Goal: Feedback & Contribution: Contribute content

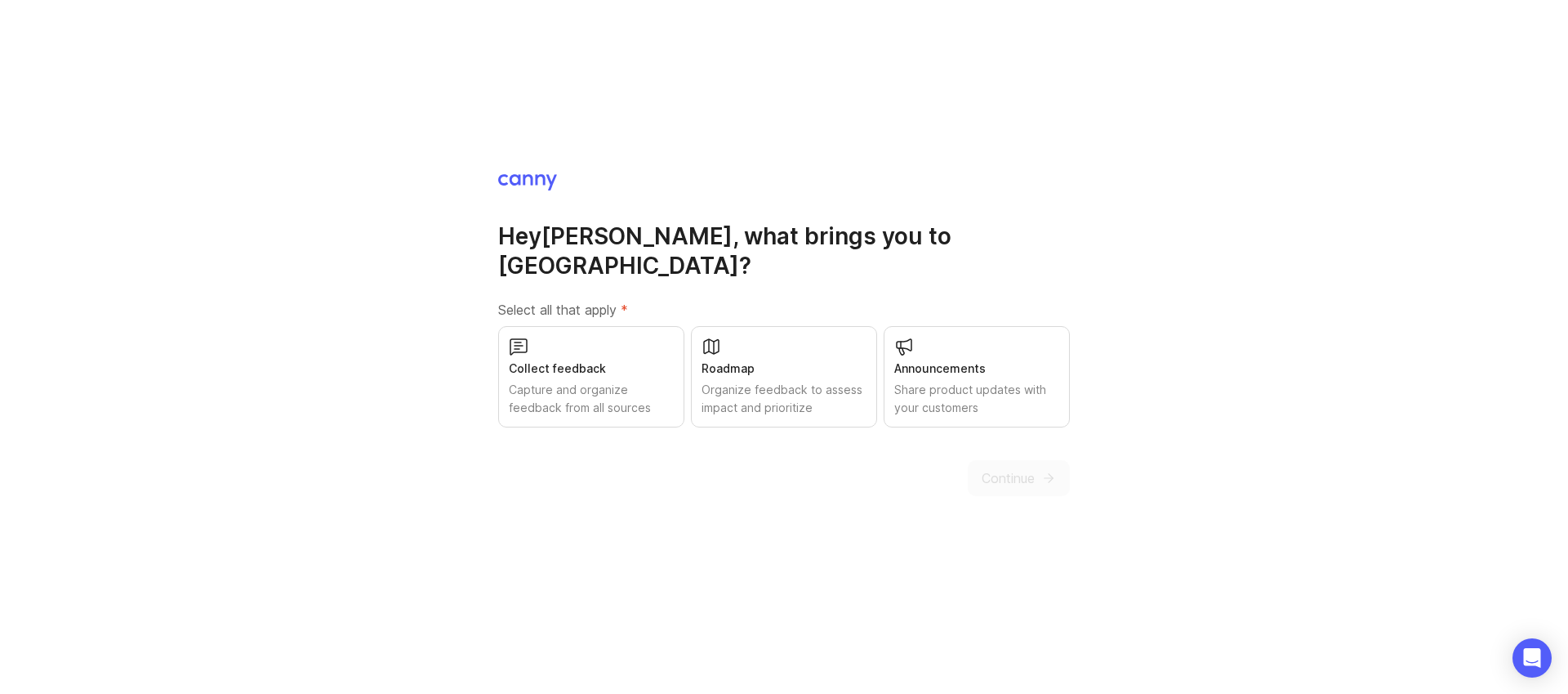
click at [616, 360] on div "Collect feedback" at bounding box center [591, 368] width 165 height 18
click at [753, 360] on div "Roadmap" at bounding box center [784, 368] width 165 height 18
click at [1017, 468] on span "Continue" at bounding box center [1008, 477] width 53 height 20
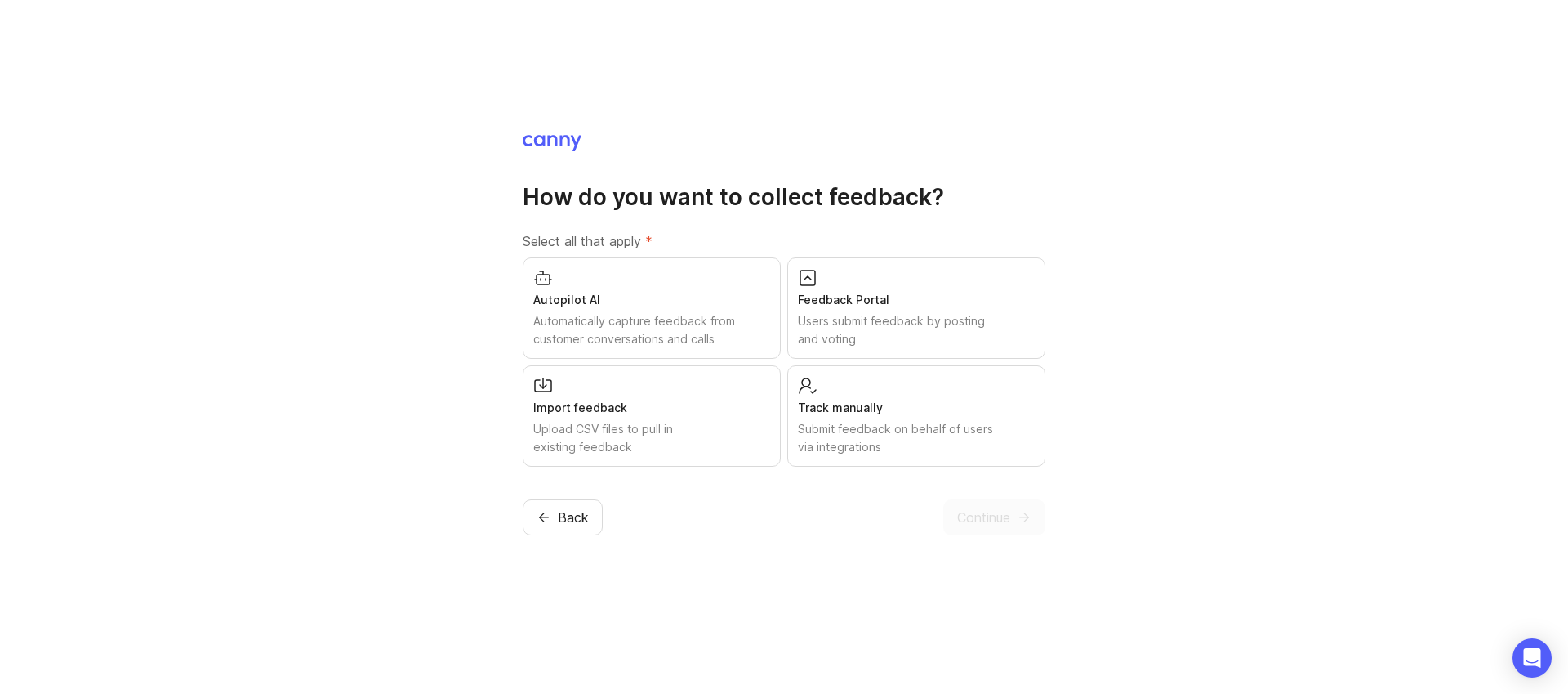
click at [864, 315] on div "Users submit feedback by posting and voting" at bounding box center [916, 329] width 237 height 36
click at [1007, 524] on span "Continue" at bounding box center [983, 517] width 53 height 20
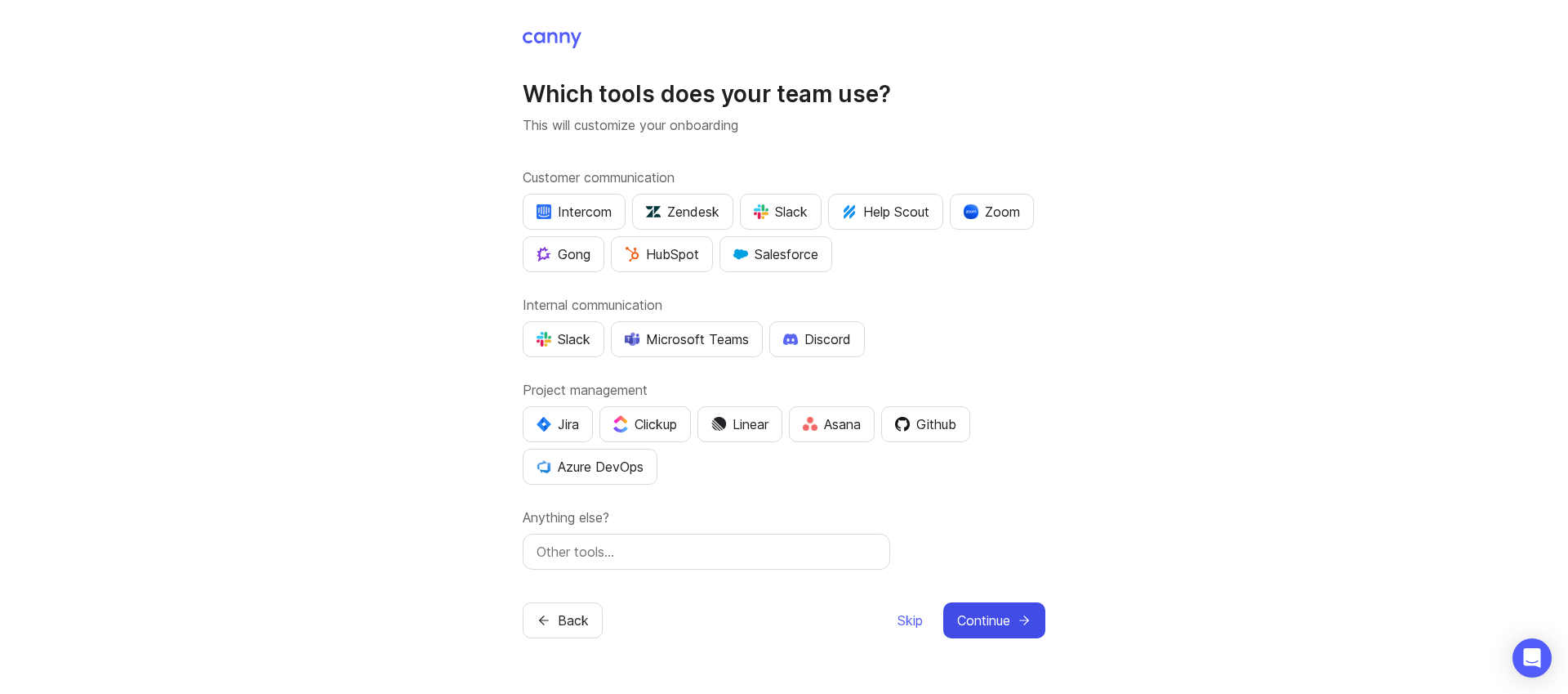
click at [961, 618] on span "Continue" at bounding box center [983, 620] width 53 height 20
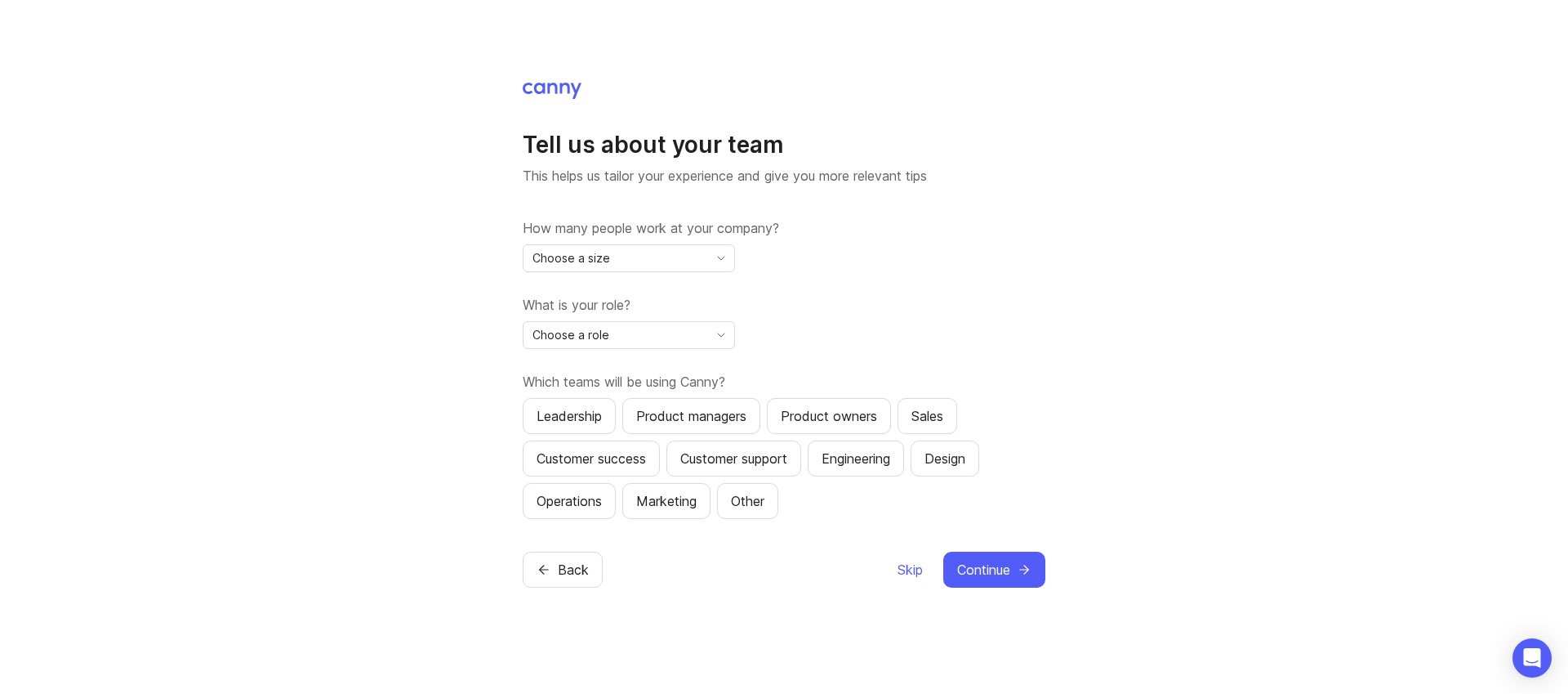
click at [623, 258] on div "Choose a size" at bounding box center [616, 258] width 184 height 26
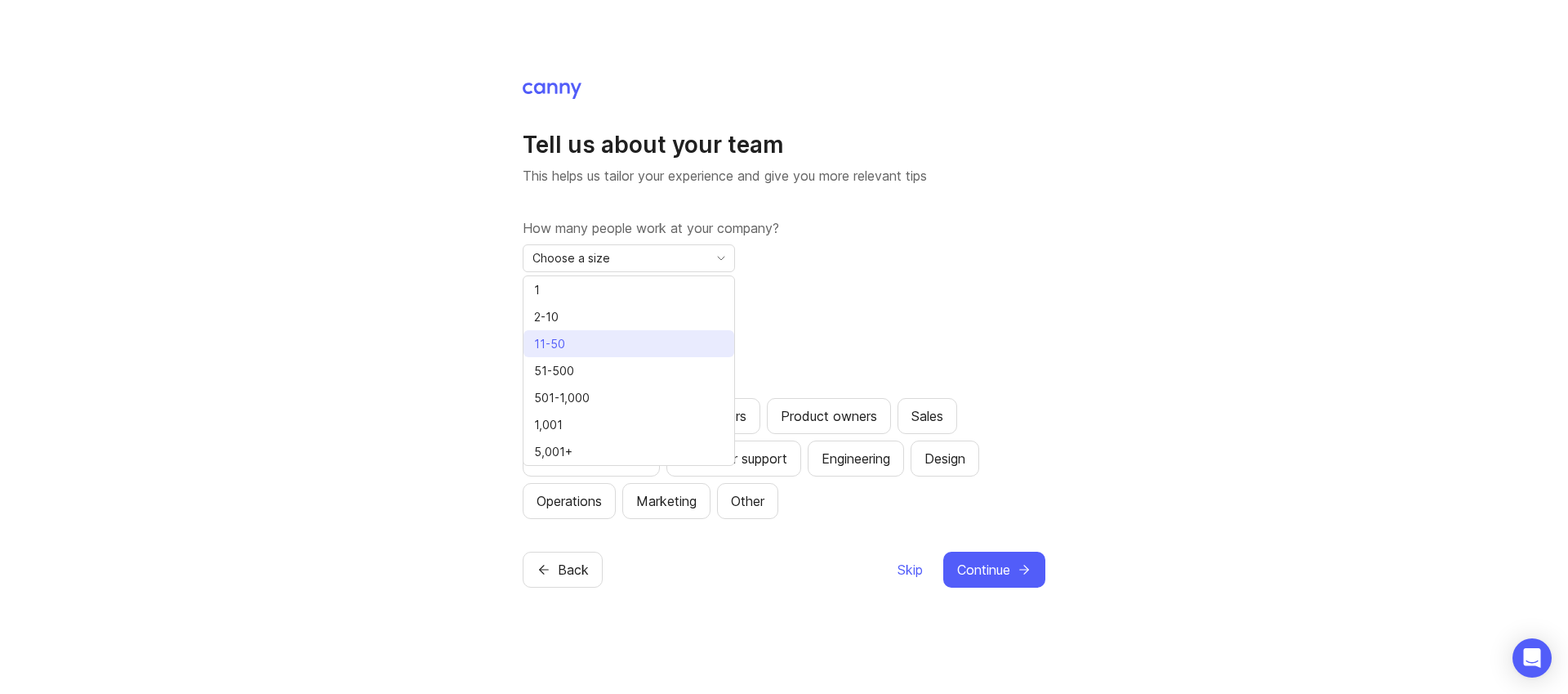
click at [590, 338] on li "11-50" at bounding box center [629, 343] width 210 height 27
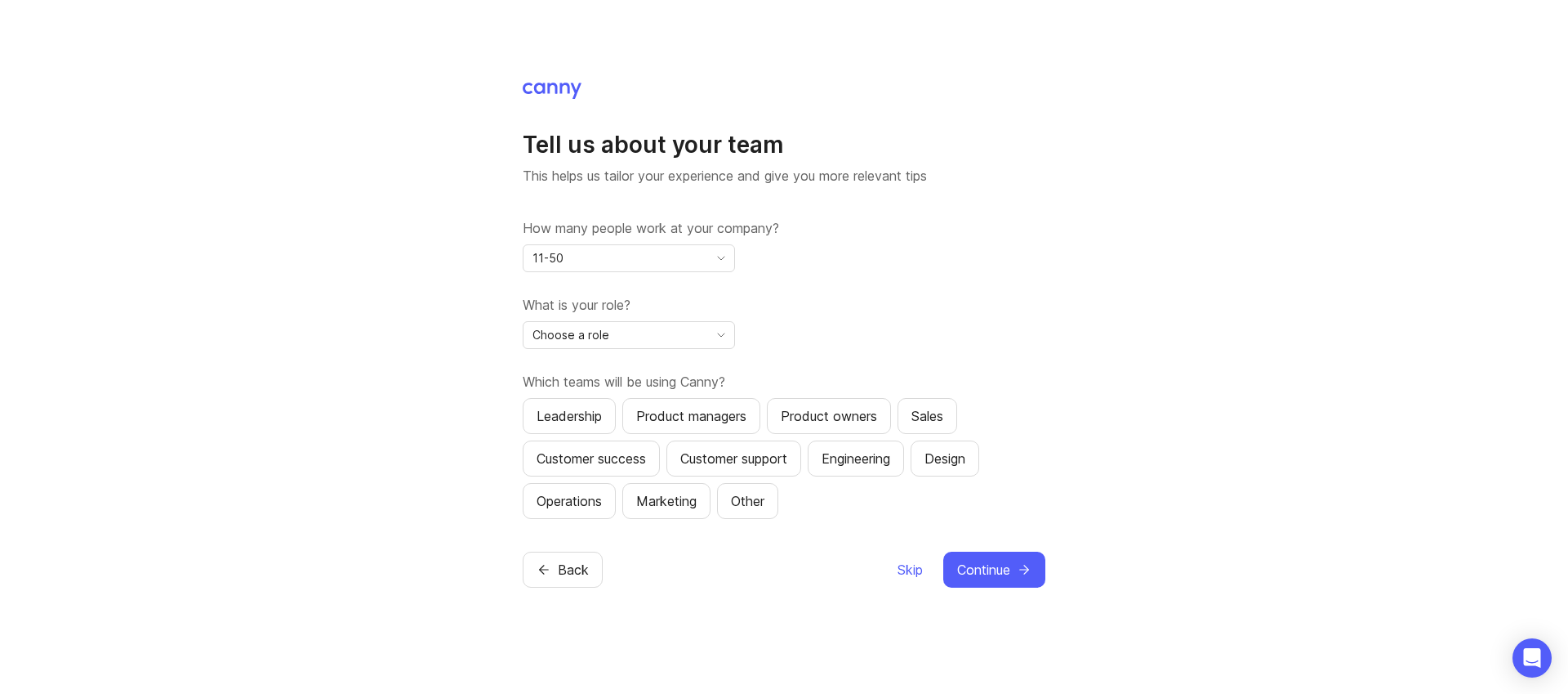
click at [612, 338] on div "Choose a role" at bounding box center [616, 335] width 184 height 26
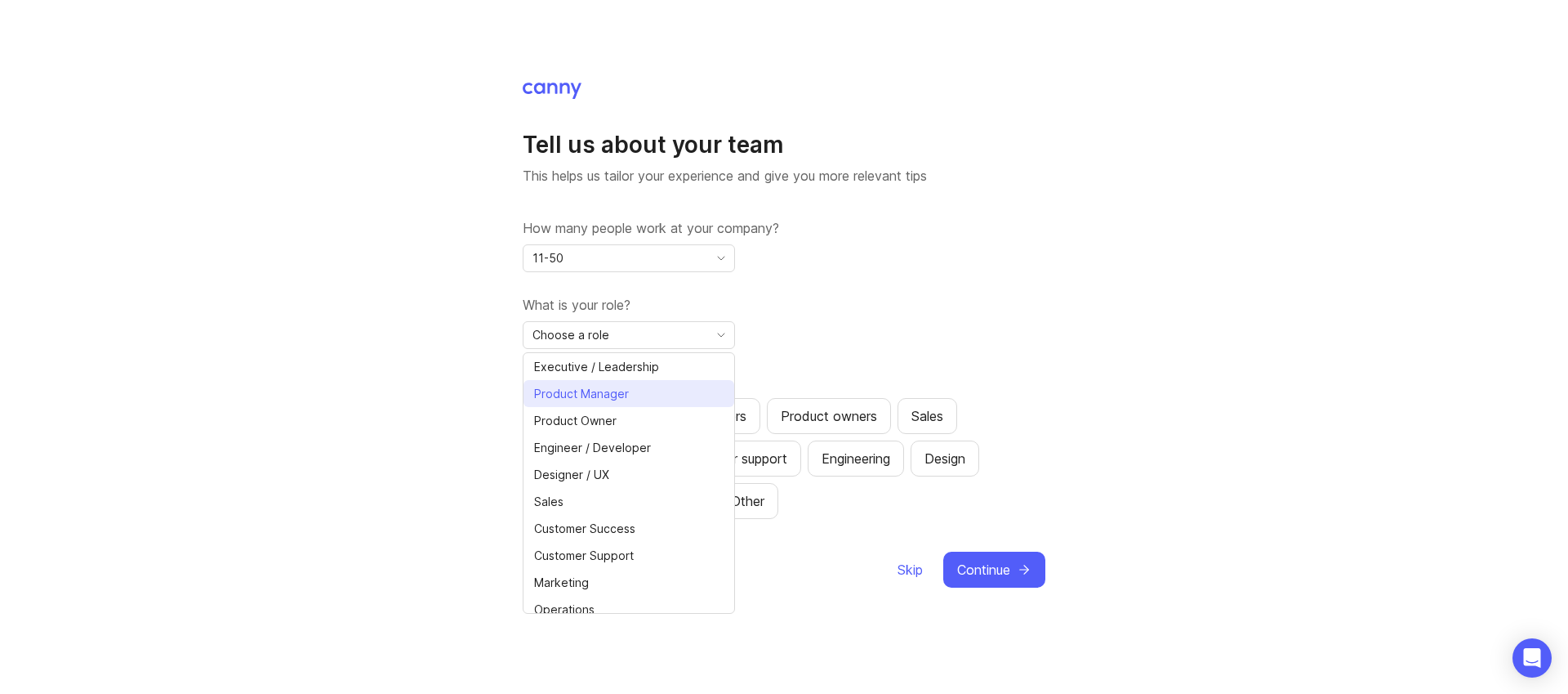
click at [629, 392] on span "Product Manager" at bounding box center [584, 393] width 101 height 18
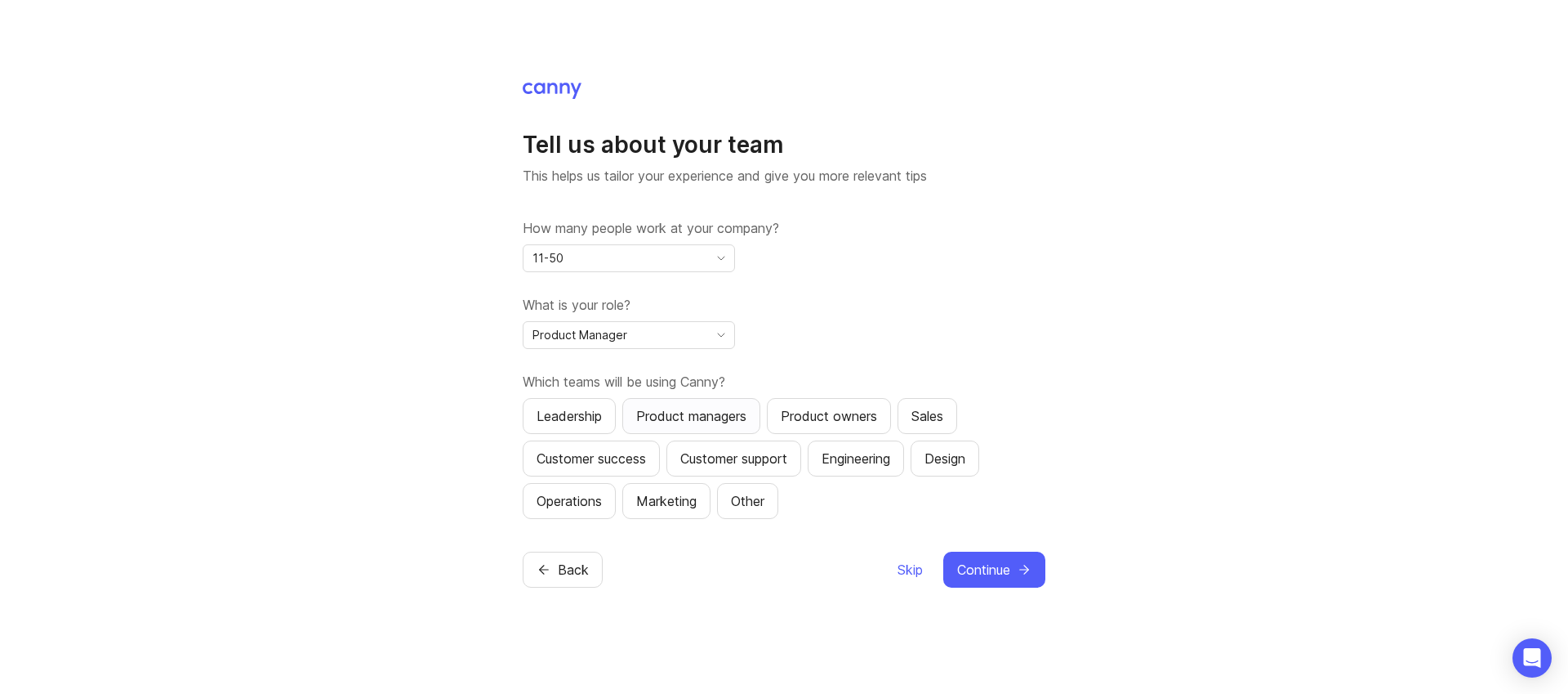
click at [710, 411] on div "Product managers" at bounding box center [691, 416] width 110 height 20
click at [871, 411] on div "Product owners" at bounding box center [829, 416] width 96 height 20
click at [691, 446] on button "Customer support" at bounding box center [734, 457] width 135 height 36
click at [582, 510] on button "Operations" at bounding box center [570, 500] width 94 height 36
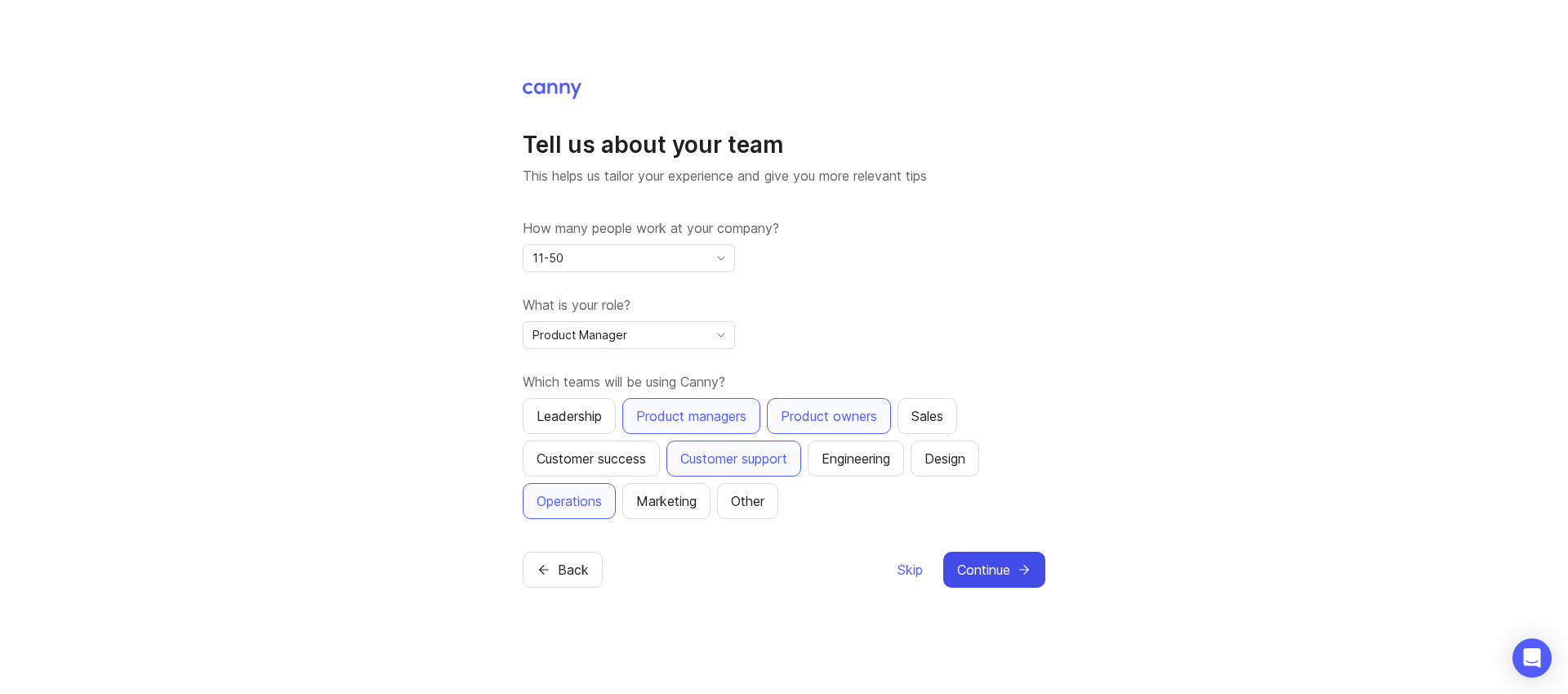
click at [1028, 574] on icon "submit" at bounding box center [1023, 569] width 15 height 15
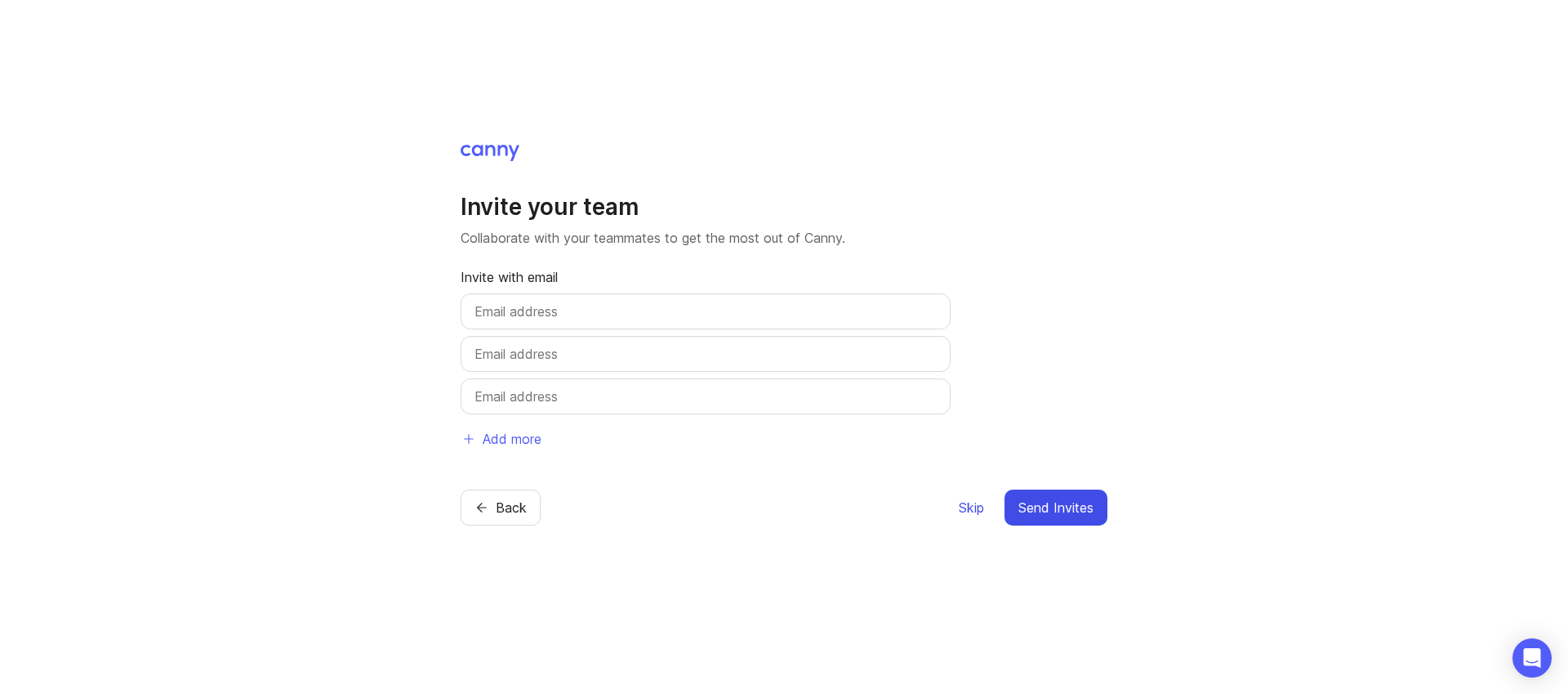
click at [967, 510] on span "Skip" at bounding box center [971, 507] width 25 height 20
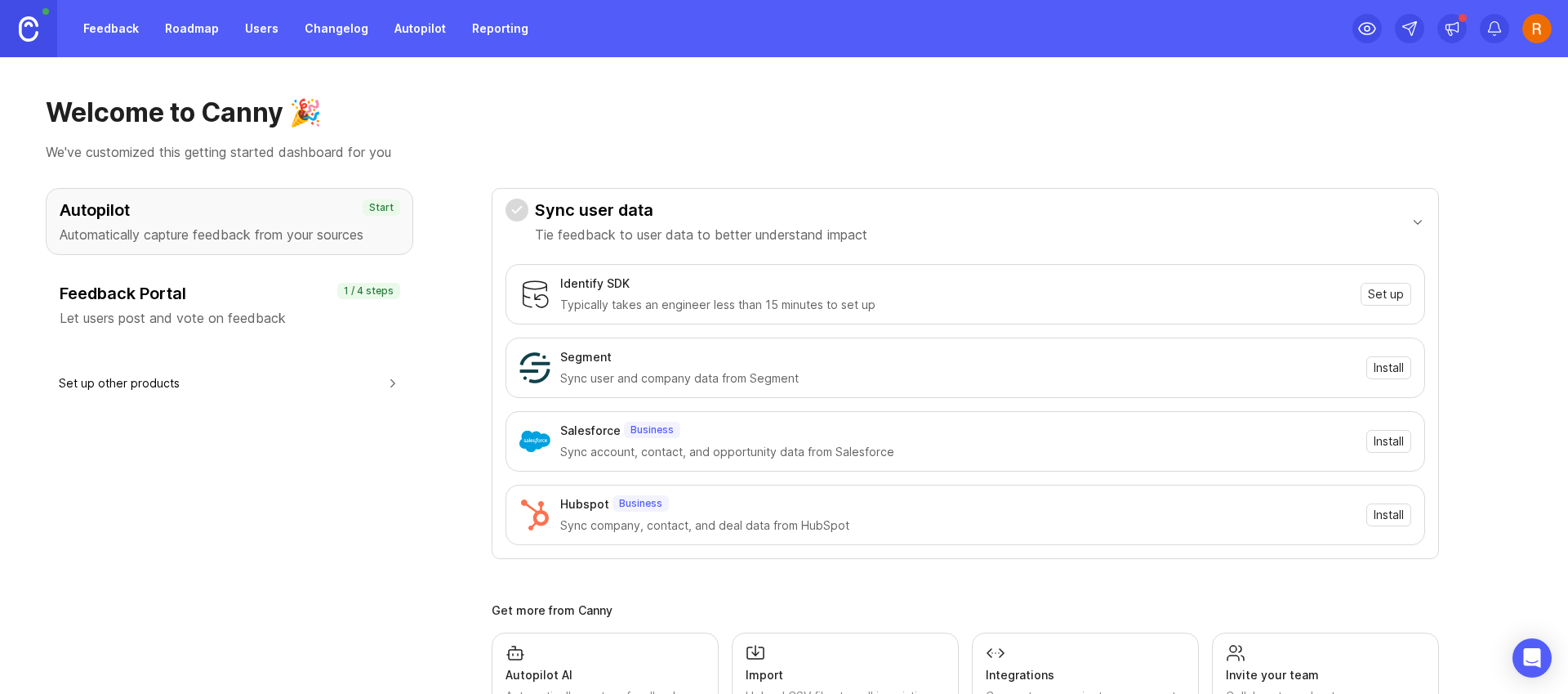
click at [1386, 223] on button "Sync user data Tie feedback to user data to better understand impact" at bounding box center [965, 221] width 920 height 65
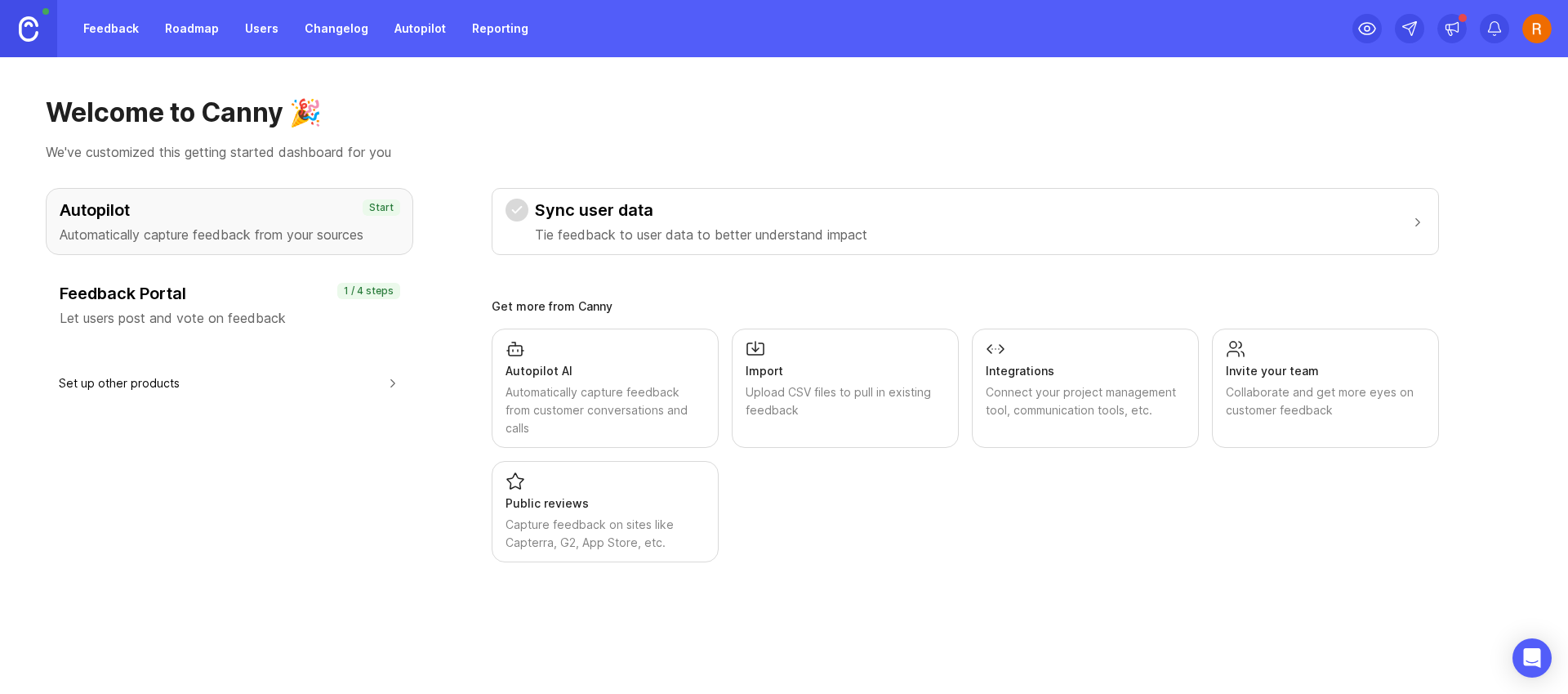
click at [194, 314] on p "Let users post and vote on feedback" at bounding box center [229, 318] width 339 height 20
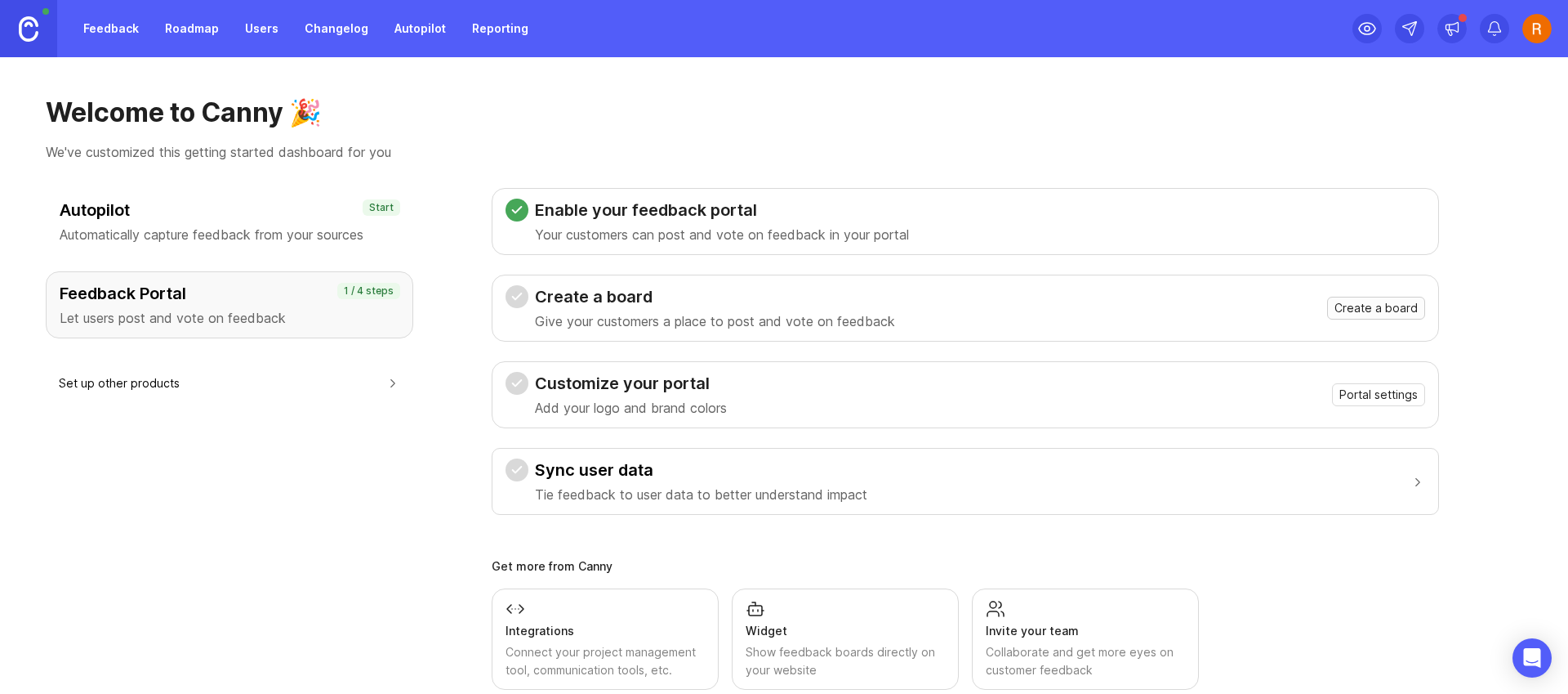
click at [1339, 304] on span "Create a board" at bounding box center [1376, 308] width 83 height 16
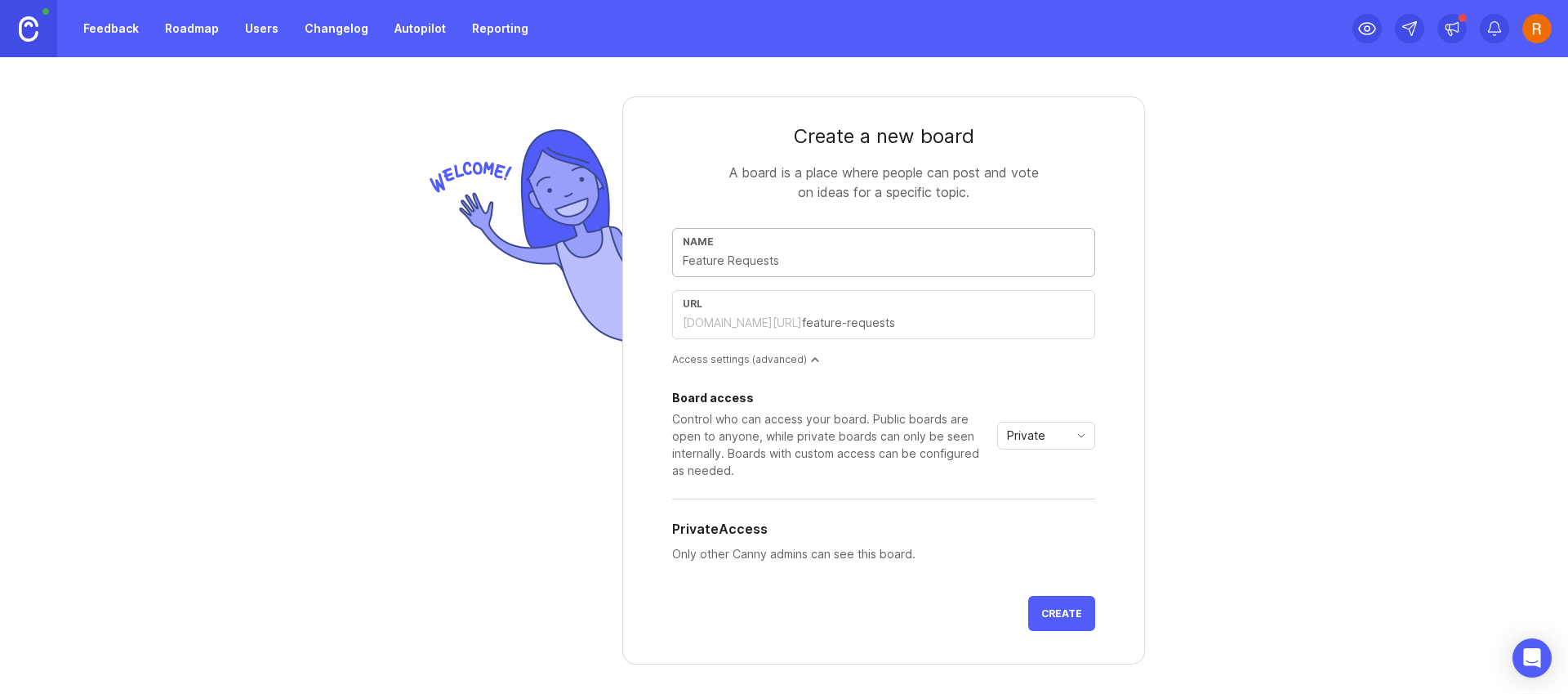
type input "F"
type input "f"
type input "Fe"
type input "fe"
type input "Fea"
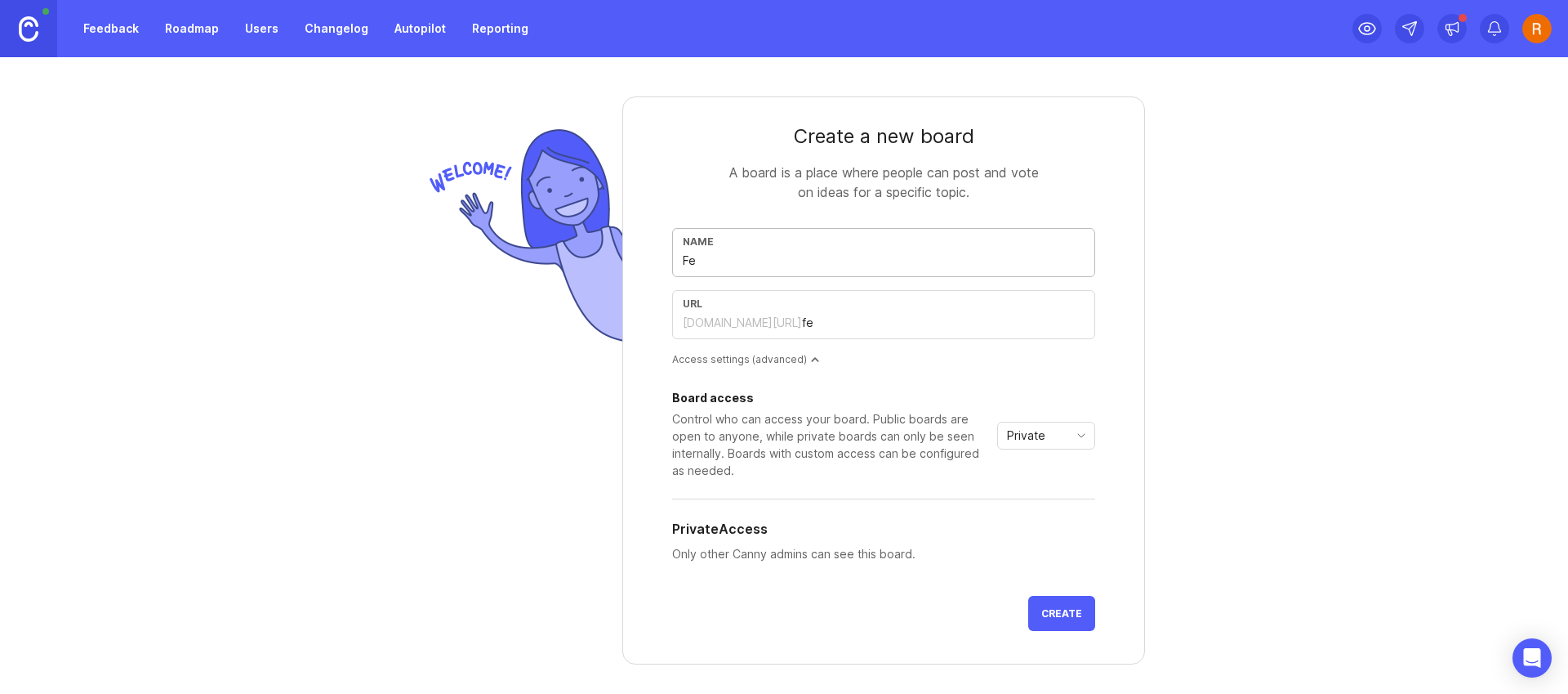
type input "fea"
type input "Feat"
type input "feat"
type input "Featu"
type input "featu"
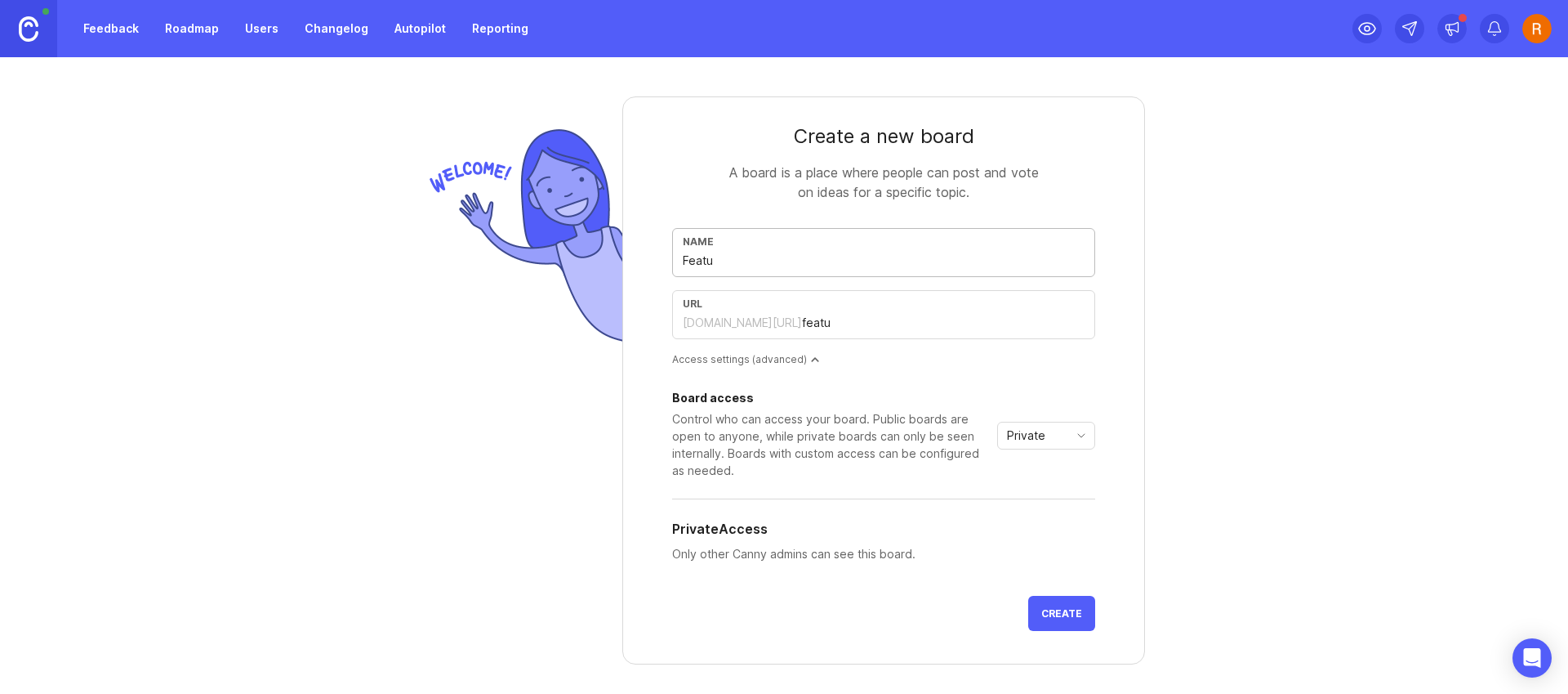
type input "Featur"
type input "featur"
type input "Feature"
type input "feature"
type input "Feature R"
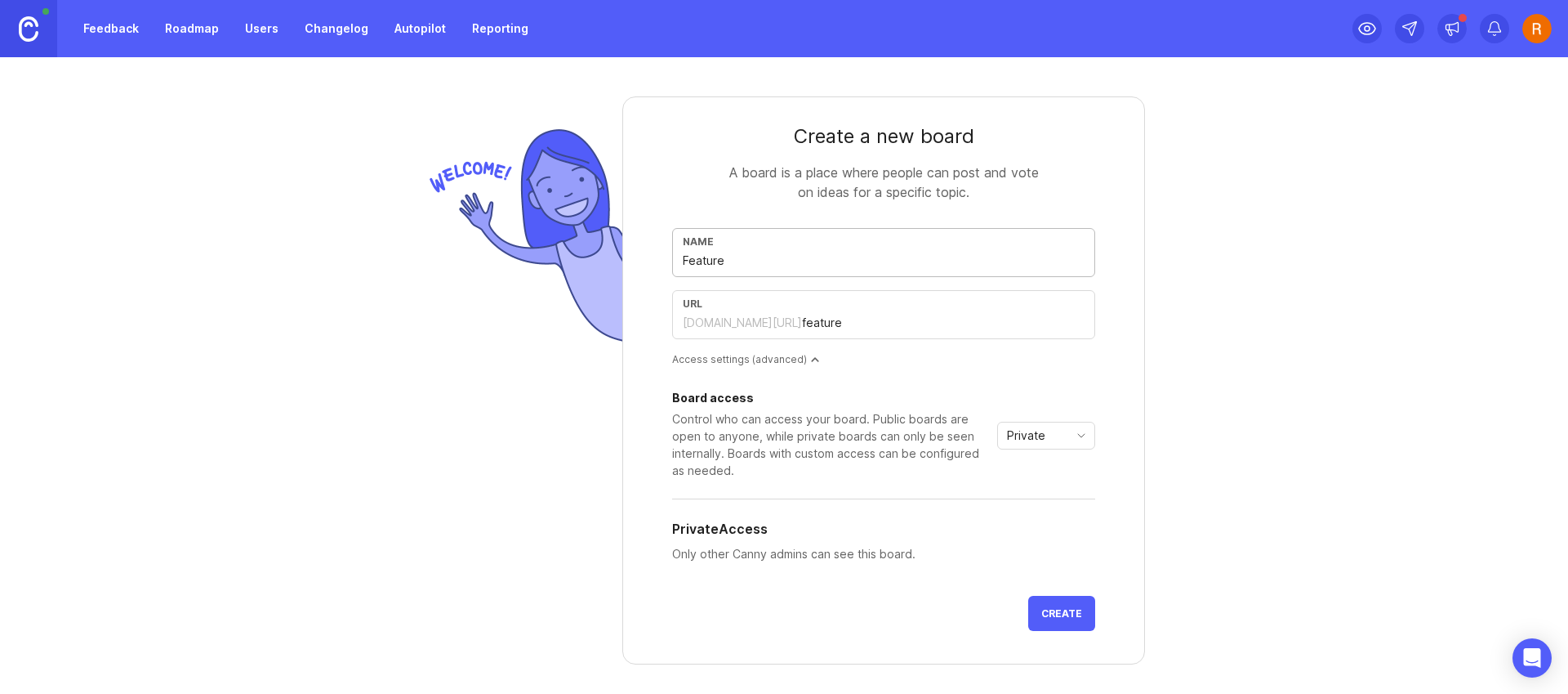
type input "feature-r"
type input "Feature Re"
type input "feature-re"
type input "Feature Req"
type input "feature-req"
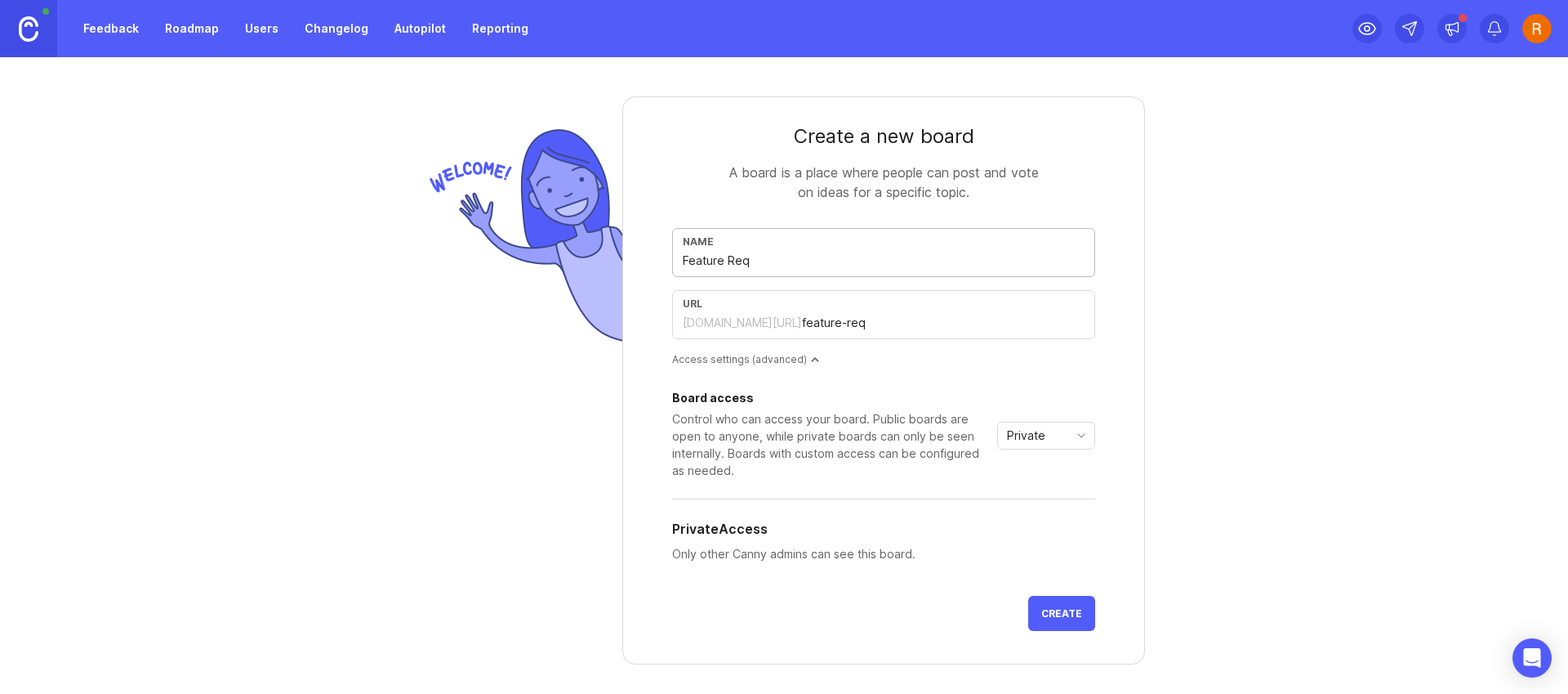
type input "Feature Requ"
type input "feature-requ"
type input "Feature Reque"
type input "feature-reque"
type input "Feature Reques"
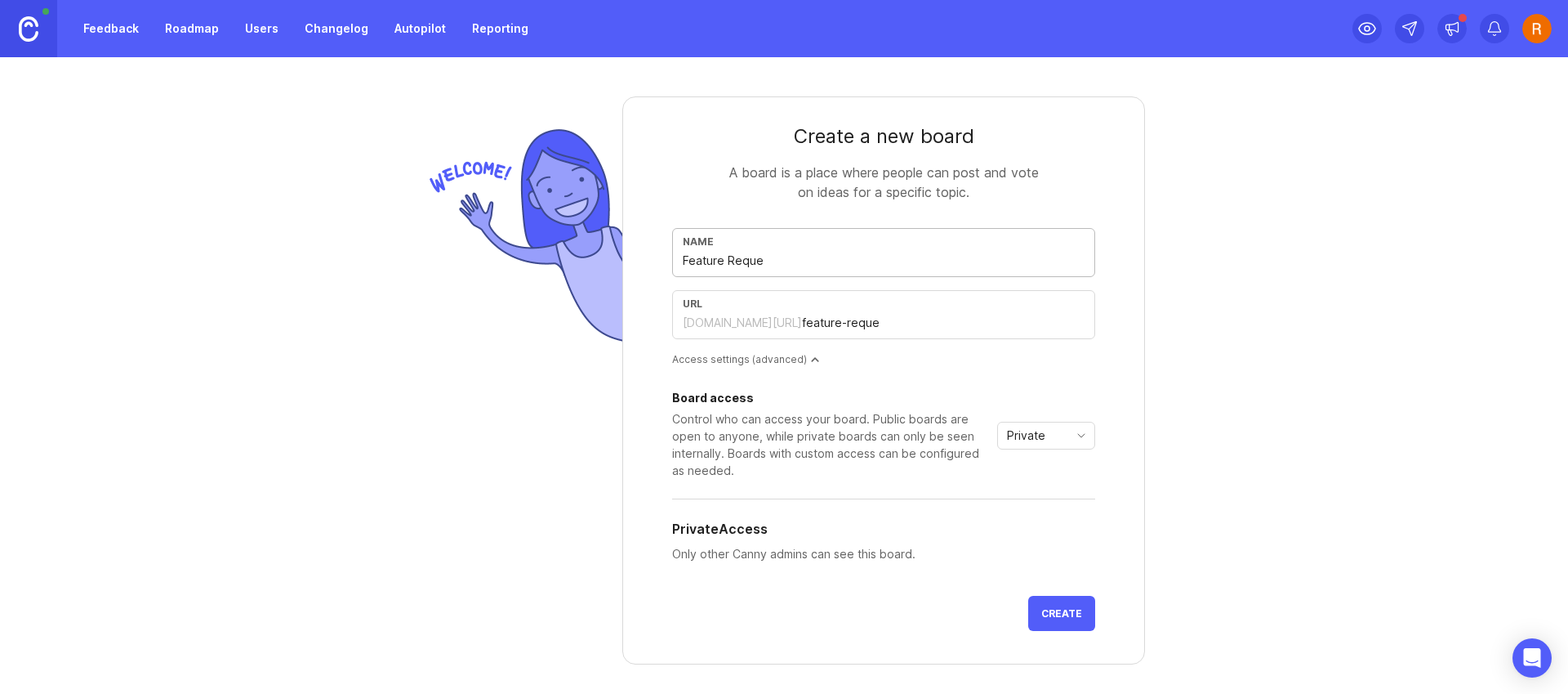
type input "feature-reques"
type input "Feature Request"
type input "feature-request"
click at [1049, 617] on span "Create" at bounding box center [1061, 613] width 41 height 12
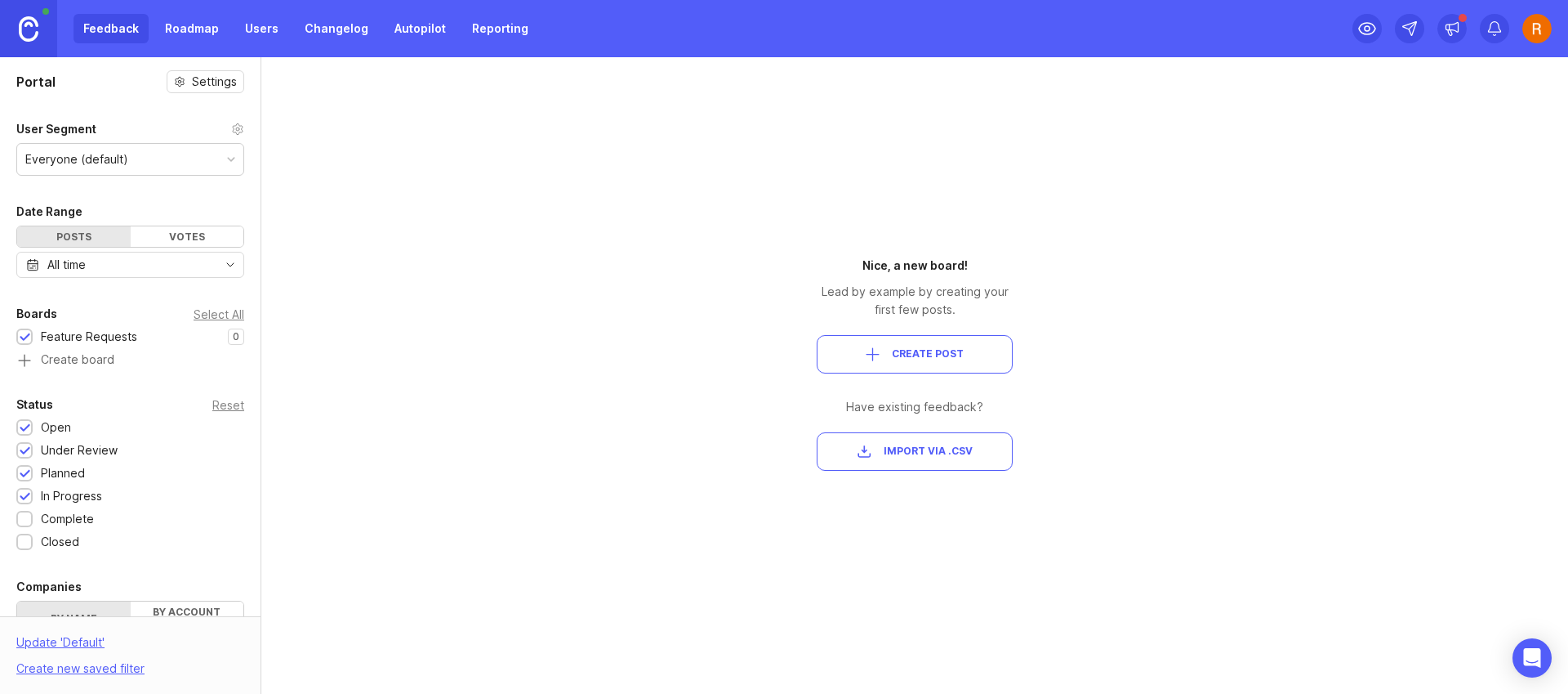
click at [221, 148] on div "Everyone (default)" at bounding box center [130, 159] width 226 height 31
click at [219, 151] on div "Everyone (default)" at bounding box center [130, 159] width 226 height 31
click at [233, 123] on icon at bounding box center [237, 128] width 10 height 10
click at [922, 365] on button "Create Post" at bounding box center [914, 354] width 196 height 38
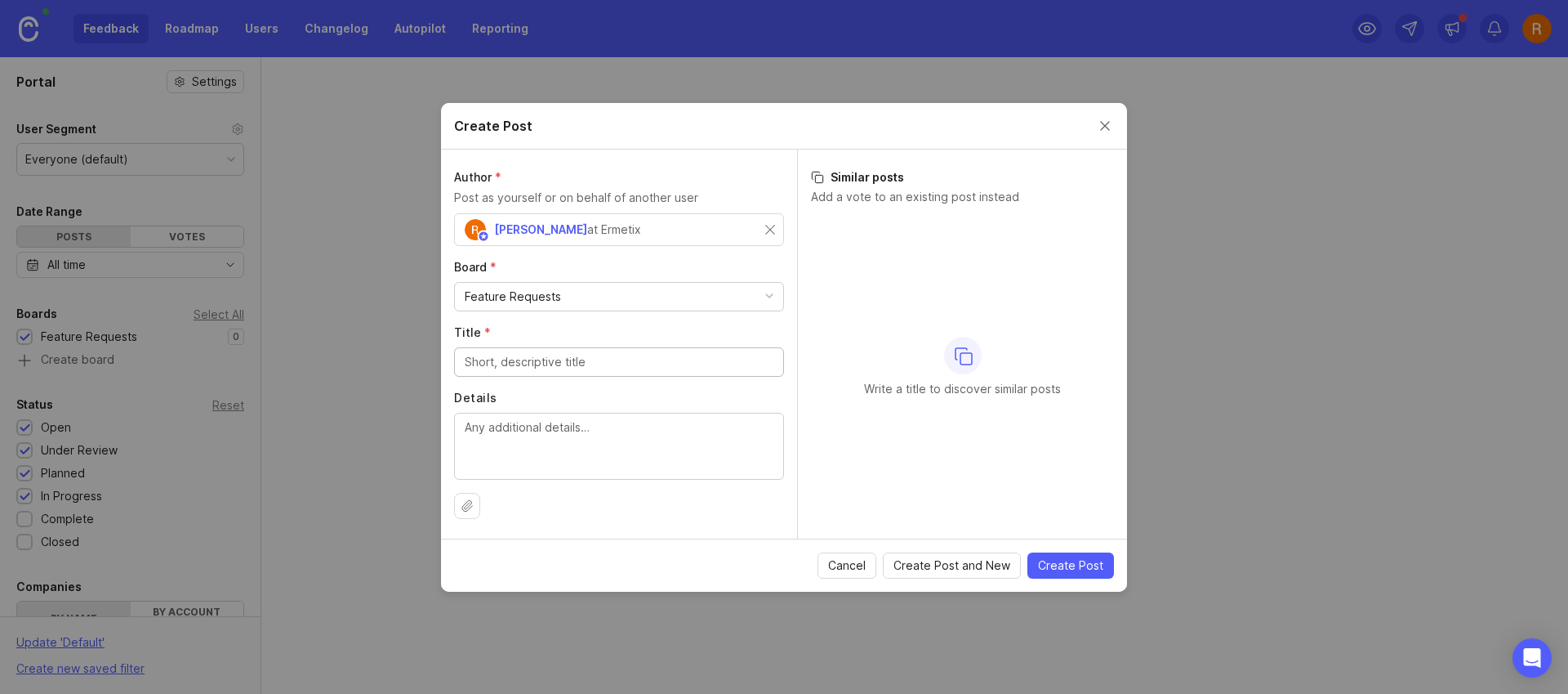
click at [661, 284] on div "Feature Requests" at bounding box center [618, 296] width 328 height 28
click at [665, 366] on input "Title *" at bounding box center [619, 361] width 309 height 18
paste input "DNS management"
type input "DNS management"
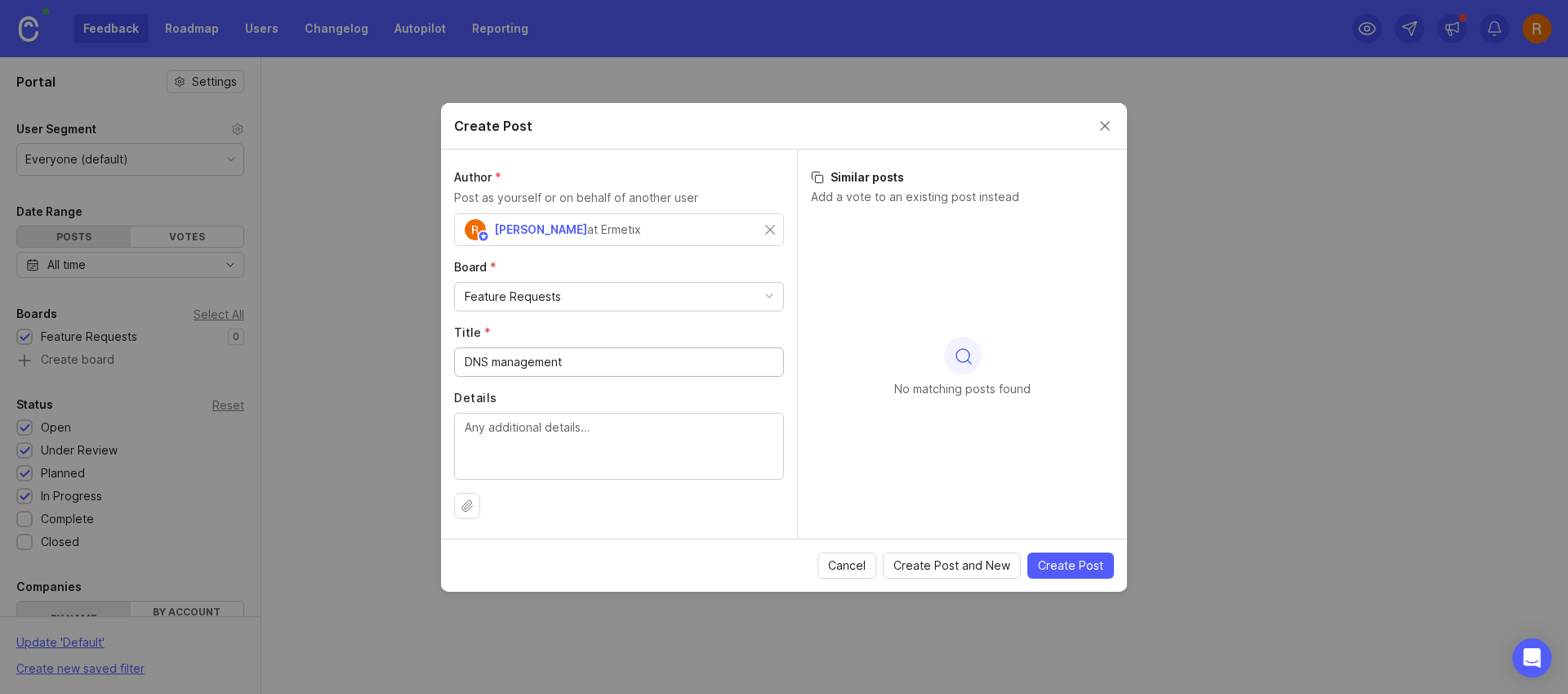
click at [527, 453] on textarea "Details" at bounding box center [619, 445] width 309 height 54
paste textarea "Loremips, dolo Sitamet Conse adipisc e seddoeiu tempori utla Etdolor, ma aliq e…"
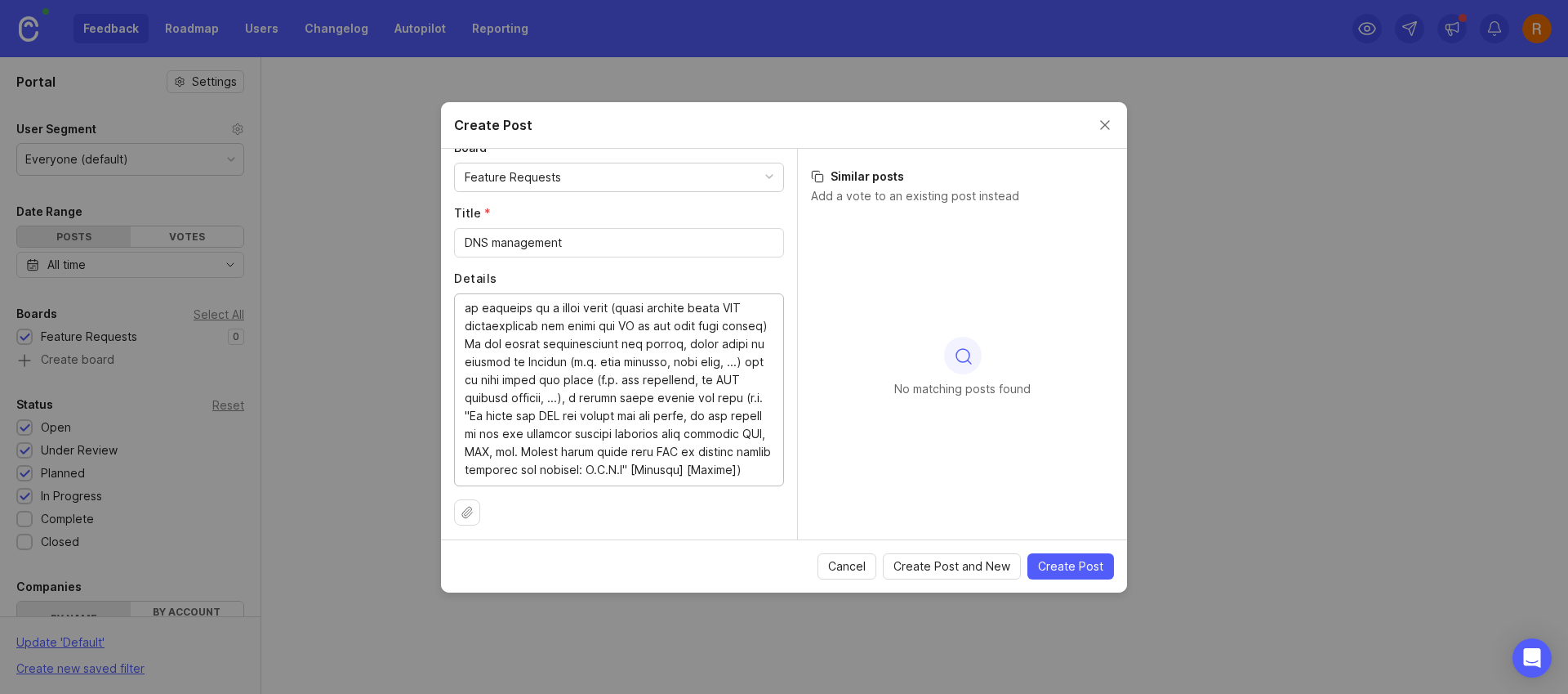
scroll to position [124, 0]
type textarea "Loremips, dolo Sitamet Conse adipisc e seddoeiu tempori utla Etdolor, ma aliq e…"
click at [1087, 561] on span "Create Post" at bounding box center [1070, 566] width 65 height 16
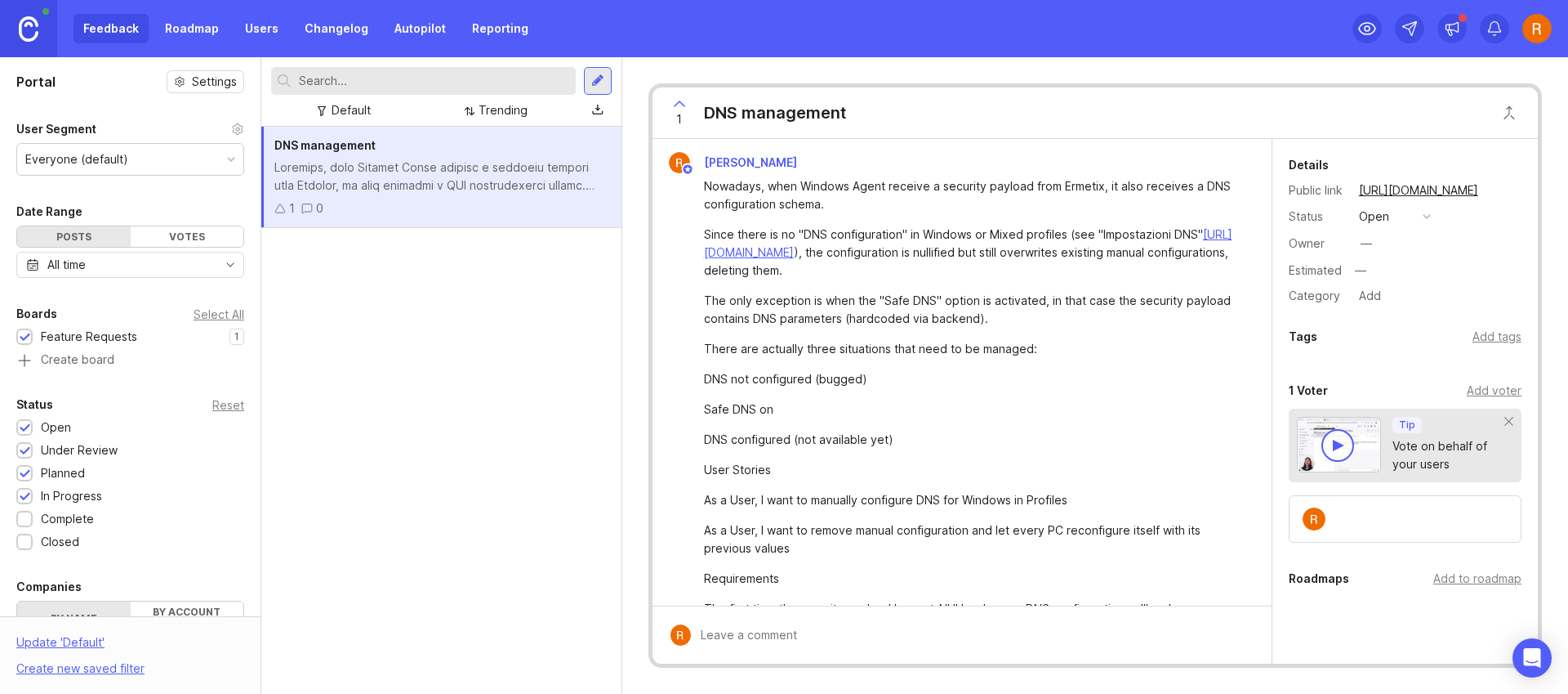
click at [682, 102] on icon at bounding box center [679, 103] width 20 height 20
click at [677, 106] on icon at bounding box center [679, 103] width 20 height 20
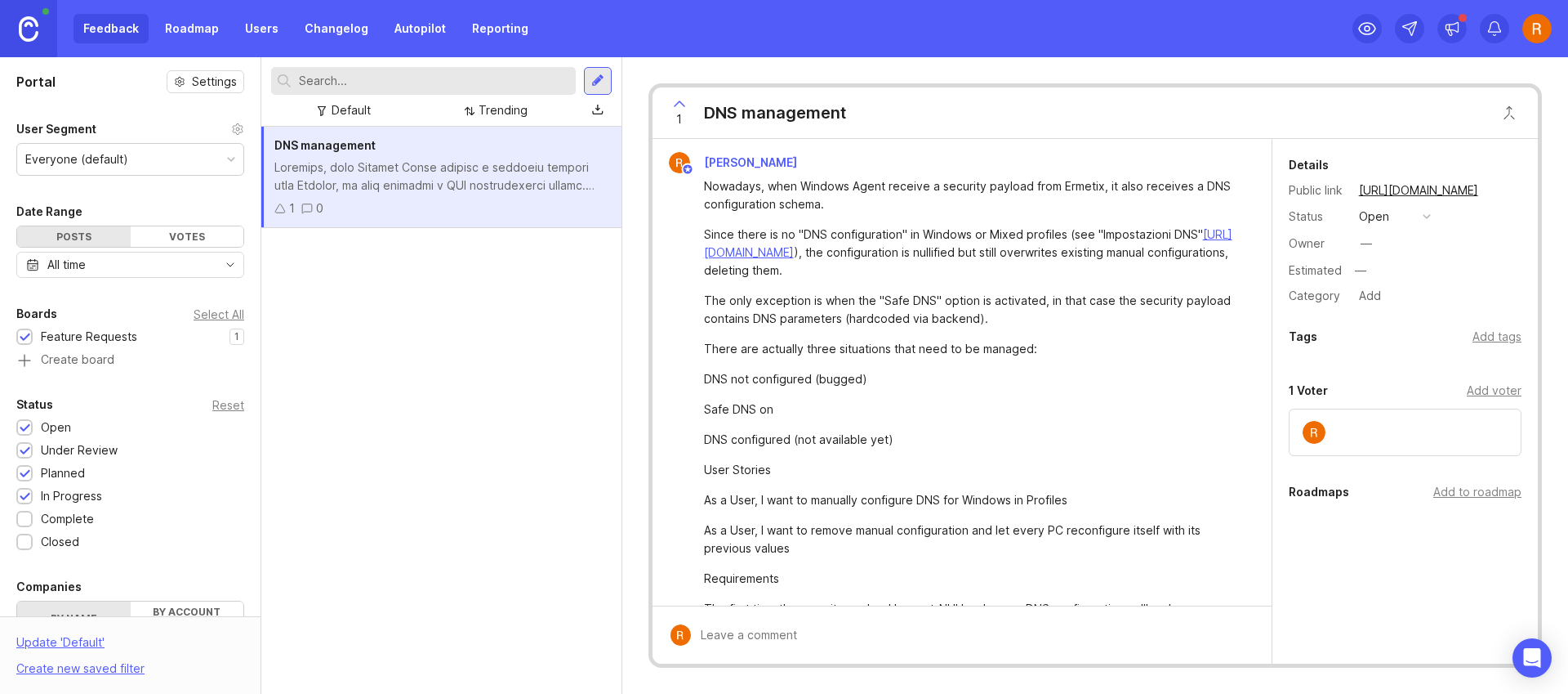
click at [956, 361] on div "Nowadays, when Windows Agent receive a security payload from Ermetix, it also r…" at bounding box center [971, 506] width 535 height 657
click at [1517, 486] on div "Add to roadmap" at bounding box center [1477, 491] width 88 height 18
click at [1378, 626] on div "Details Public link [URL][DOMAIN_NAME] Status open Owner — Estimated — Category…" at bounding box center [1404, 420] width 266 height 564
click at [1459, 494] on div "Add to roadmap" at bounding box center [1477, 491] width 88 height 18
click at [1492, 331] on div "Add tags" at bounding box center [1496, 336] width 49 height 18
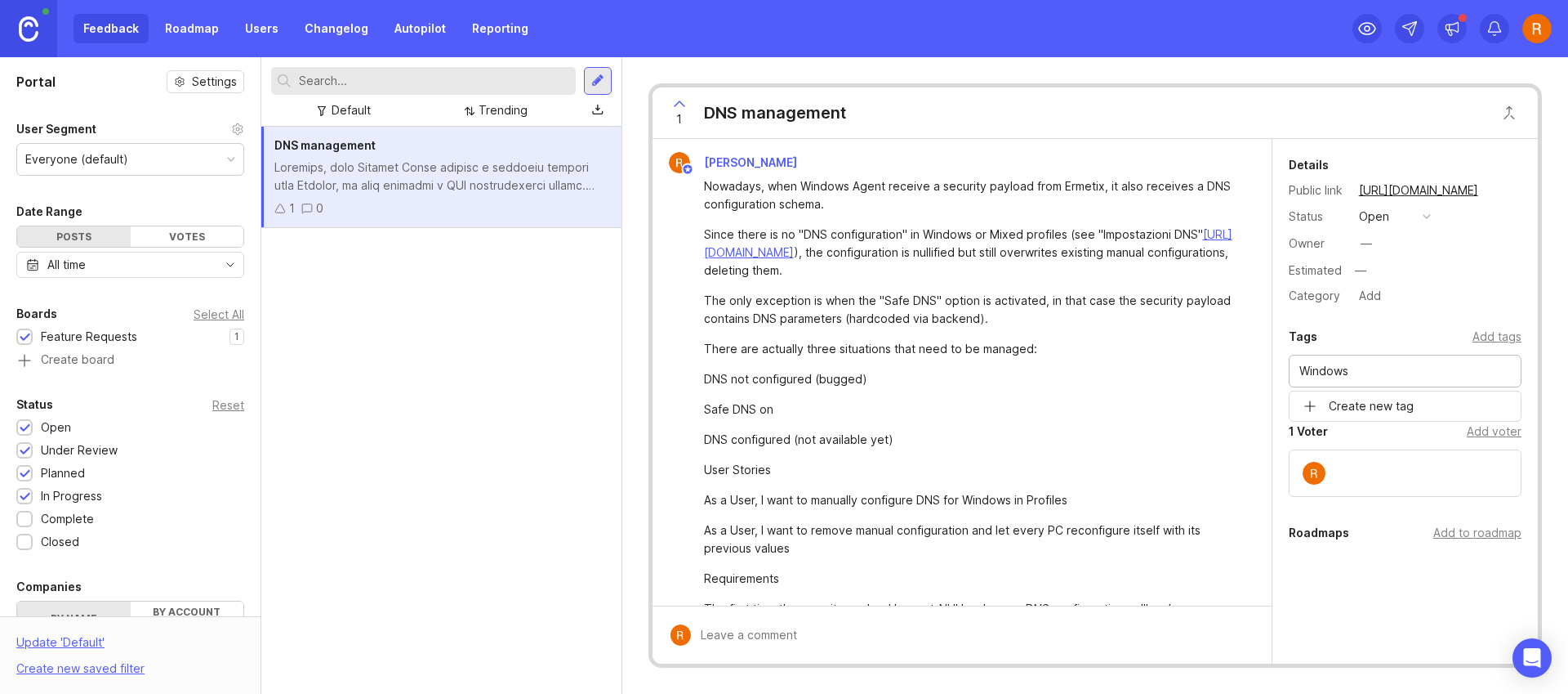
type input "Windows"
click at [496, 307] on div "DNS management 1 0" at bounding box center [442, 410] width 360 height 568
click at [313, 467] on div "DNS management 1 0" at bounding box center [442, 410] width 360 height 568
click at [414, 200] on div "1 0" at bounding box center [442, 208] width 334 height 18
click at [280, 216] on div "1" at bounding box center [285, 208] width 21 height 18
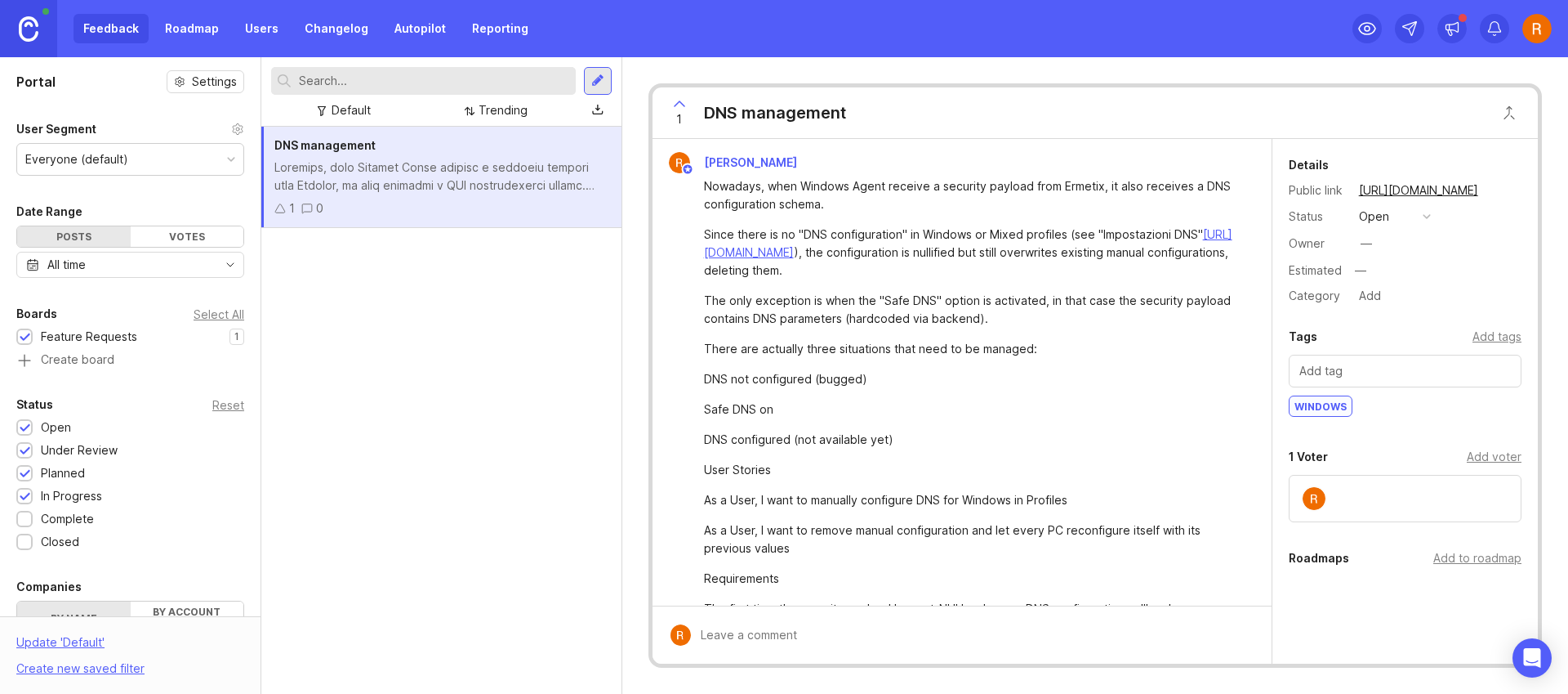
click at [280, 213] on icon at bounding box center [280, 208] width 11 height 11
click at [303, 210] on icon at bounding box center [307, 208] width 11 height 11
click at [369, 312] on div "DNS management 1 0" at bounding box center [442, 410] width 360 height 568
click at [883, 100] on div "1 DNS management" at bounding box center [1095, 113] width 885 height 51
click at [593, 74] on div at bounding box center [597, 81] width 13 height 15
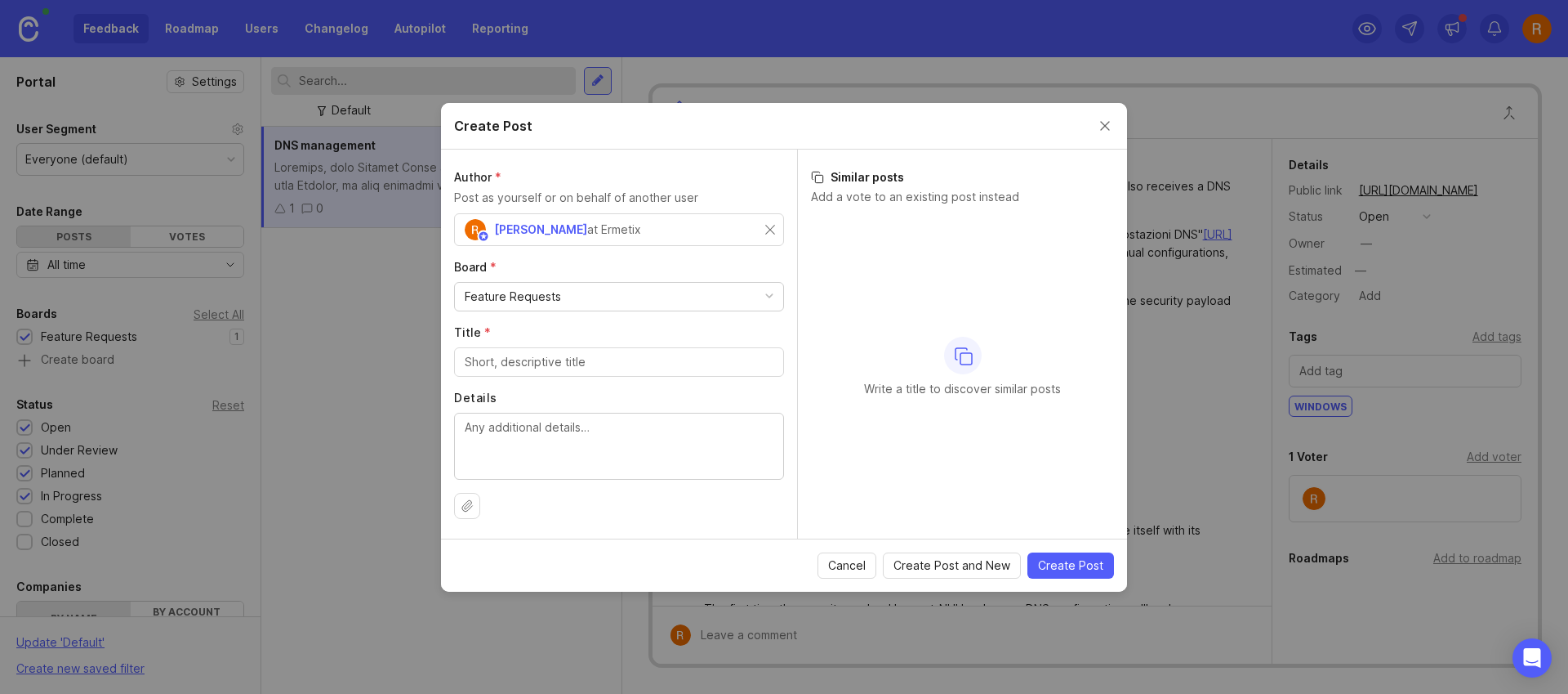
click at [1100, 122] on button "Close create post modal" at bounding box center [1105, 126] width 18 height 18
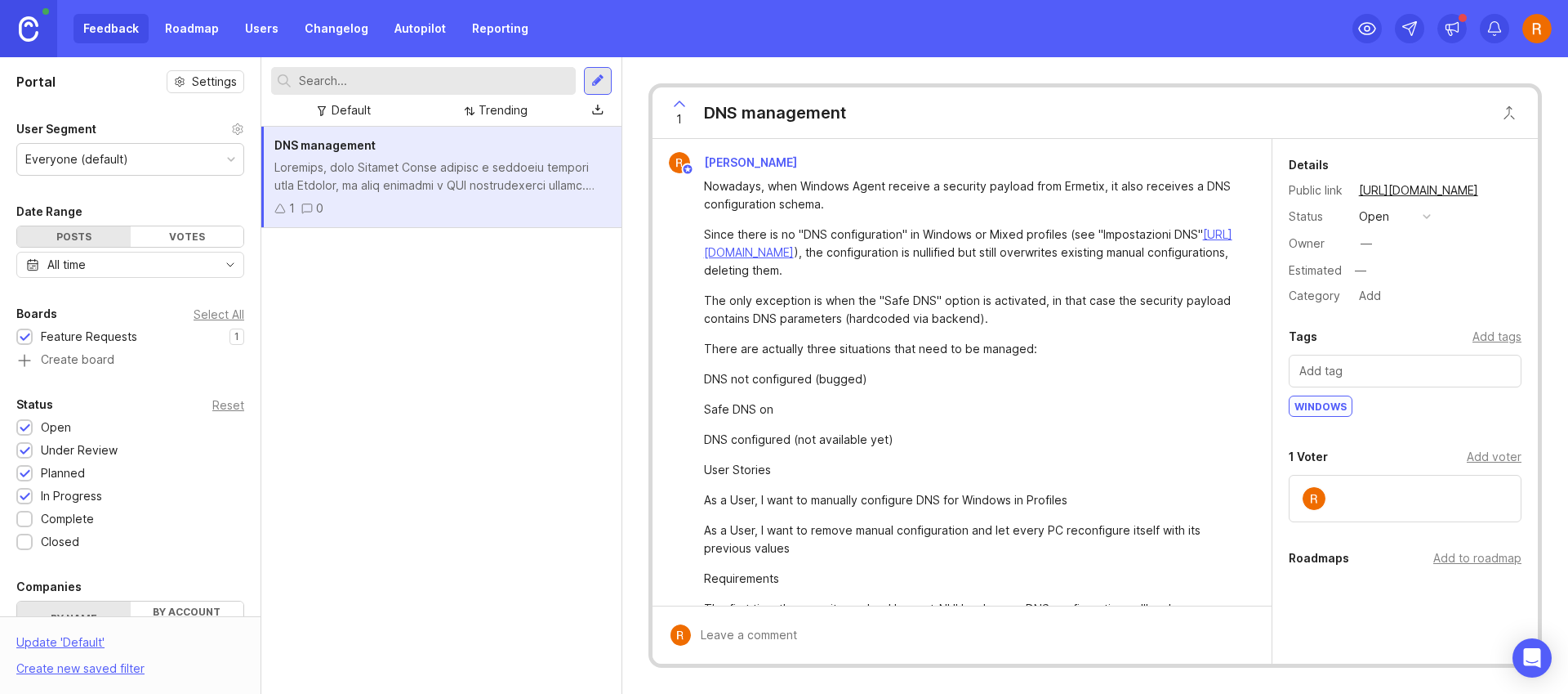
click at [436, 230] on div "DNS management 1 0" at bounding box center [442, 410] width 360 height 568
click at [195, 29] on link "Roadmap" at bounding box center [191, 29] width 74 height 29
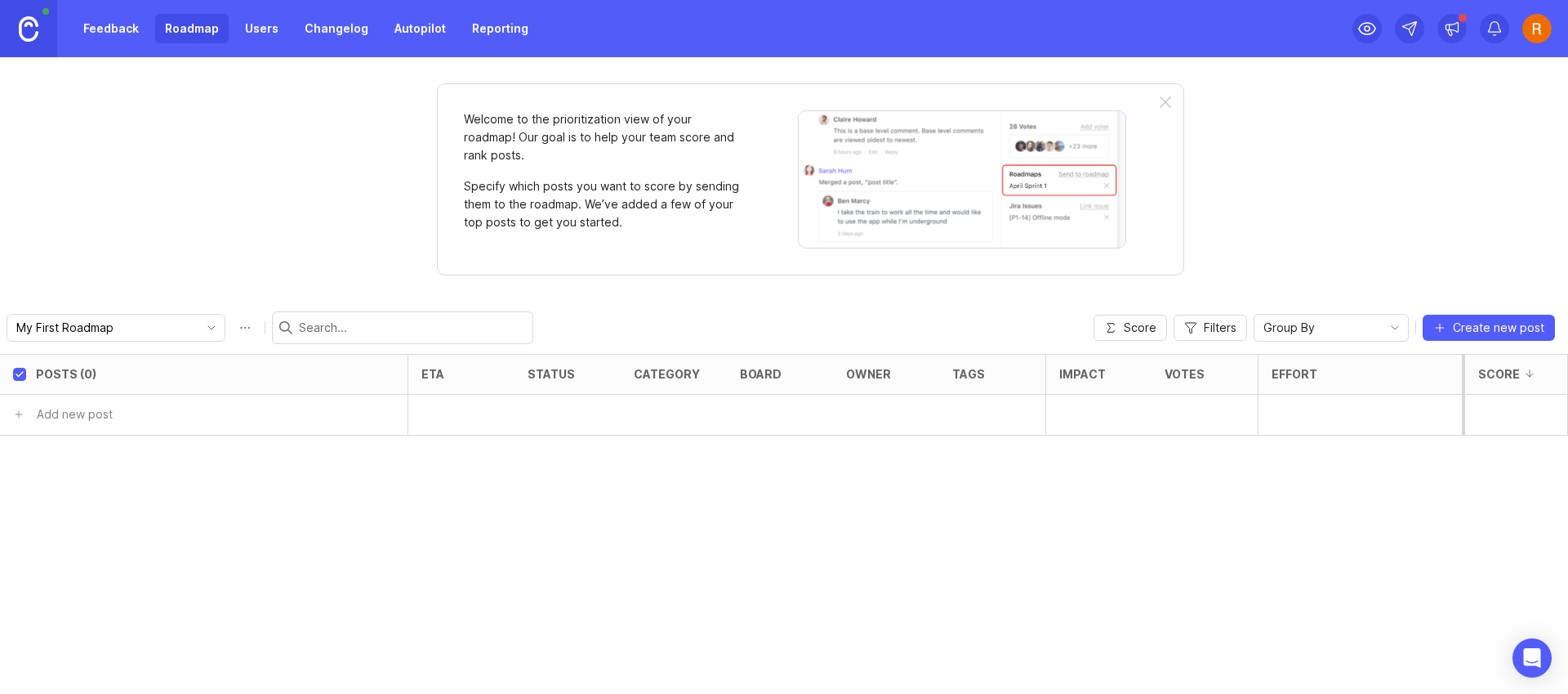
click at [1157, 98] on div "Welcome to the prioritization view of your roadmap! Our goal is to help your te…" at bounding box center [810, 179] width 747 height 192
click at [1165, 101] on div at bounding box center [1165, 102] width 11 height 13
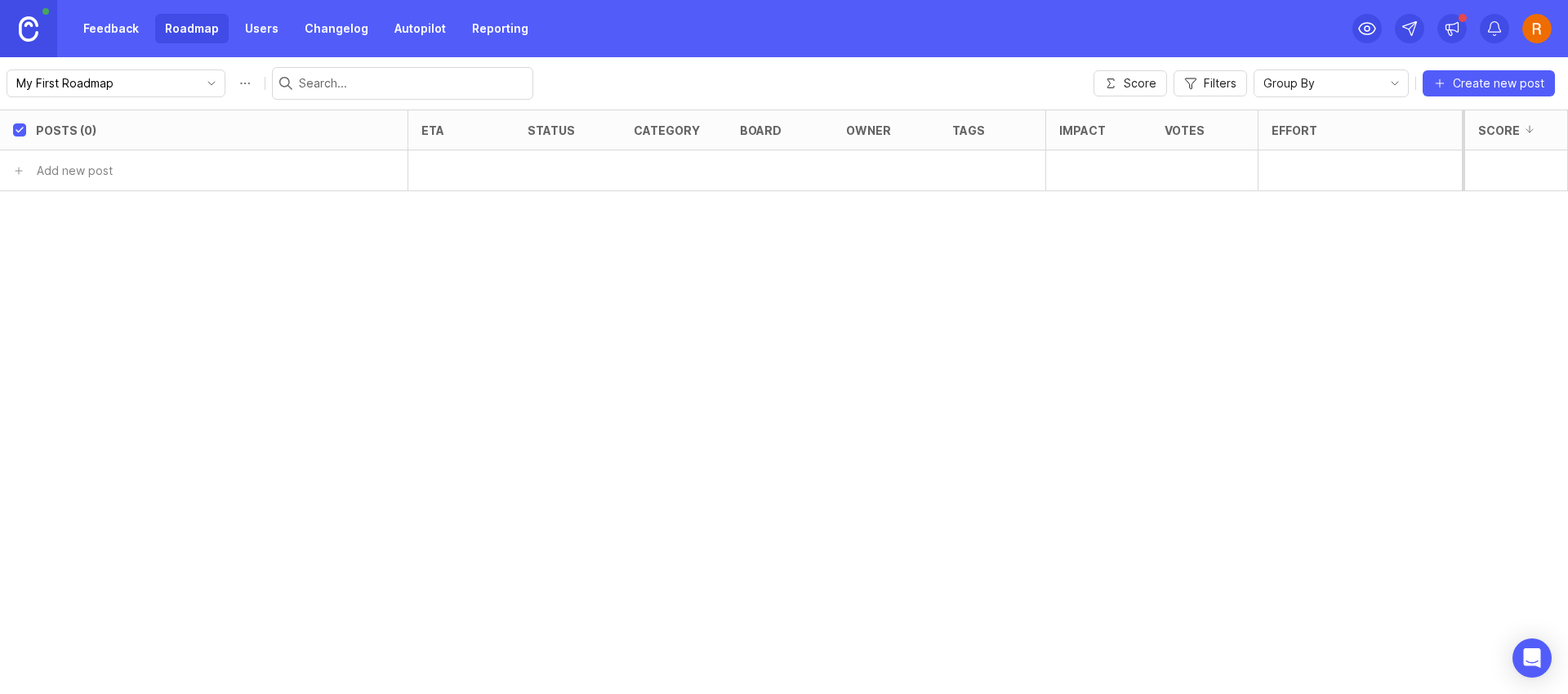
click at [110, 24] on link "Feedback" at bounding box center [111, 29] width 75 height 29
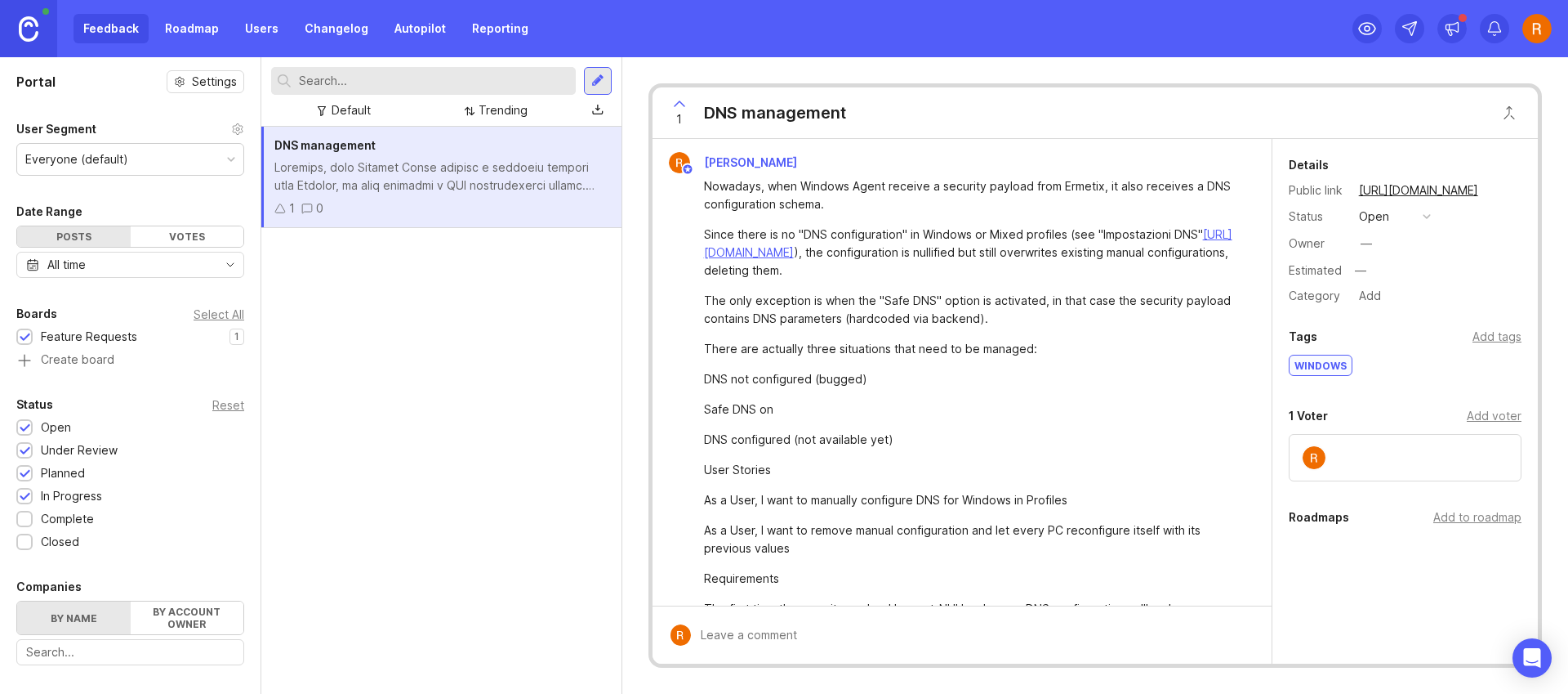
click at [679, 168] on img at bounding box center [679, 162] width 22 height 22
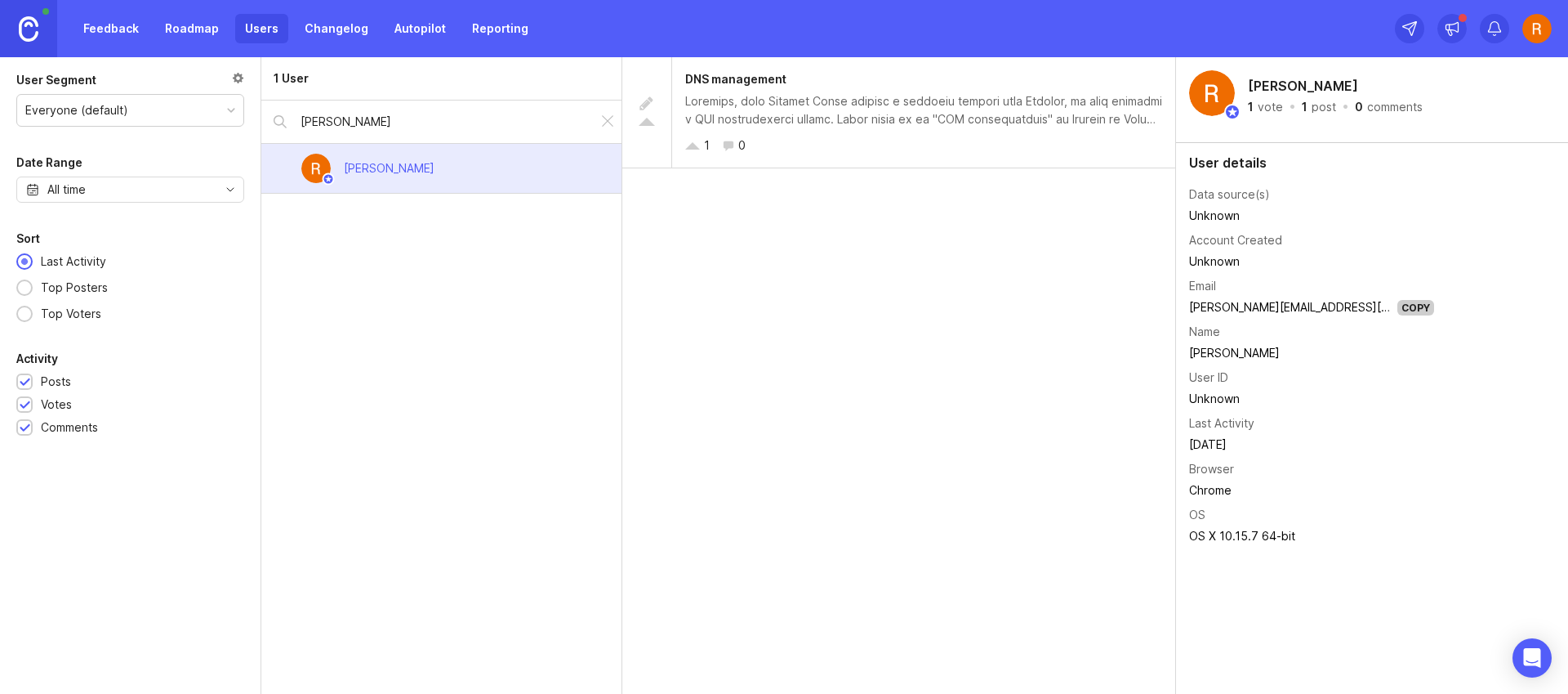
click at [1247, 214] on td "Unknown" at bounding box center [1311, 216] width 245 height 22
click at [345, 19] on link "Changelog" at bounding box center [336, 29] width 83 height 29
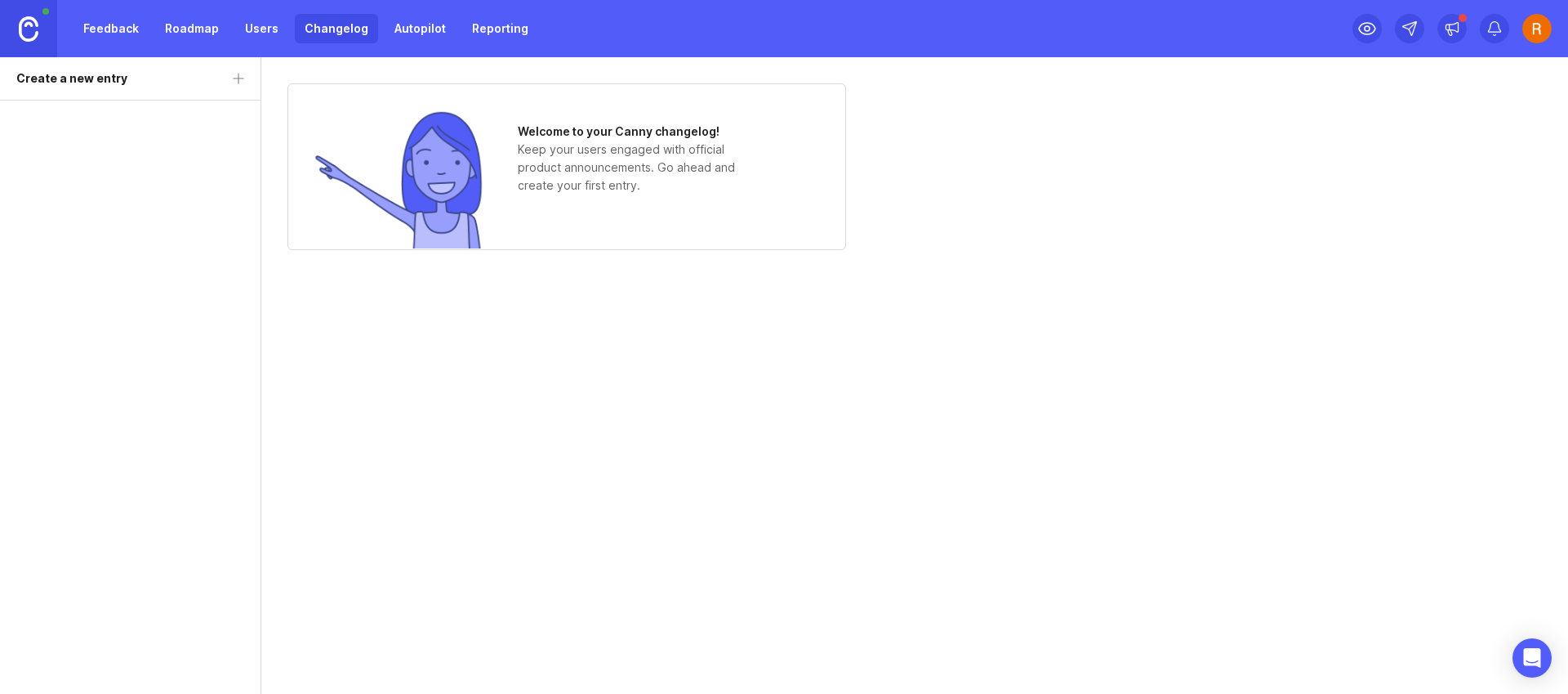
click at [399, 35] on link "Autopilot" at bounding box center [420, 29] width 71 height 29
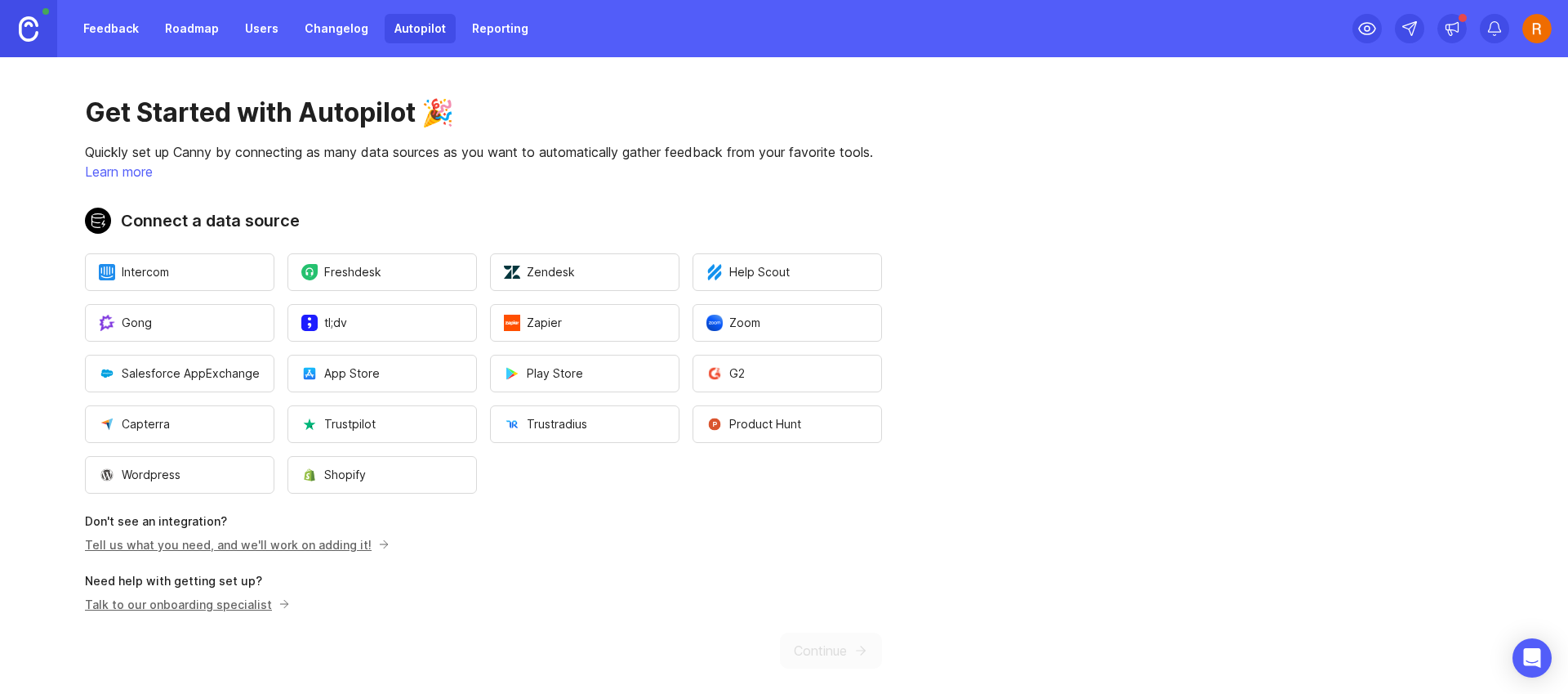
click at [468, 36] on link "Reporting" at bounding box center [500, 29] width 76 height 29
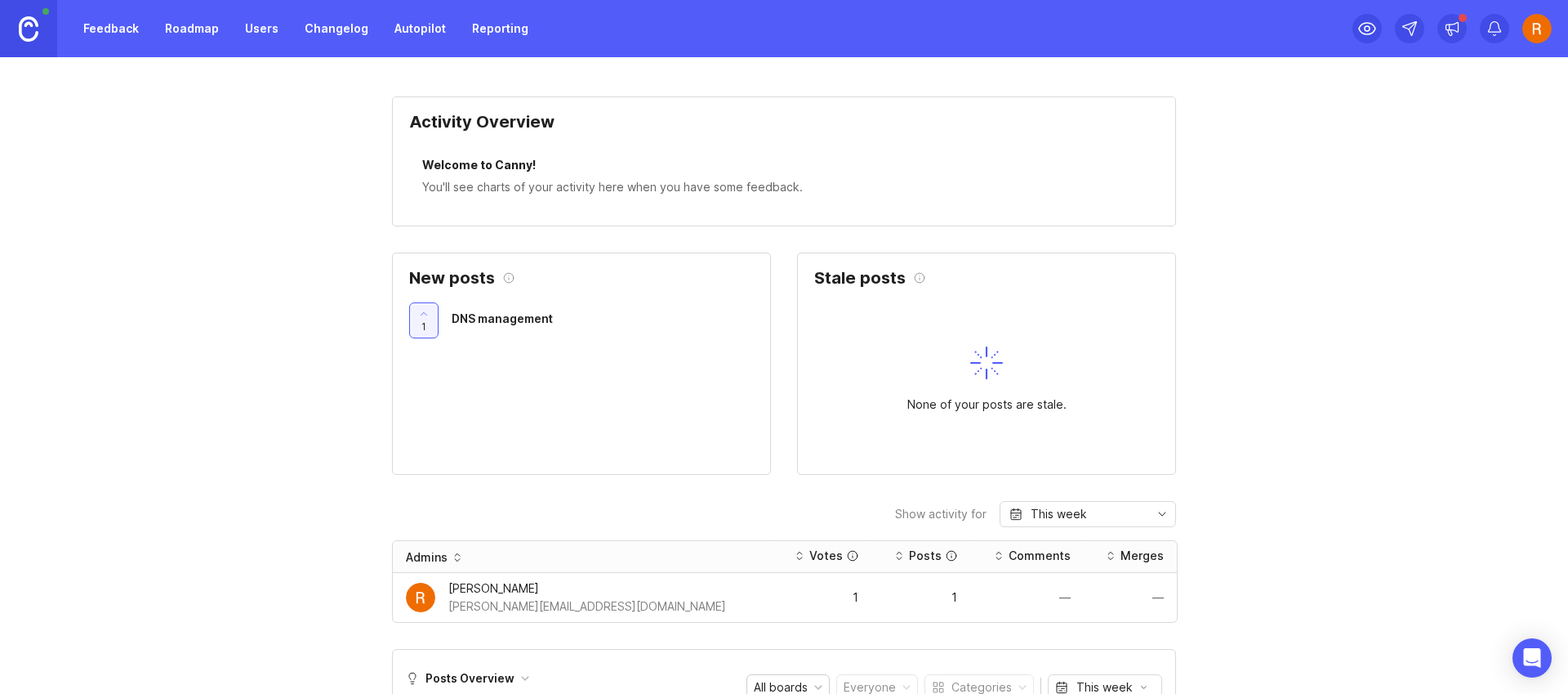
click at [207, 35] on link "Roadmap" at bounding box center [191, 29] width 74 height 29
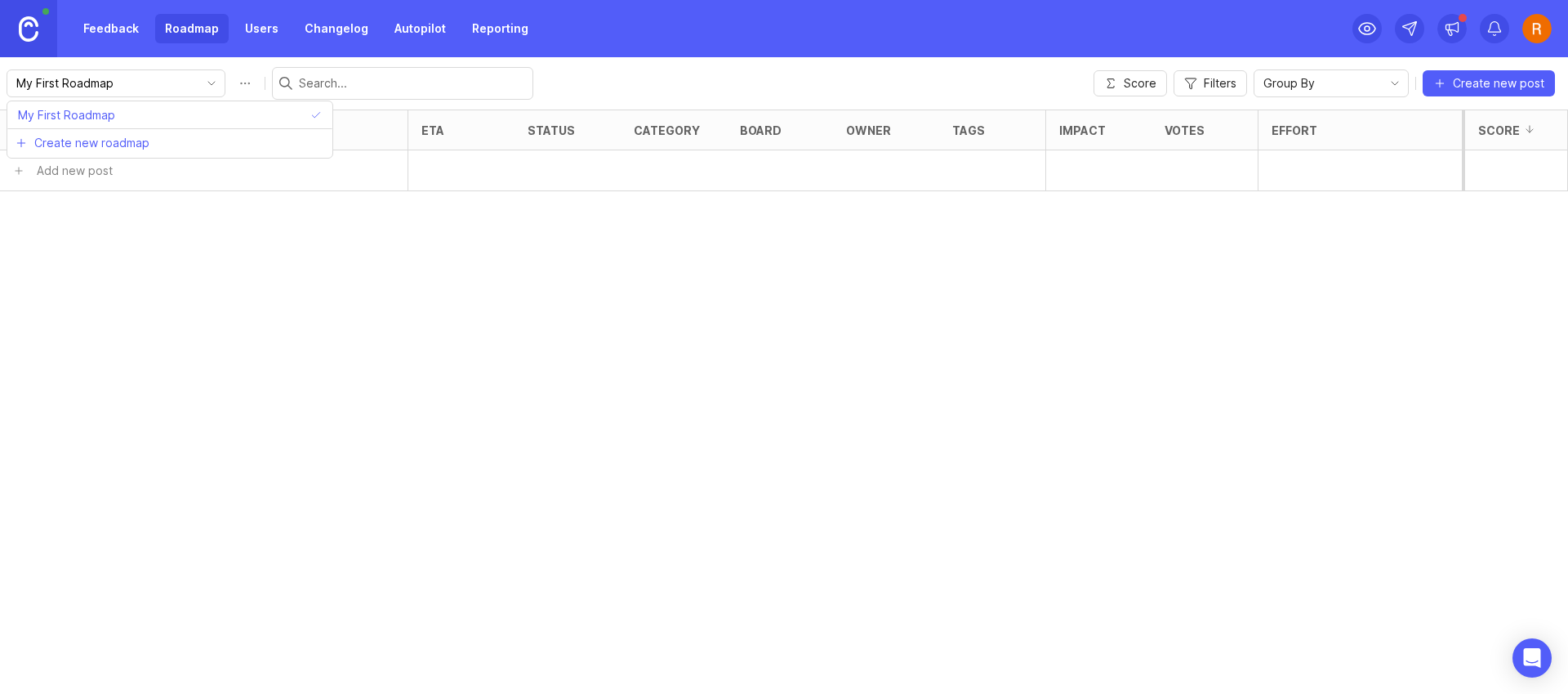
click at [139, 88] on input "My First Roadmap" at bounding box center [106, 83] width 180 height 18
click at [90, 118] on span "My First Roadmap" at bounding box center [67, 115] width 97 height 18
click at [129, 32] on link "Feedback" at bounding box center [111, 29] width 75 height 29
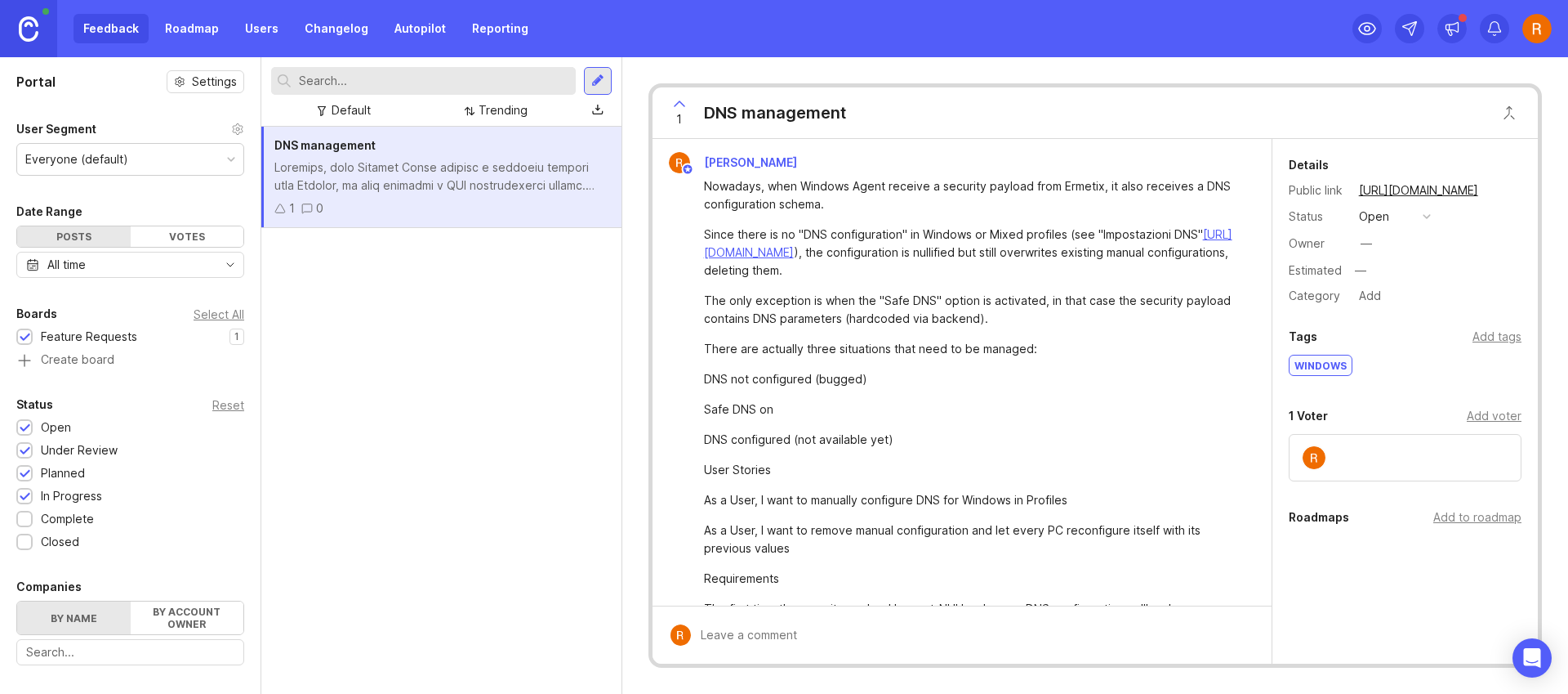
click at [1369, 242] on div "—" at bounding box center [1365, 243] width 11 height 18
click at [1424, 238] on div "Owner —" at bounding box center [1404, 243] width 233 height 24
click at [1471, 263] on input "text" at bounding box center [1436, 270] width 171 height 22
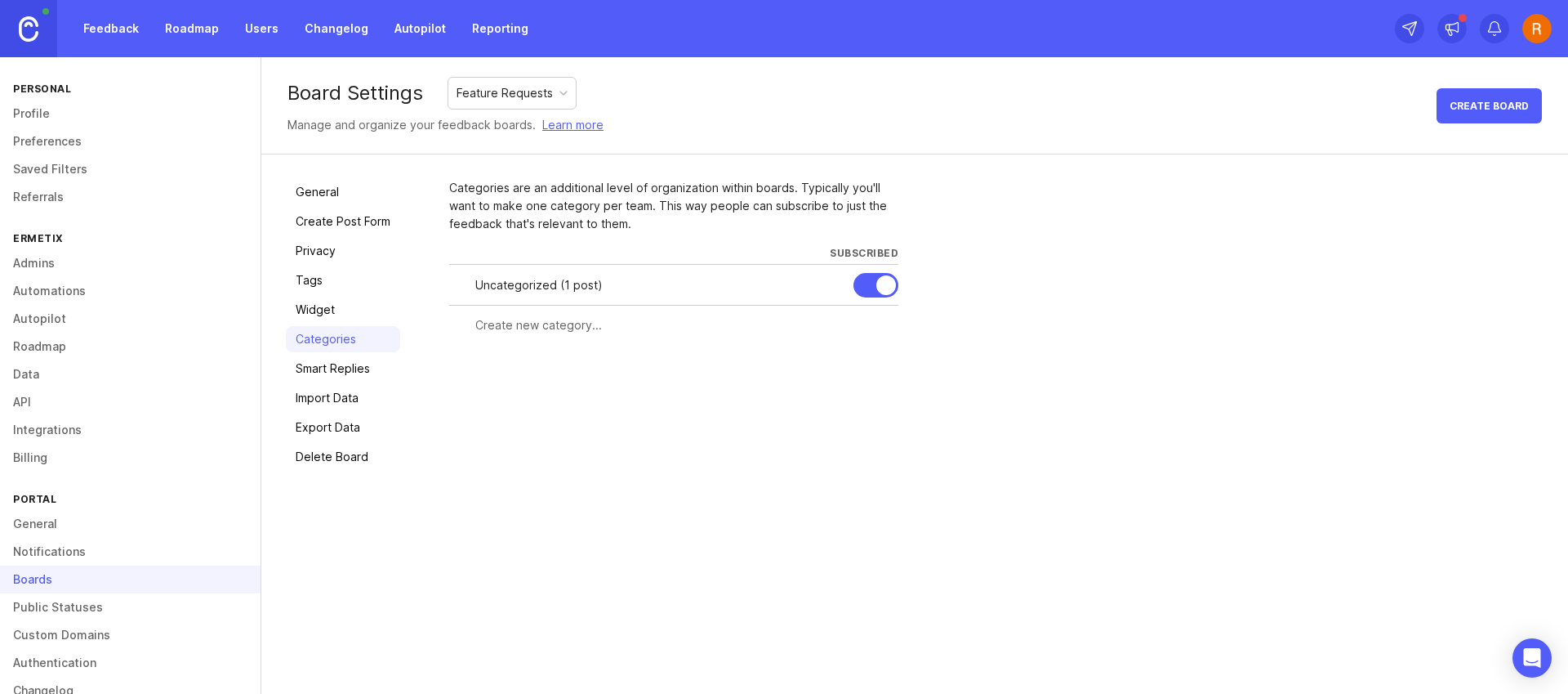
click at [543, 290] on div "Uncategorized ( 1 post )" at bounding box center [658, 285] width 365 height 18
click at [575, 334] on div at bounding box center [674, 325] width 449 height 31
type input "Portal"
click at [857, 360] on span "Create" at bounding box center [866, 355] width 41 height 12
click at [534, 280] on div "Uncategorized ( 1 post )" at bounding box center [658, 285] width 365 height 18
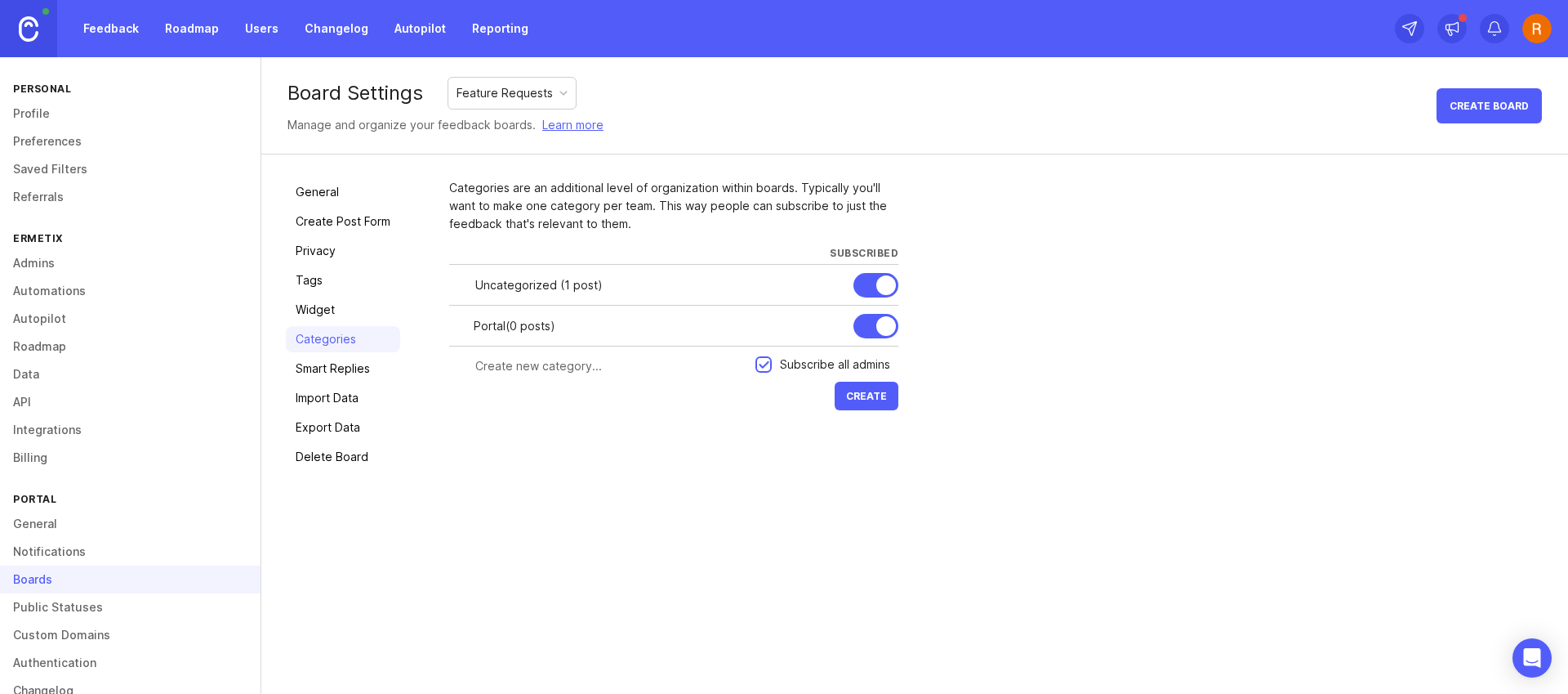
click at [543, 366] on input "text" at bounding box center [610, 366] width 270 height 18
type input "UES Management"
click at [879, 393] on span "Create" at bounding box center [866, 396] width 41 height 12
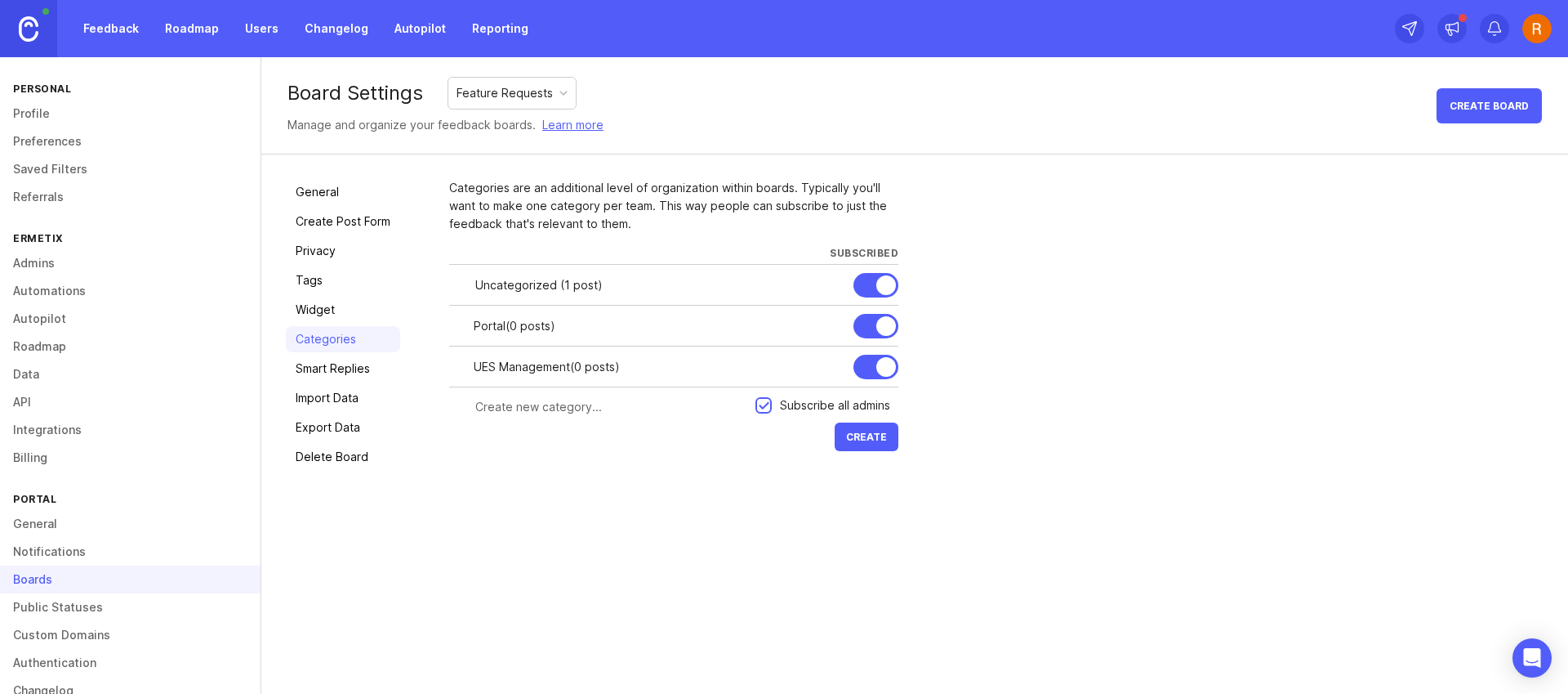
click at [194, 16] on link "Roadmap" at bounding box center [191, 29] width 74 height 29
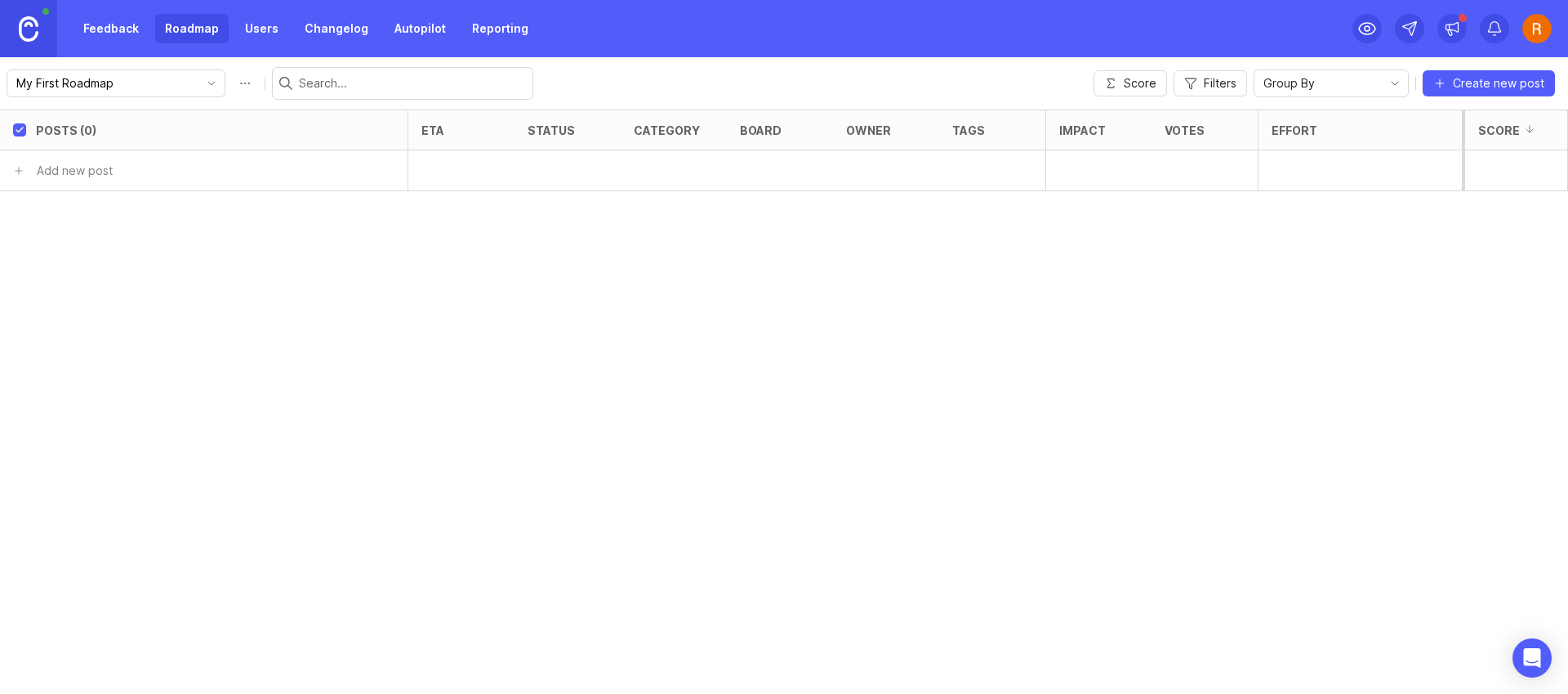
click at [139, 34] on link "Feedback" at bounding box center [111, 29] width 75 height 29
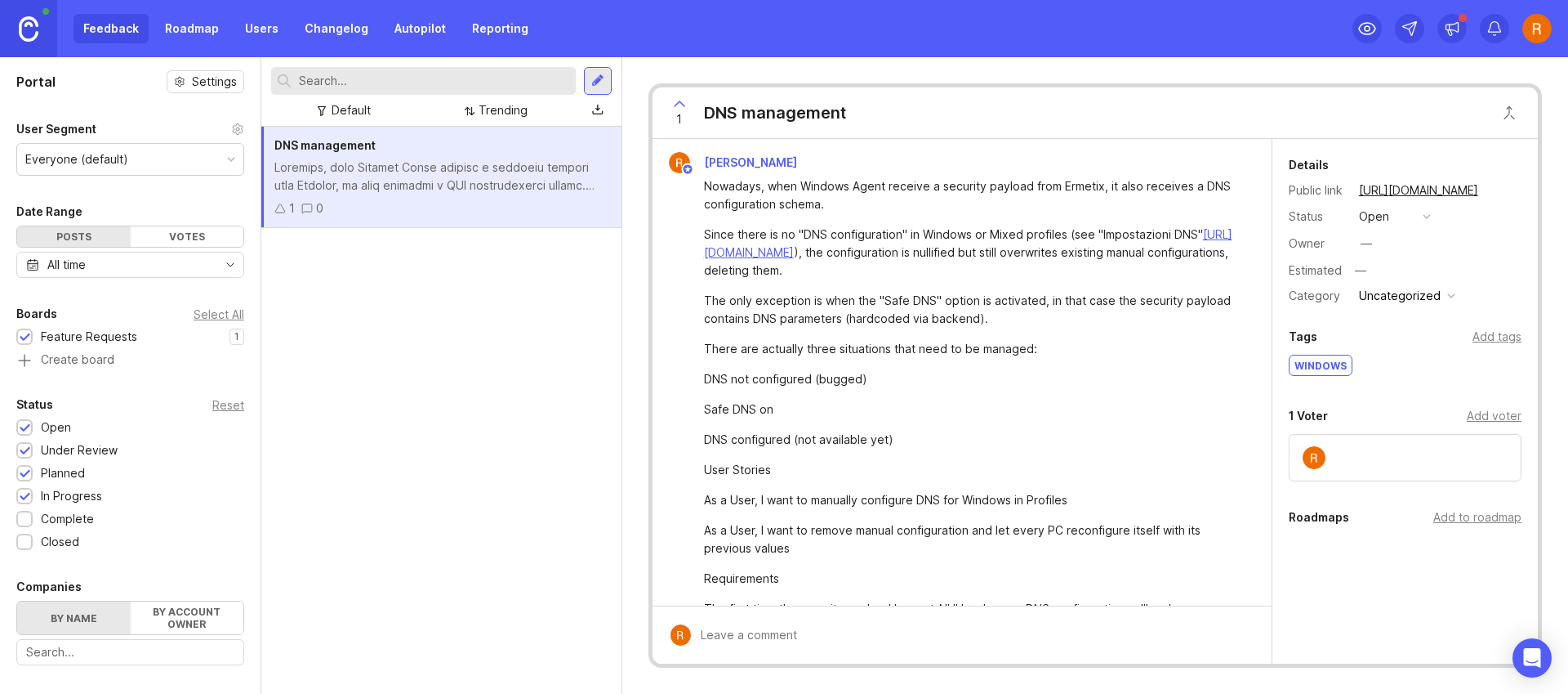
click at [1423, 292] on div "Uncategorized" at bounding box center [1399, 295] width 81 height 18
click at [1413, 360] on li "UES Management" at bounding box center [1406, 354] width 104 height 30
click at [1477, 298] on div "Category UES Management" at bounding box center [1404, 295] width 233 height 22
click at [1462, 295] on div "button" at bounding box center [1465, 295] width 8 height 8
click at [1501, 286] on div "Category UES Management" at bounding box center [1404, 295] width 233 height 22
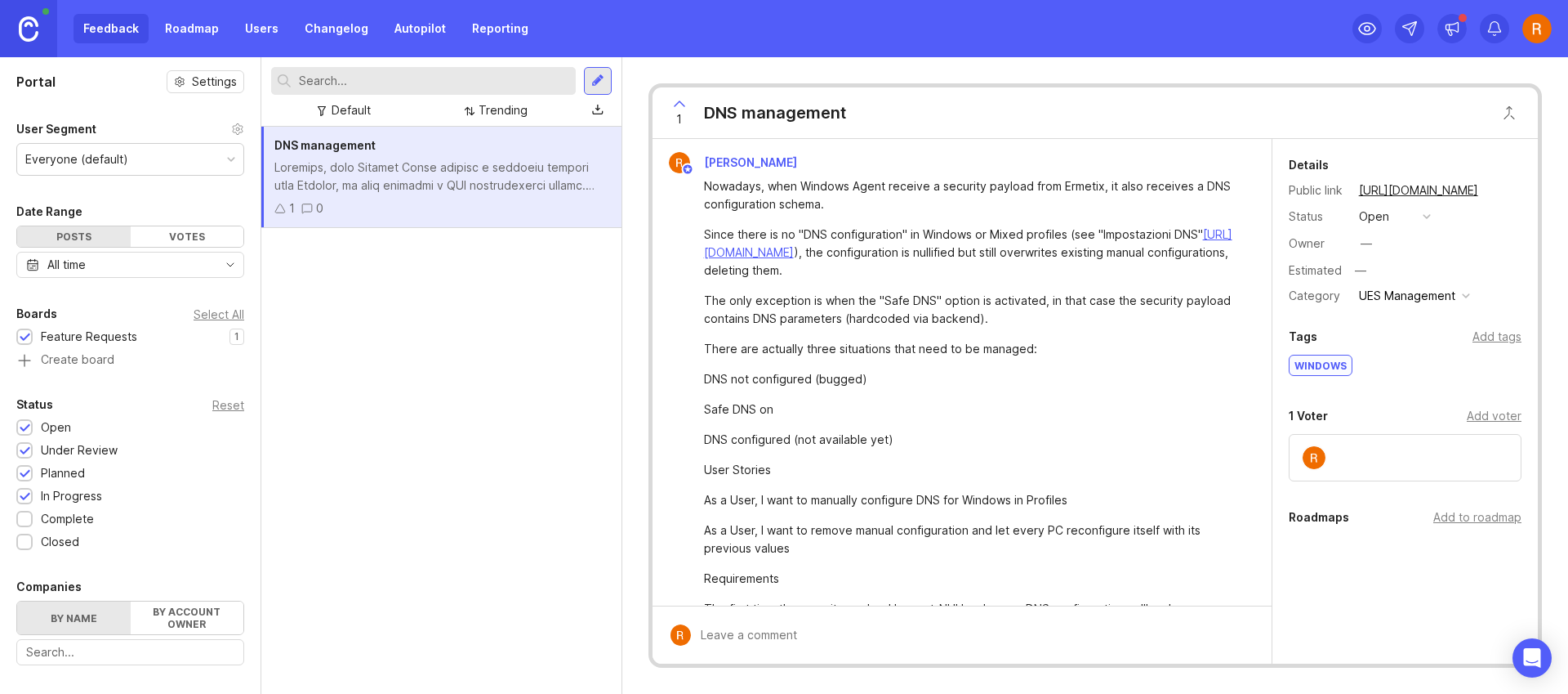
click at [8, 34] on link at bounding box center [29, 29] width 57 height 57
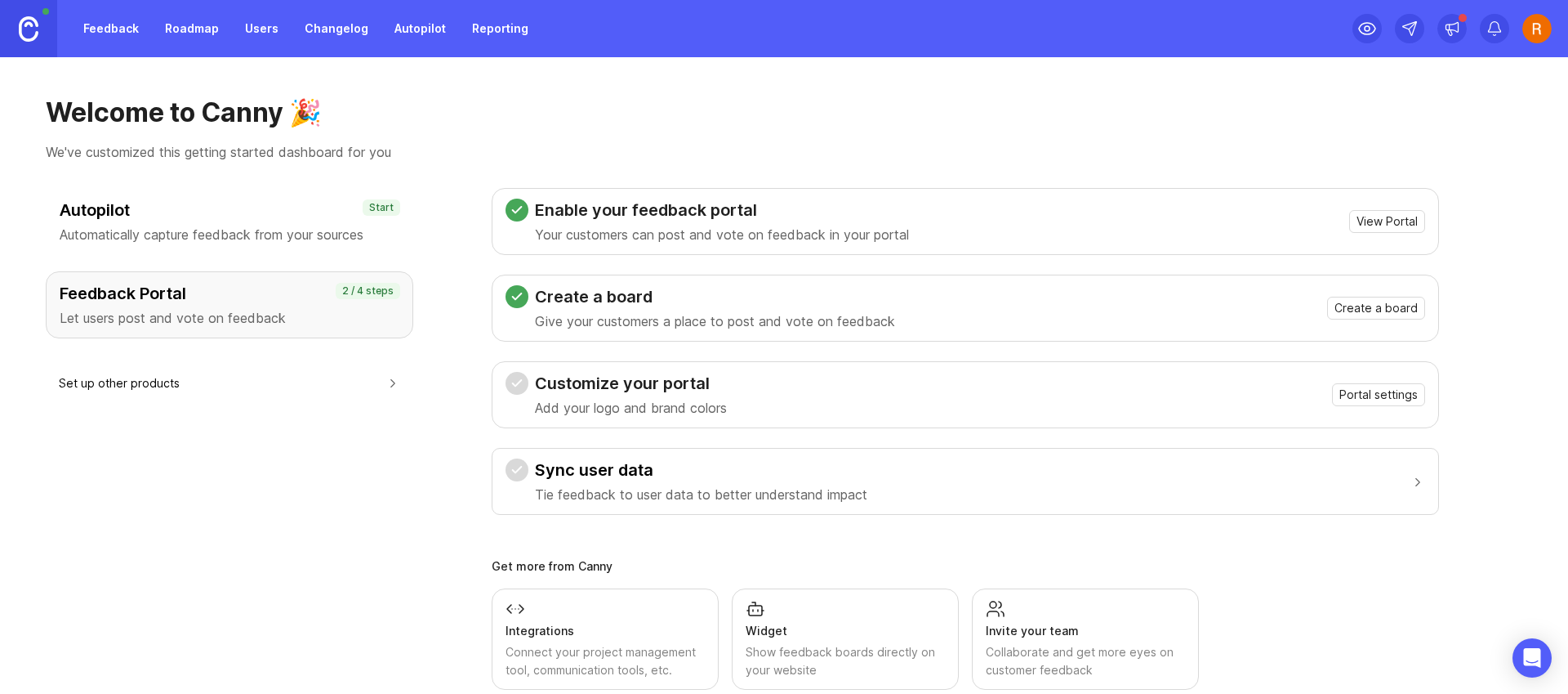
click at [397, 31] on link "Autopilot" at bounding box center [420, 29] width 71 height 29
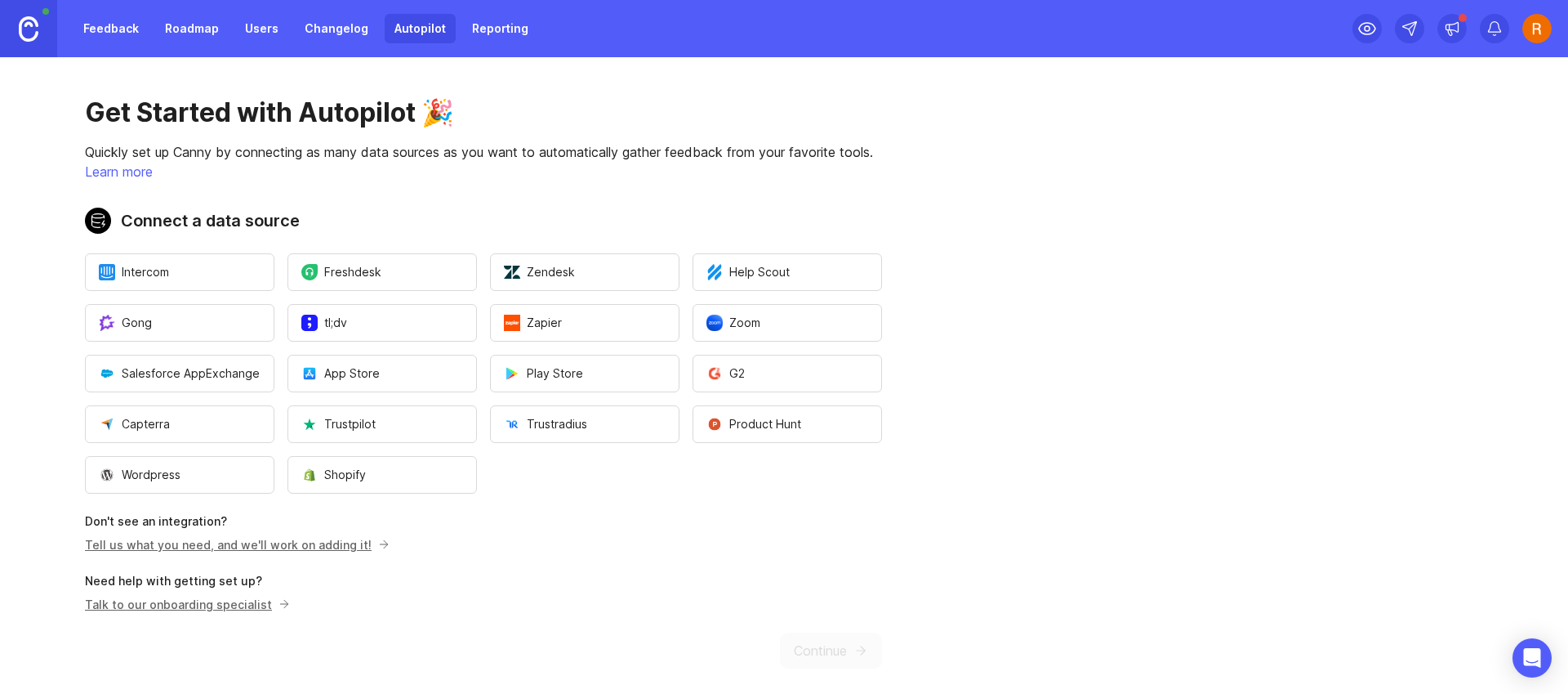
click at [516, 32] on link "Reporting" at bounding box center [500, 29] width 76 height 29
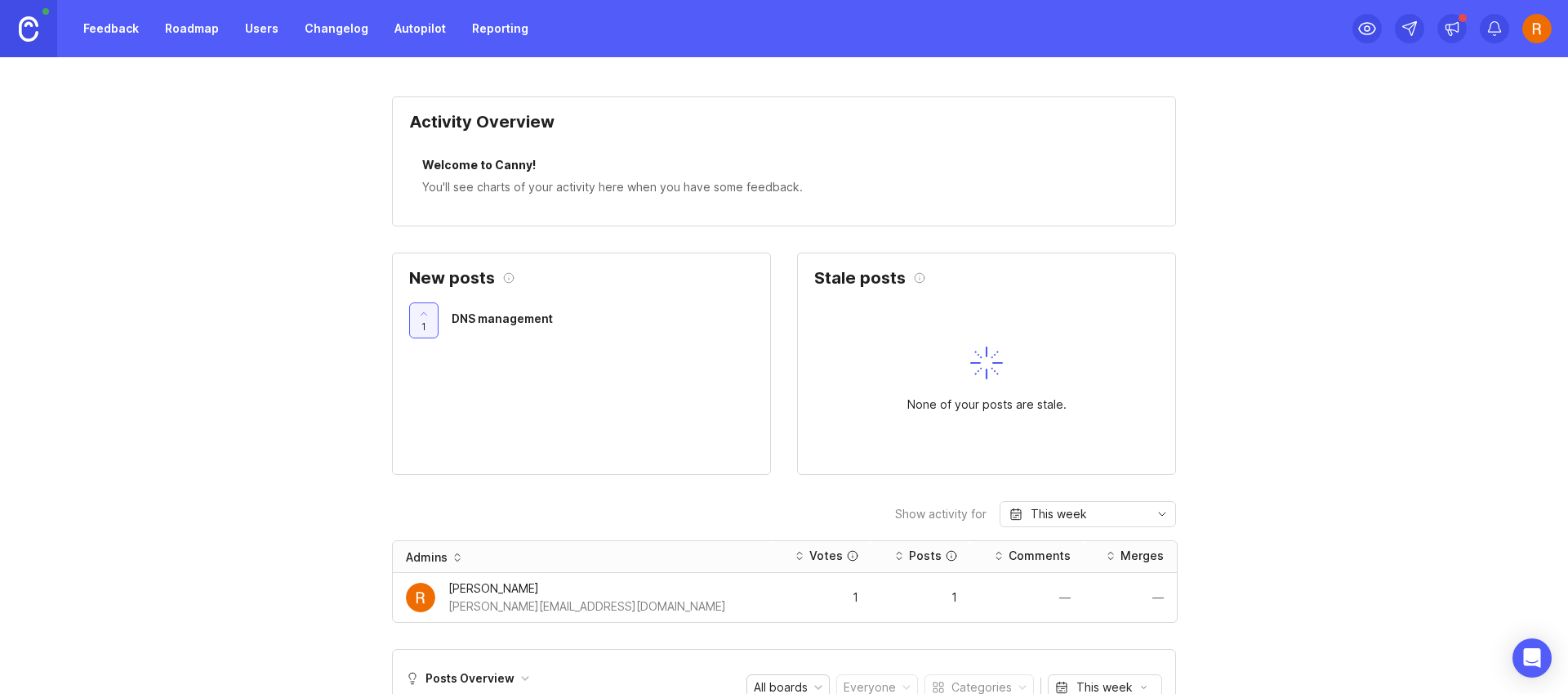
click at [403, 28] on link "Autopilot" at bounding box center [420, 29] width 71 height 29
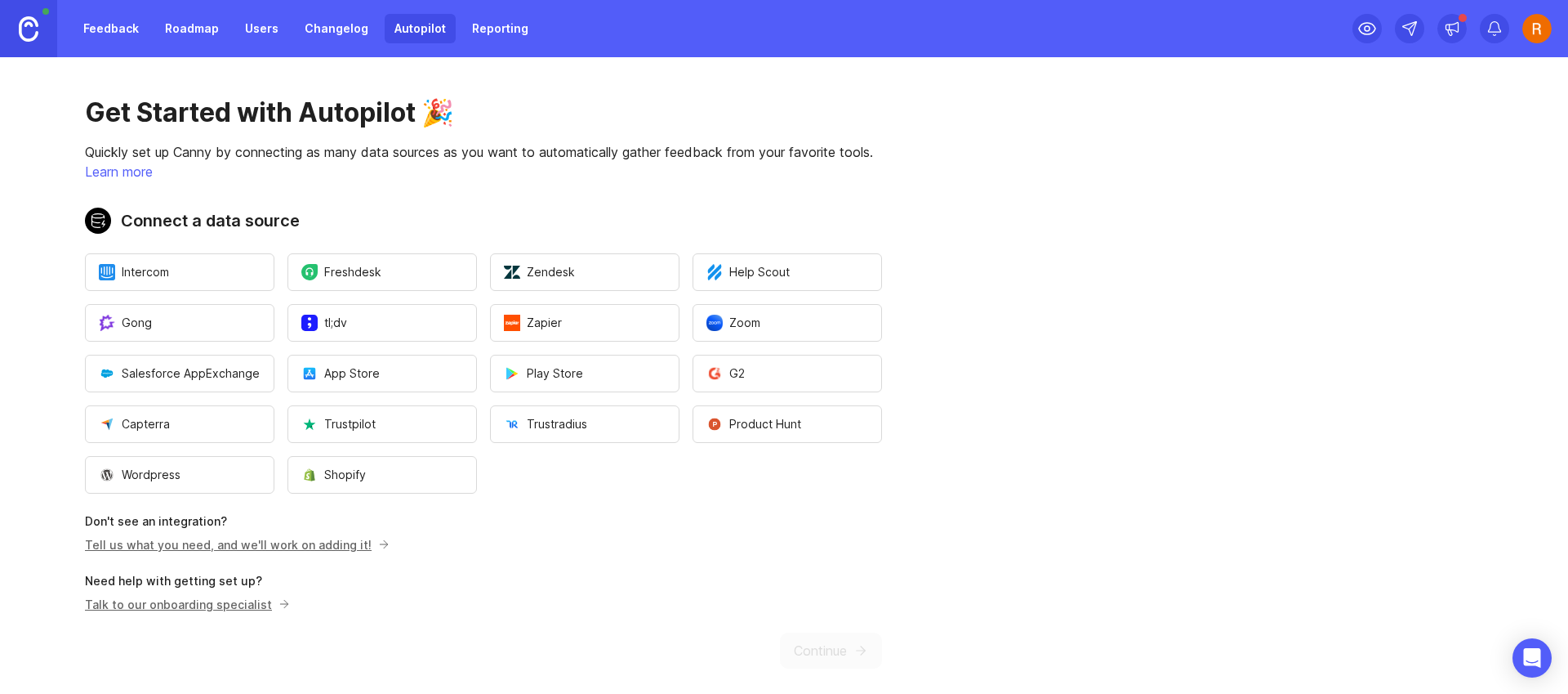
click at [337, 32] on link "Changelog" at bounding box center [336, 29] width 83 height 29
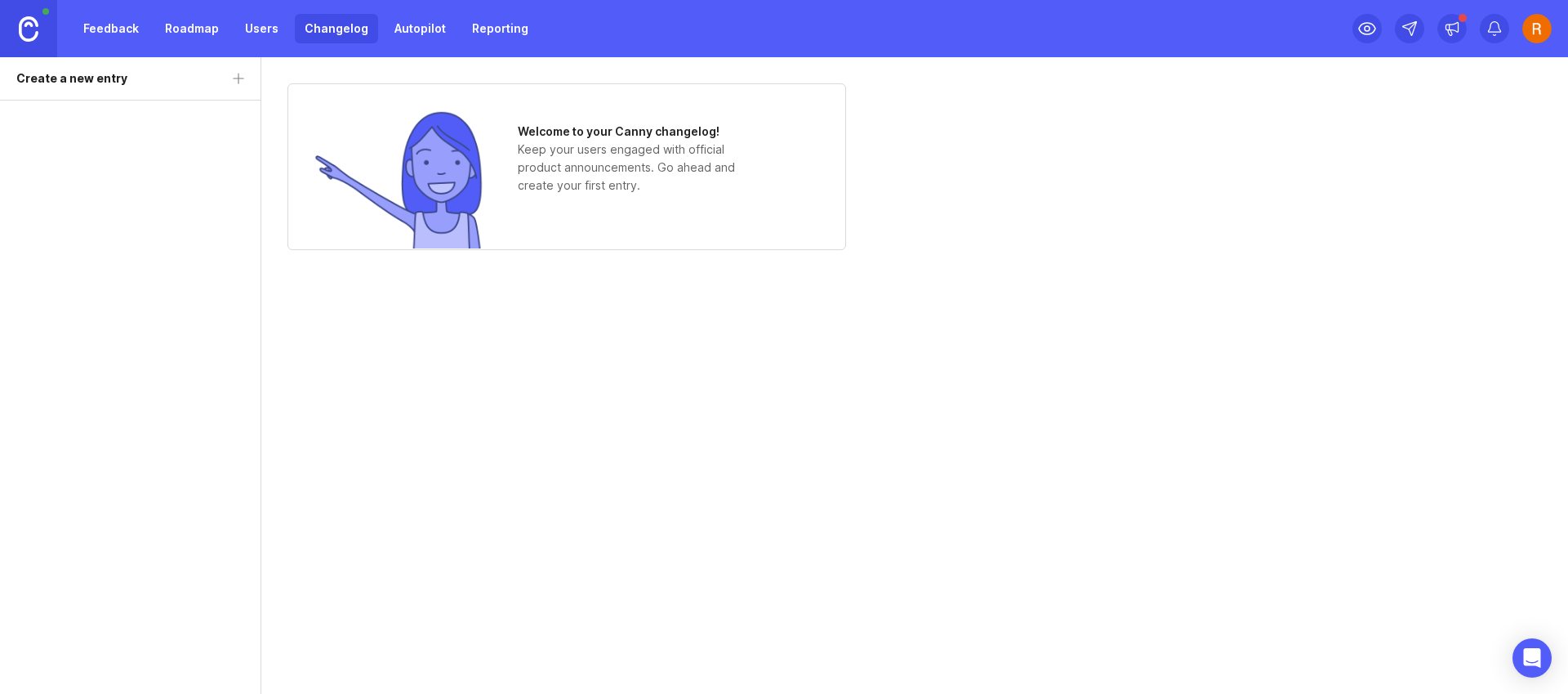
click at [258, 30] on link "Users" at bounding box center [261, 29] width 53 height 29
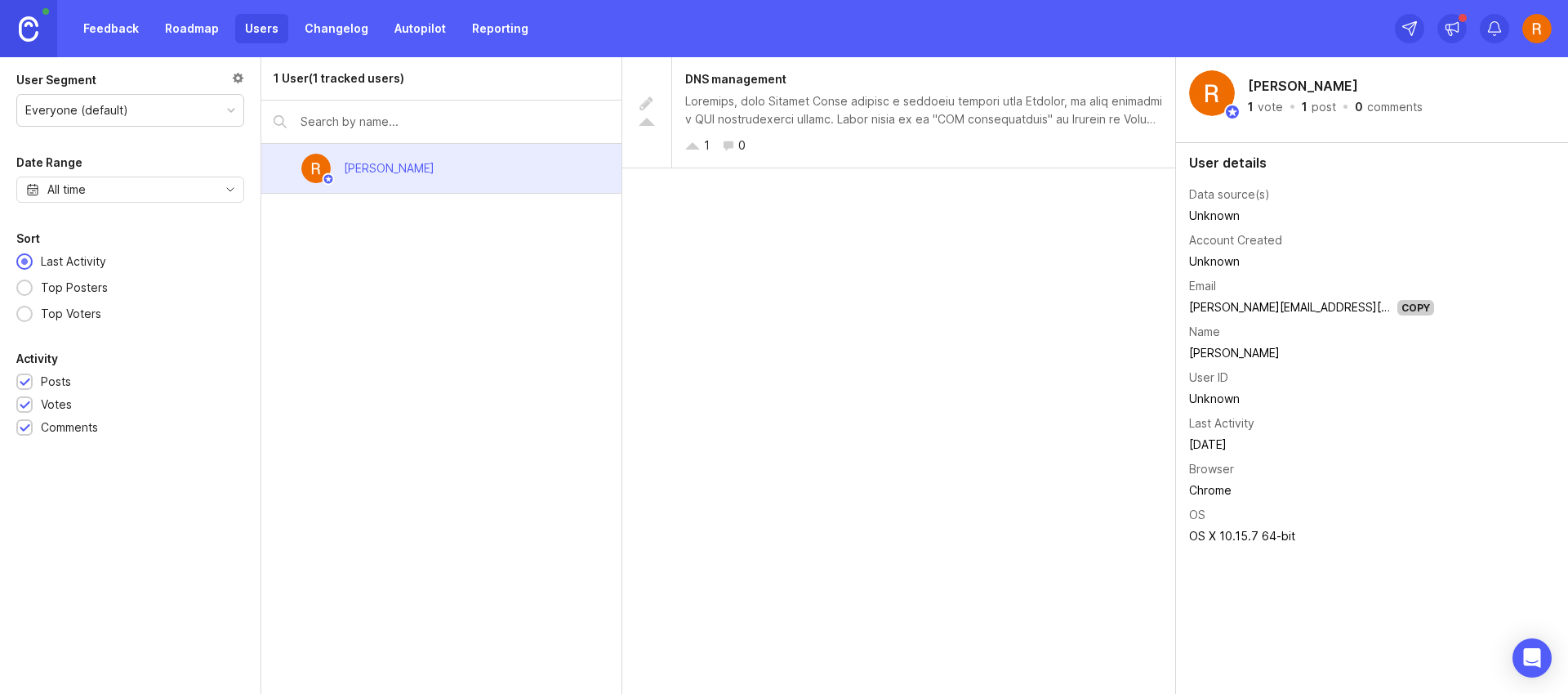
click at [198, 34] on link "Roadmap" at bounding box center [191, 29] width 74 height 29
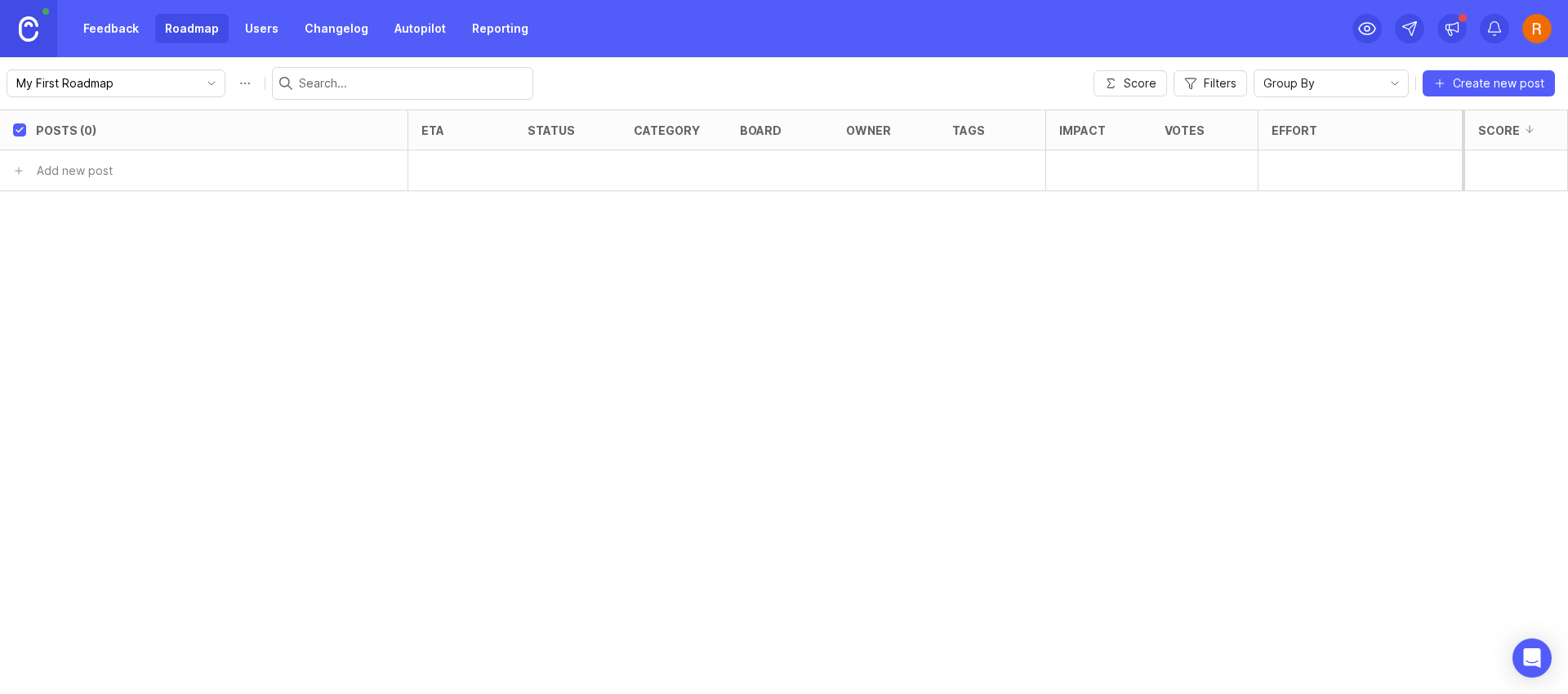
click at [100, 33] on link "Feedback" at bounding box center [111, 29] width 75 height 29
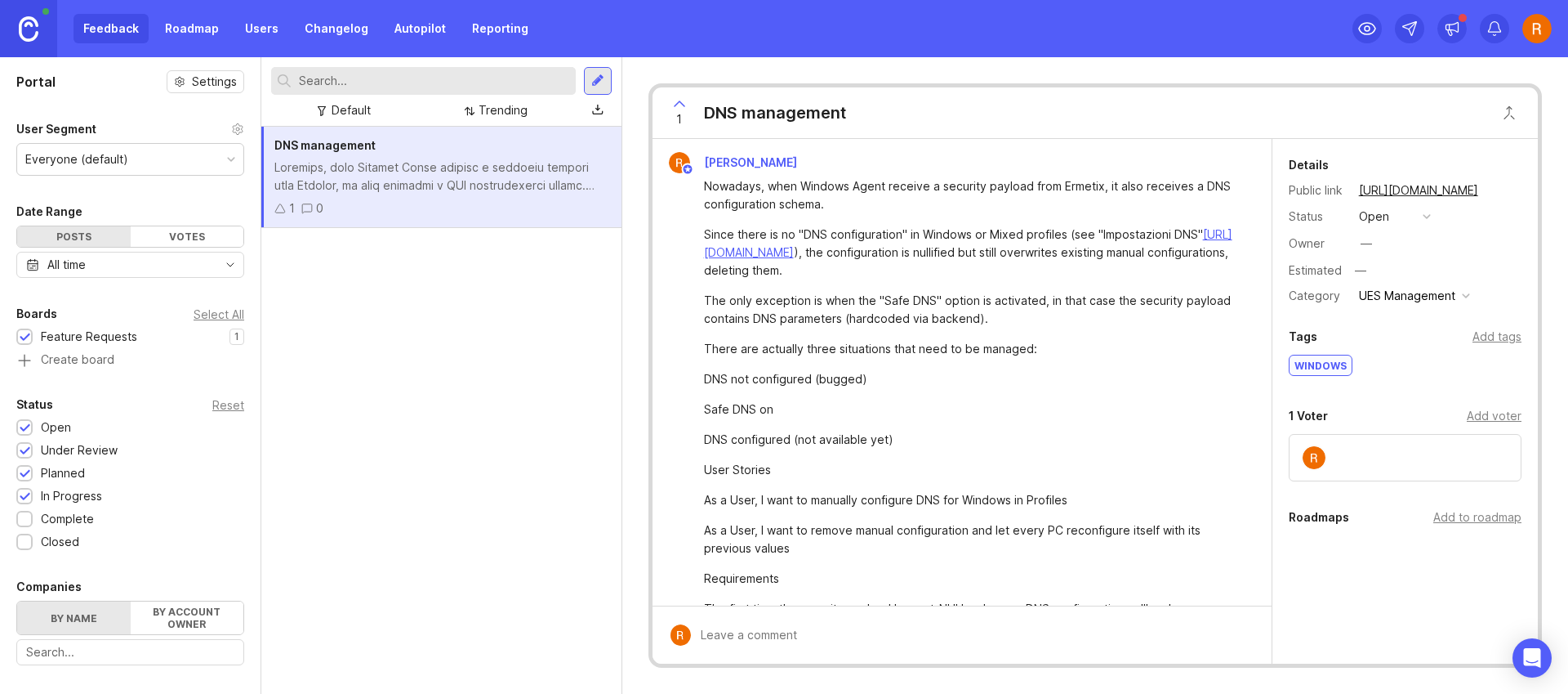
click at [37, 34] on img at bounding box center [29, 29] width 20 height 25
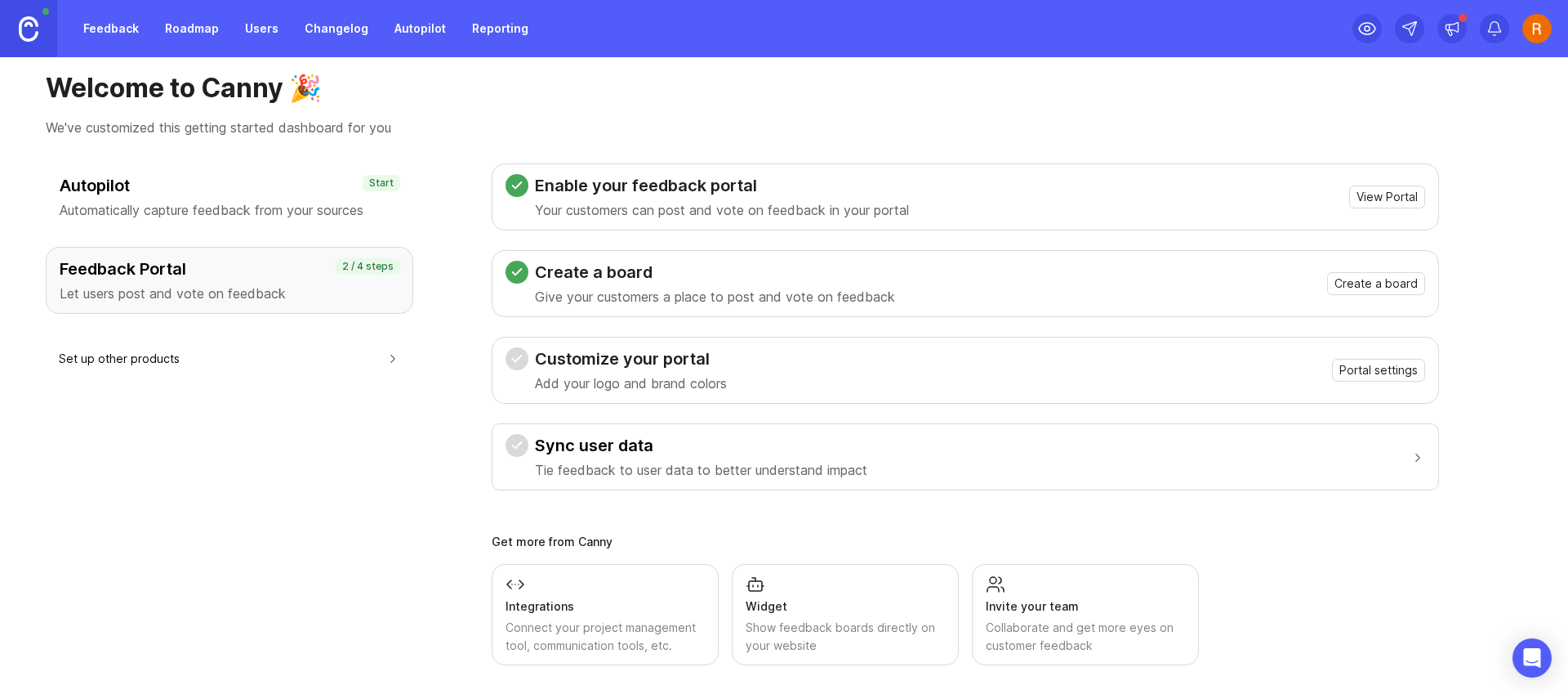
scroll to position [36, 0]
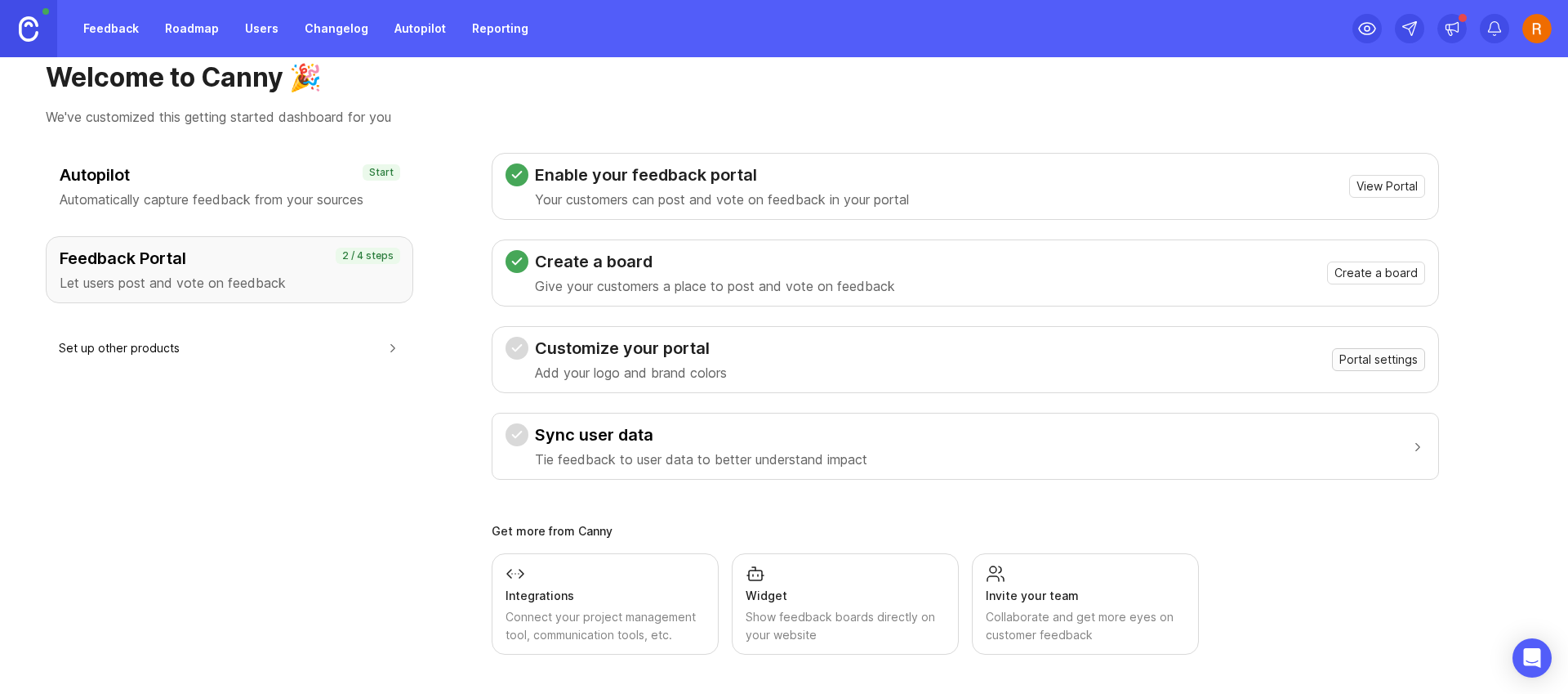
click at [1394, 366] on span "Portal settings" at bounding box center [1378, 360] width 79 height 16
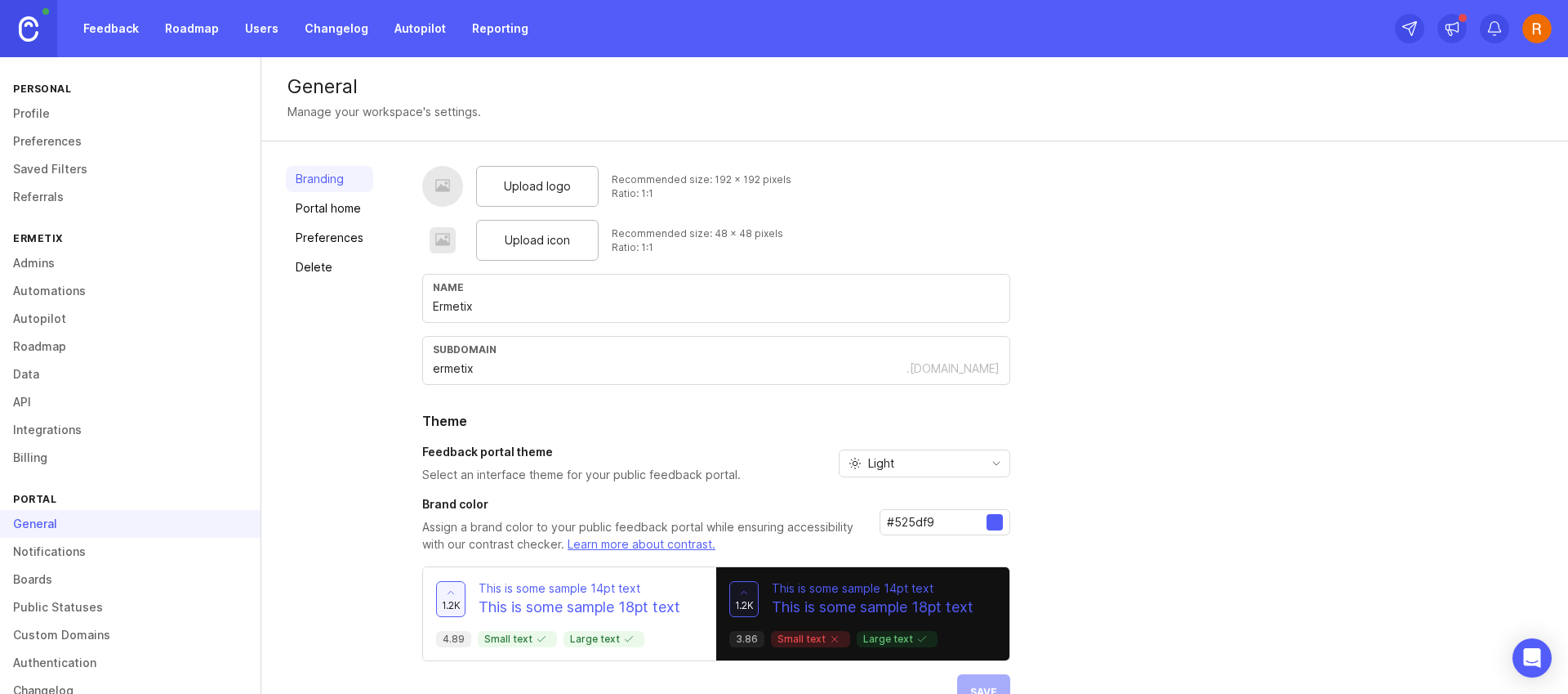
click at [552, 198] on div "Upload logo" at bounding box center [537, 185] width 122 height 41
click at [502, 251] on div "Upload icon" at bounding box center [537, 240] width 122 height 41
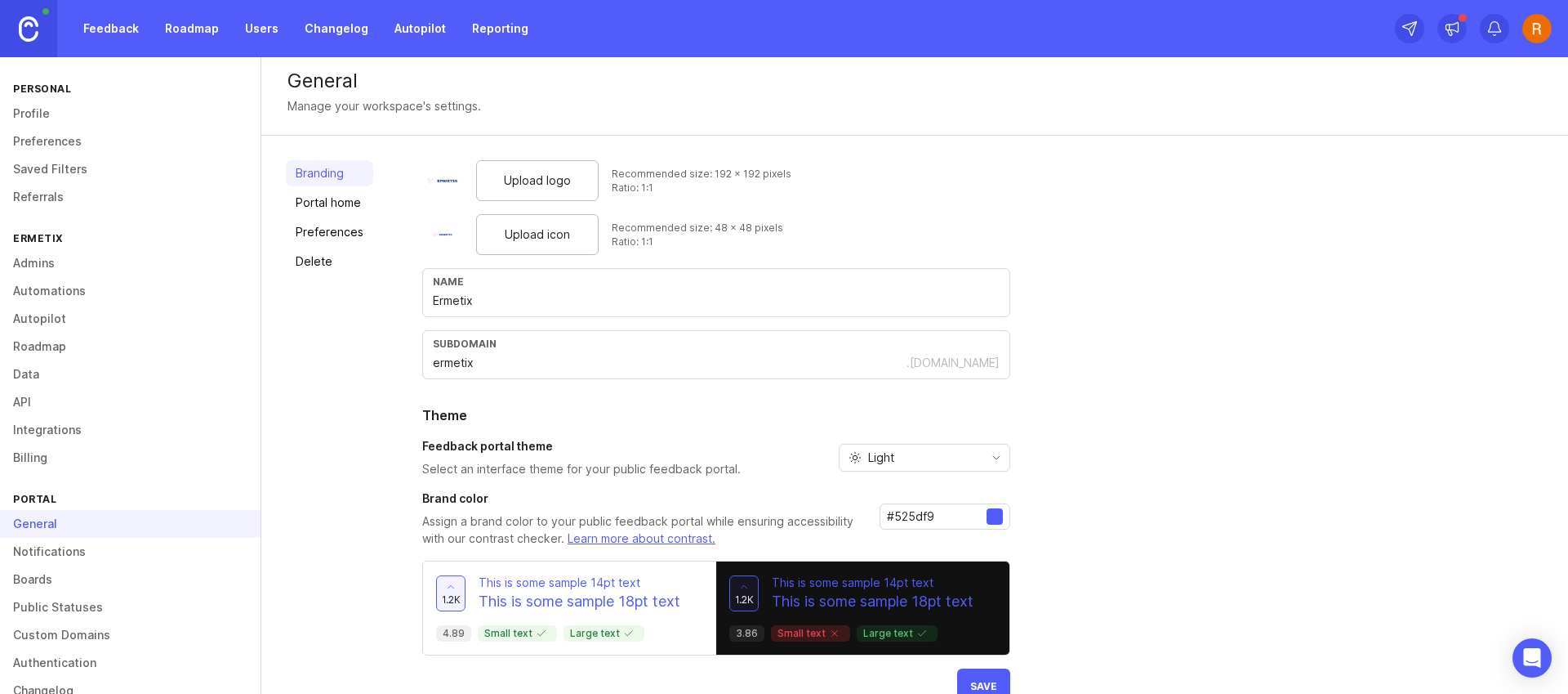
scroll to position [40, 0]
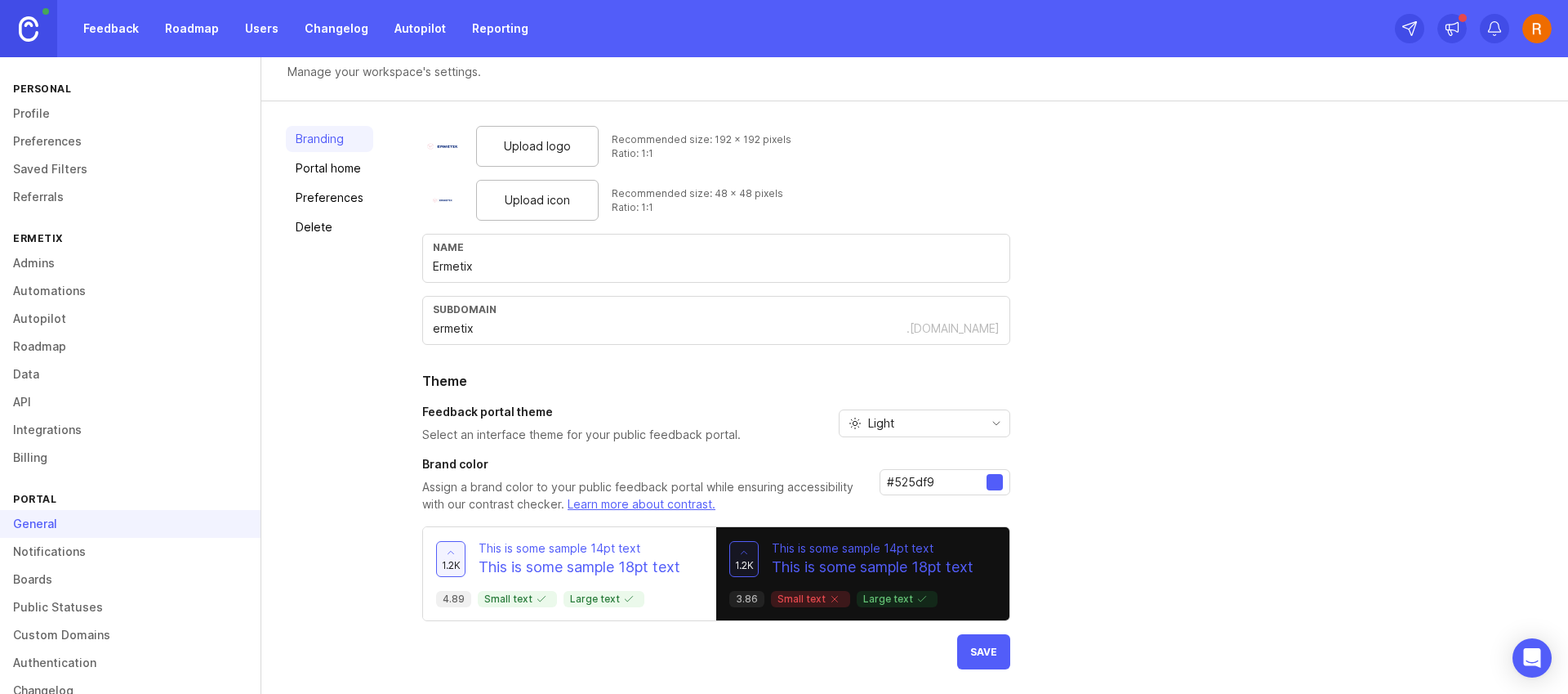
click at [842, 429] on div "Light" at bounding box center [912, 423] width 144 height 26
click at [896, 505] on span "Dark" at bounding box center [873, 509] width 51 height 18
click at [967, 652] on button "Save" at bounding box center [983, 652] width 53 height 36
click at [210, 22] on link "Roadmap" at bounding box center [191, 29] width 74 height 29
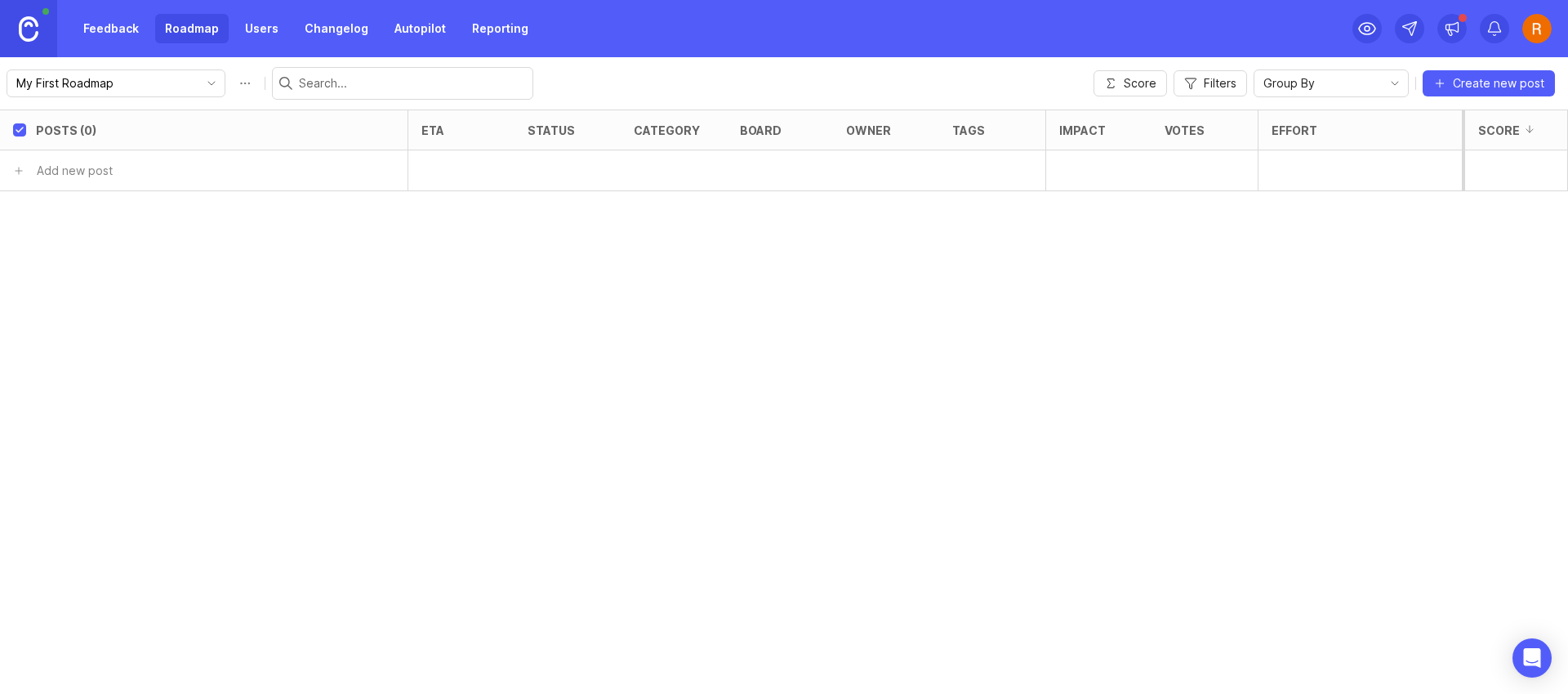
click at [29, 30] on img at bounding box center [29, 29] width 20 height 25
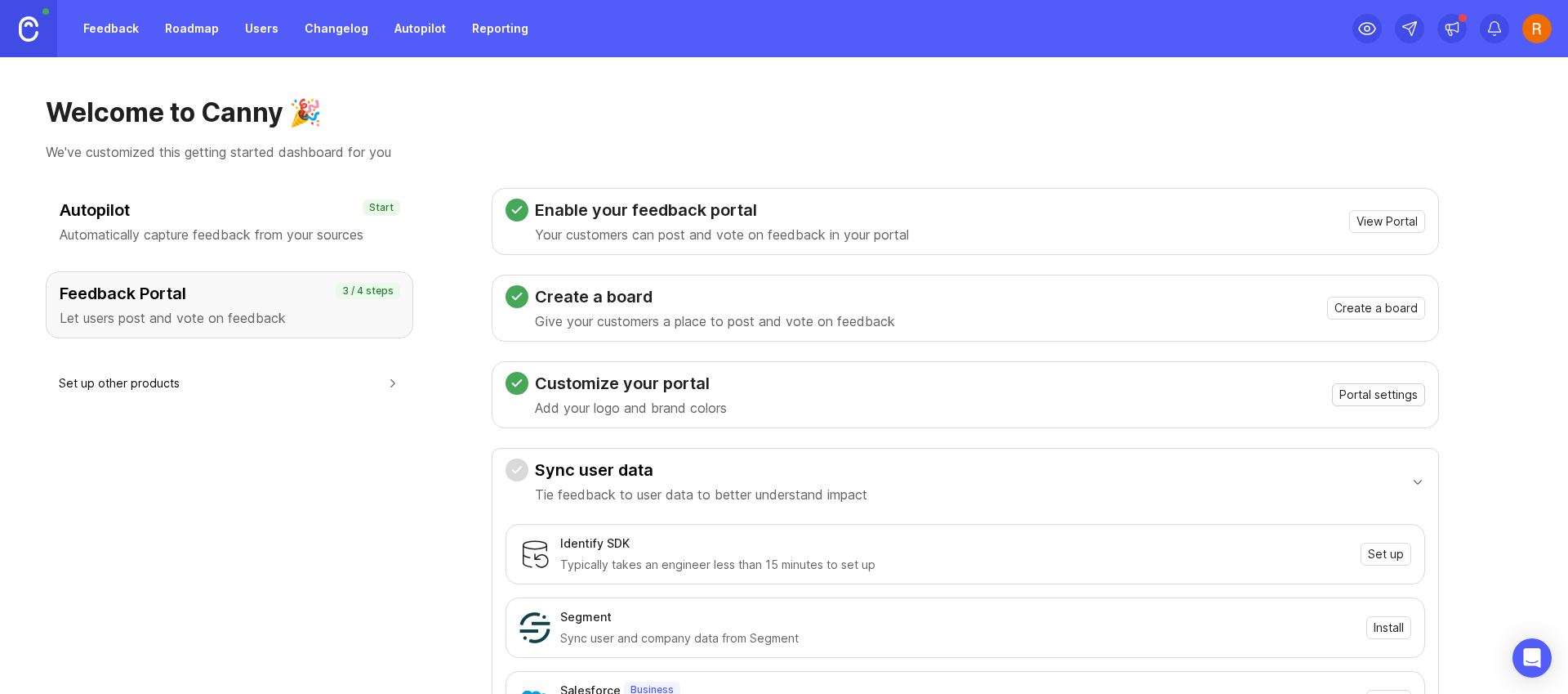
click at [1364, 386] on span "Portal settings" at bounding box center [1378, 394] width 79 height 16
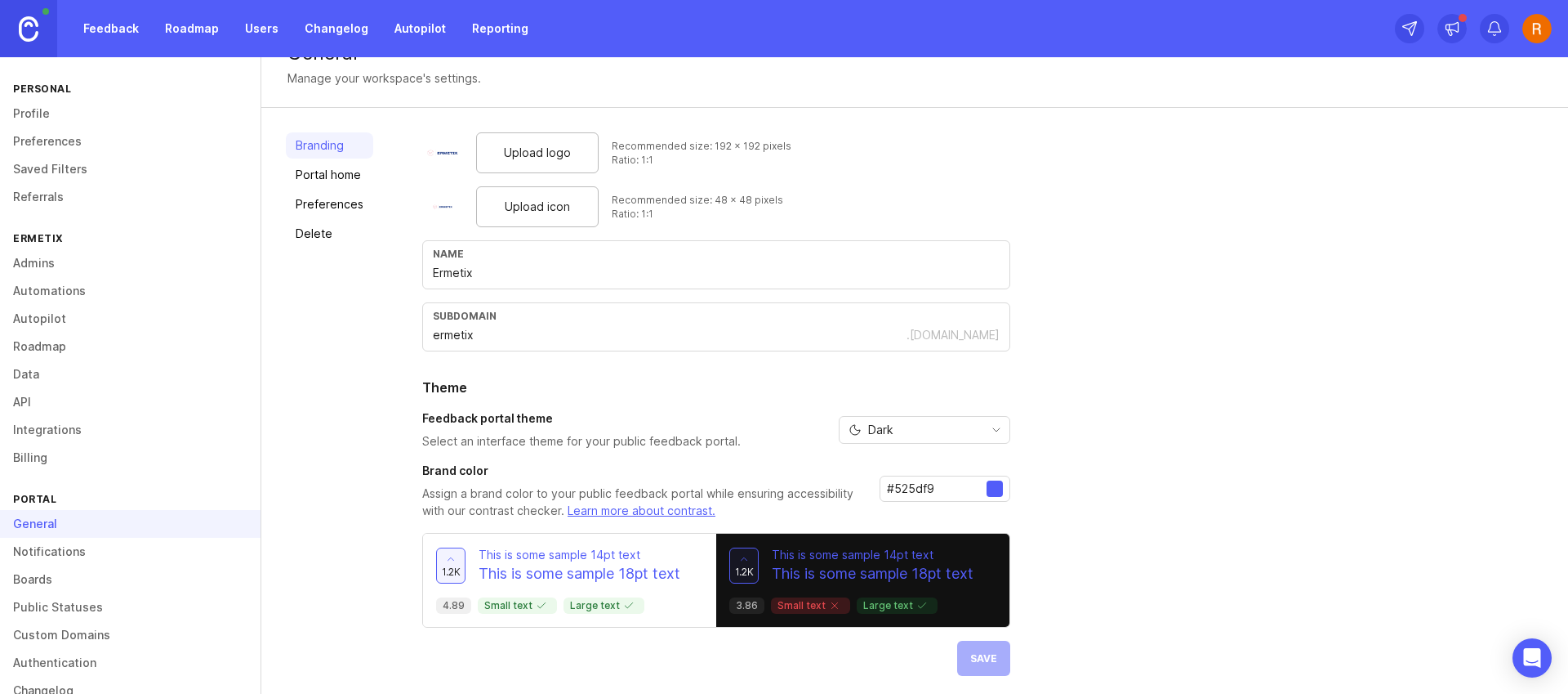
scroll to position [40, 0]
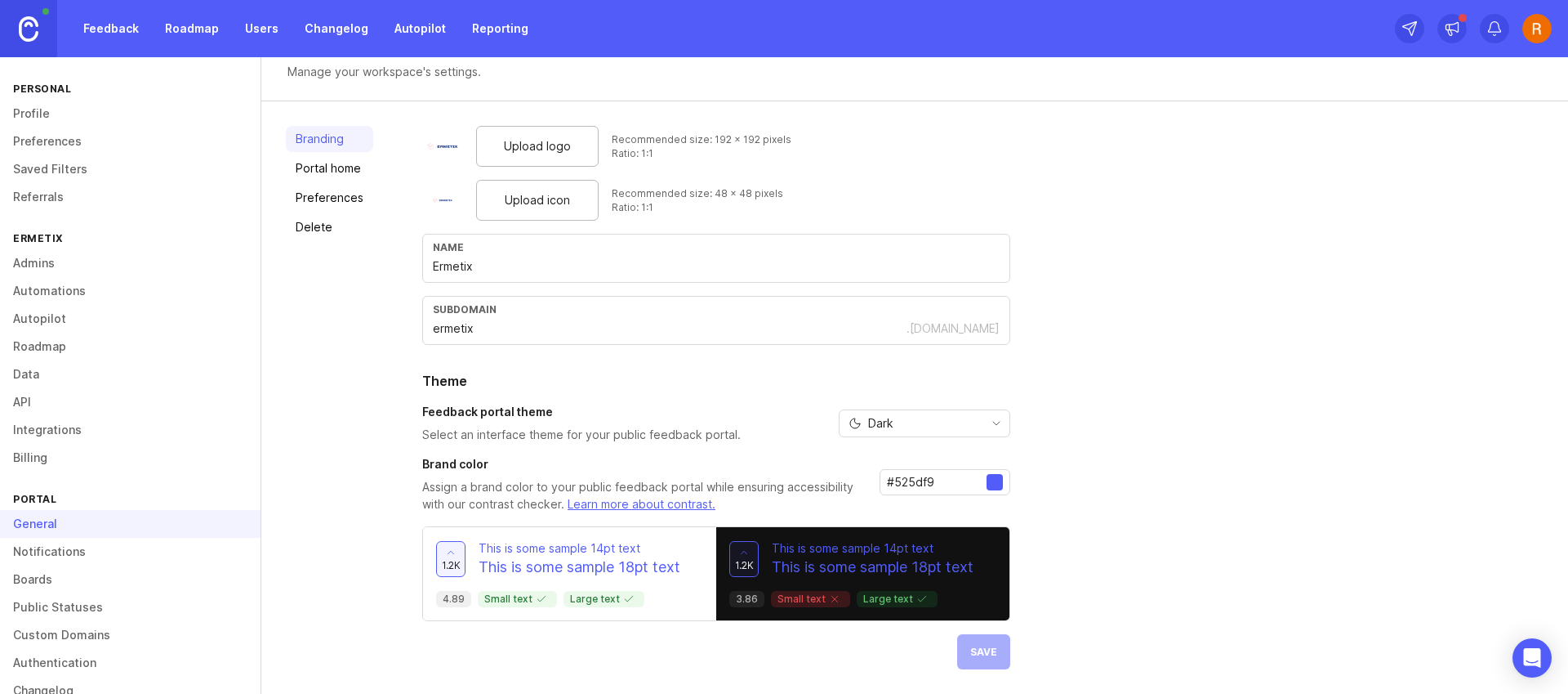
click at [987, 483] on div at bounding box center [994, 482] width 16 height 16
click at [953, 482] on input "#525df9" at bounding box center [936, 482] width 100 height 18
click at [948, 427] on div "Dark" at bounding box center [912, 423] width 144 height 26
click at [1132, 418] on div "Upload logo Recommended size: 192 x 192 pixels Ratio: 1:1 Upload icon Recommend…" at bounding box center [983, 397] width 1121 height 543
click at [361, 173] on link "Portal home" at bounding box center [329, 168] width 87 height 26
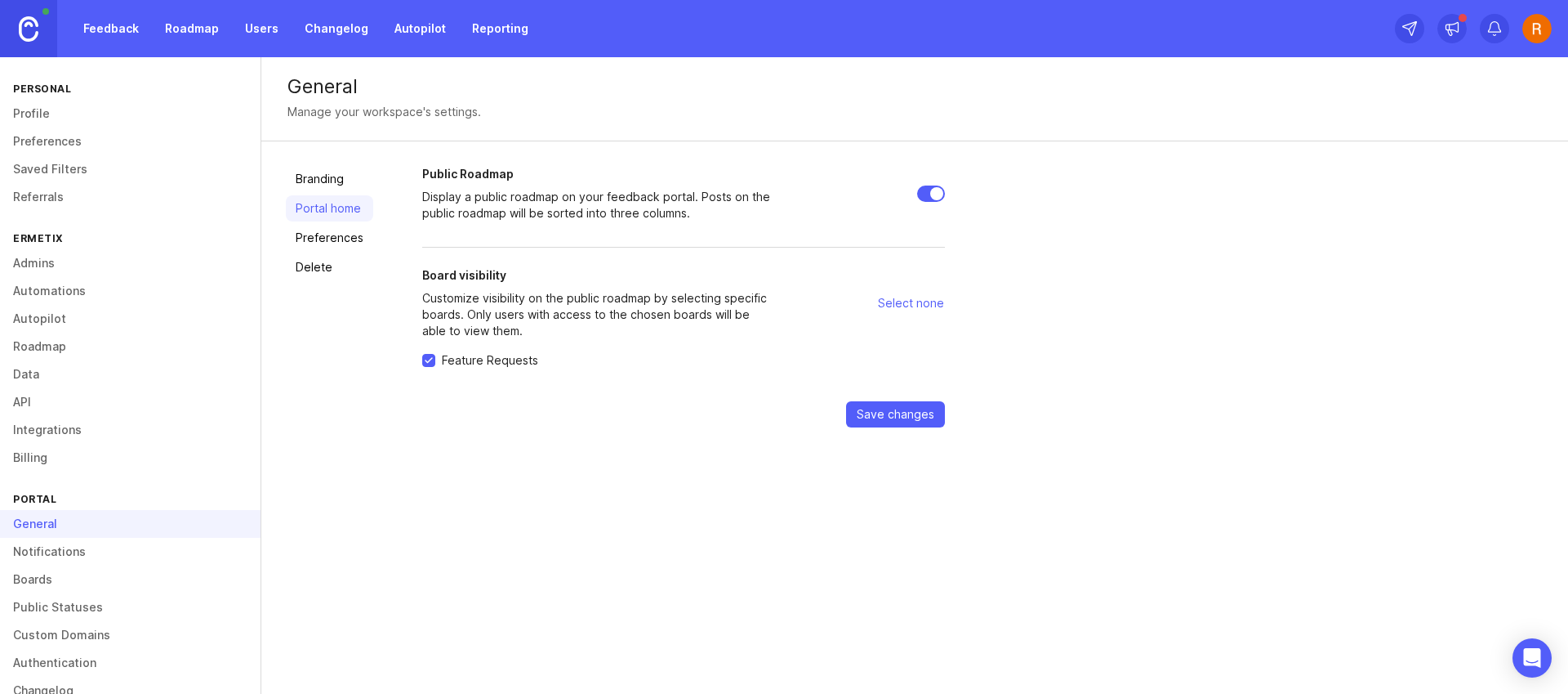
click at [336, 236] on link "Preferences" at bounding box center [329, 237] width 87 height 26
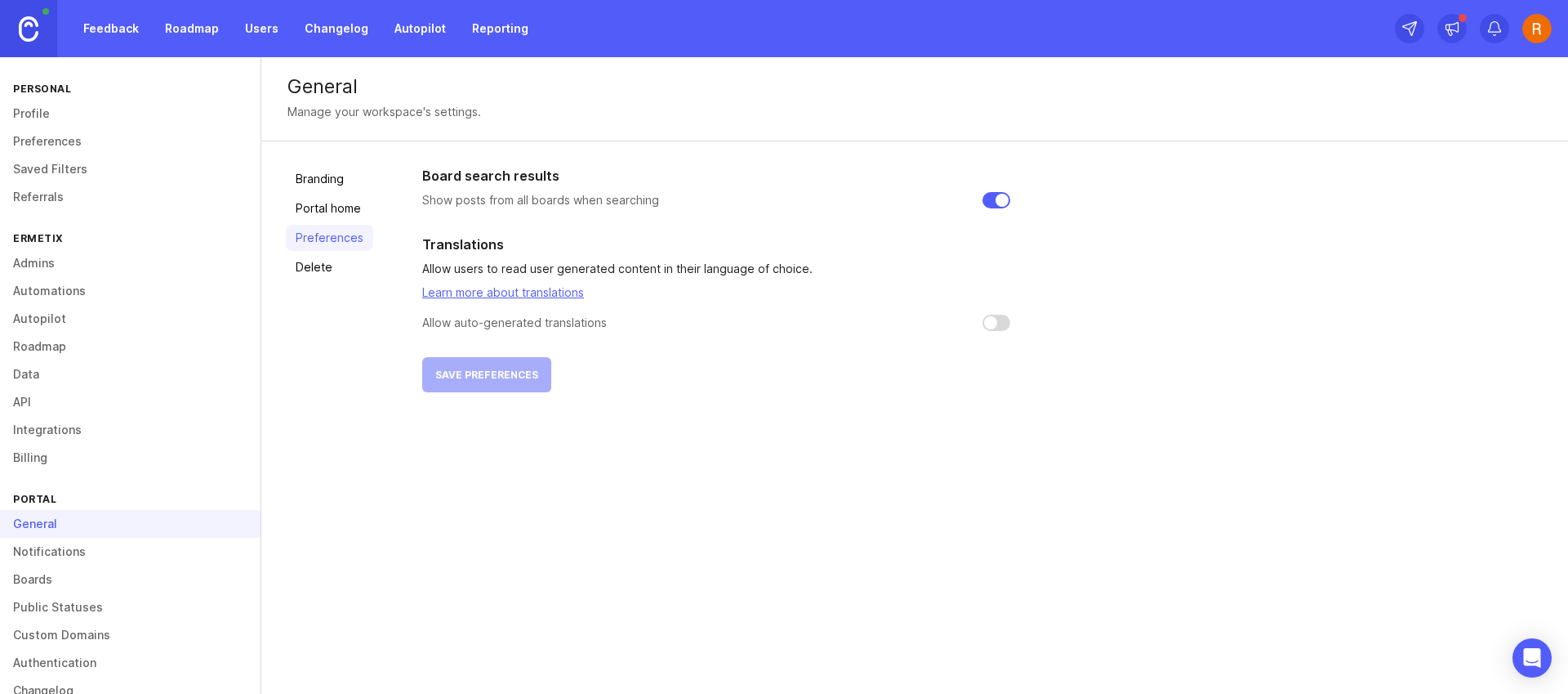
click at [329, 176] on link "Branding" at bounding box center [329, 178] width 87 height 26
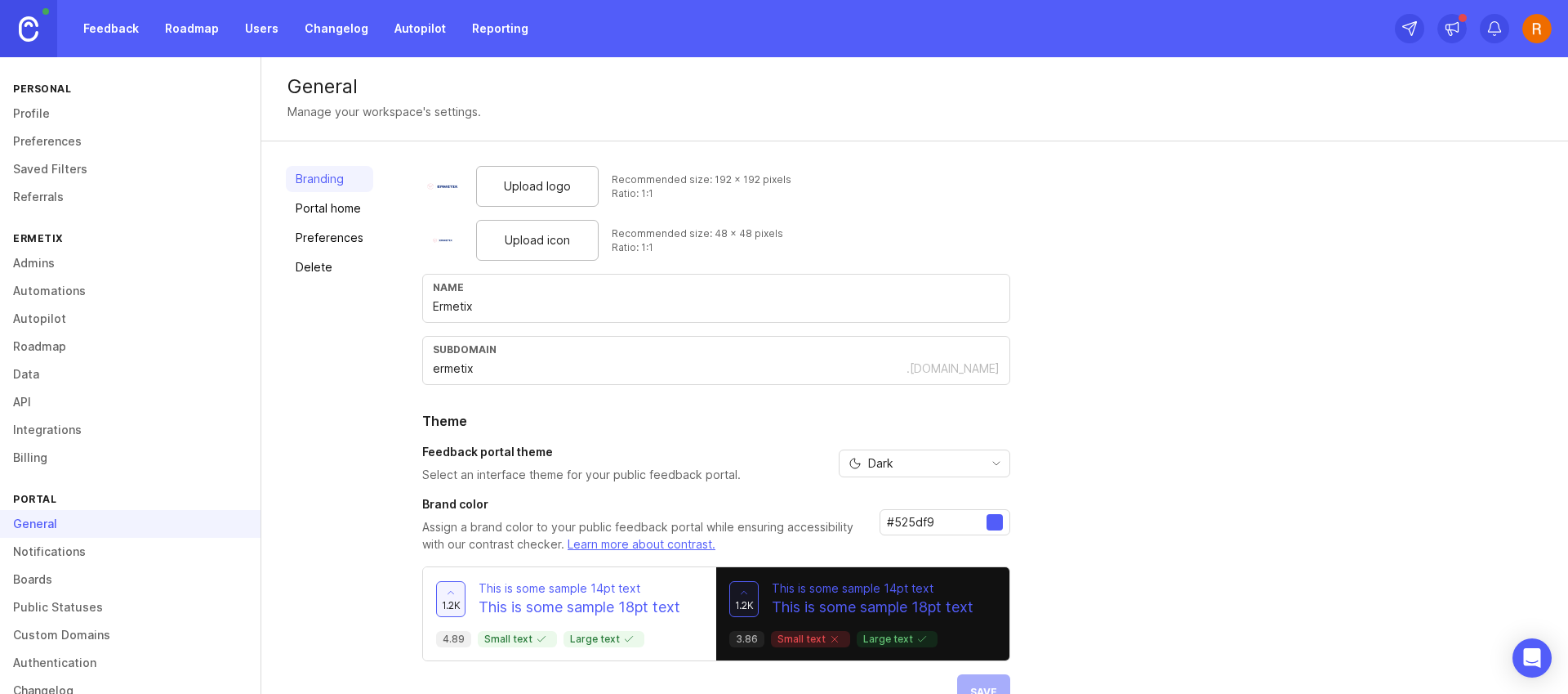
click at [198, 36] on link "Roadmap" at bounding box center [191, 29] width 74 height 29
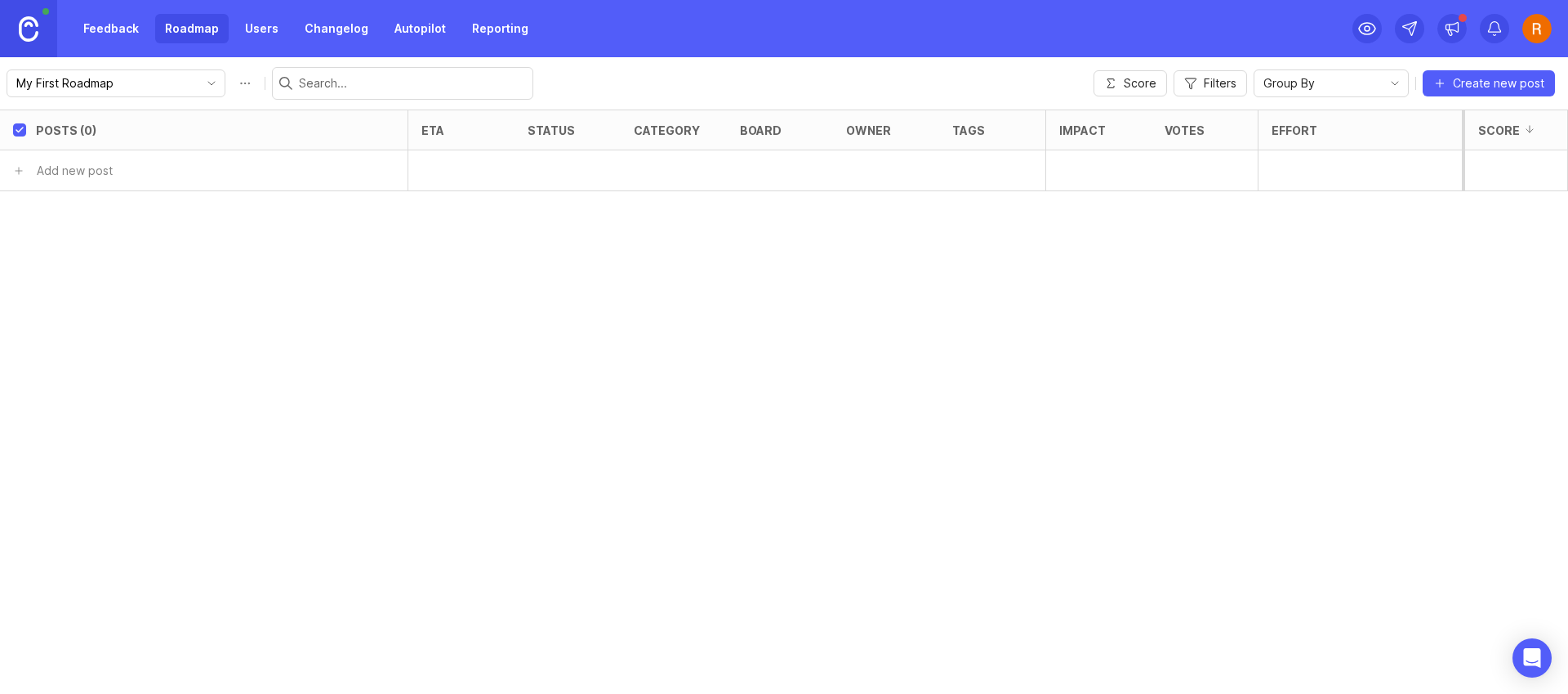
click at [128, 27] on link "Feedback" at bounding box center [111, 29] width 75 height 29
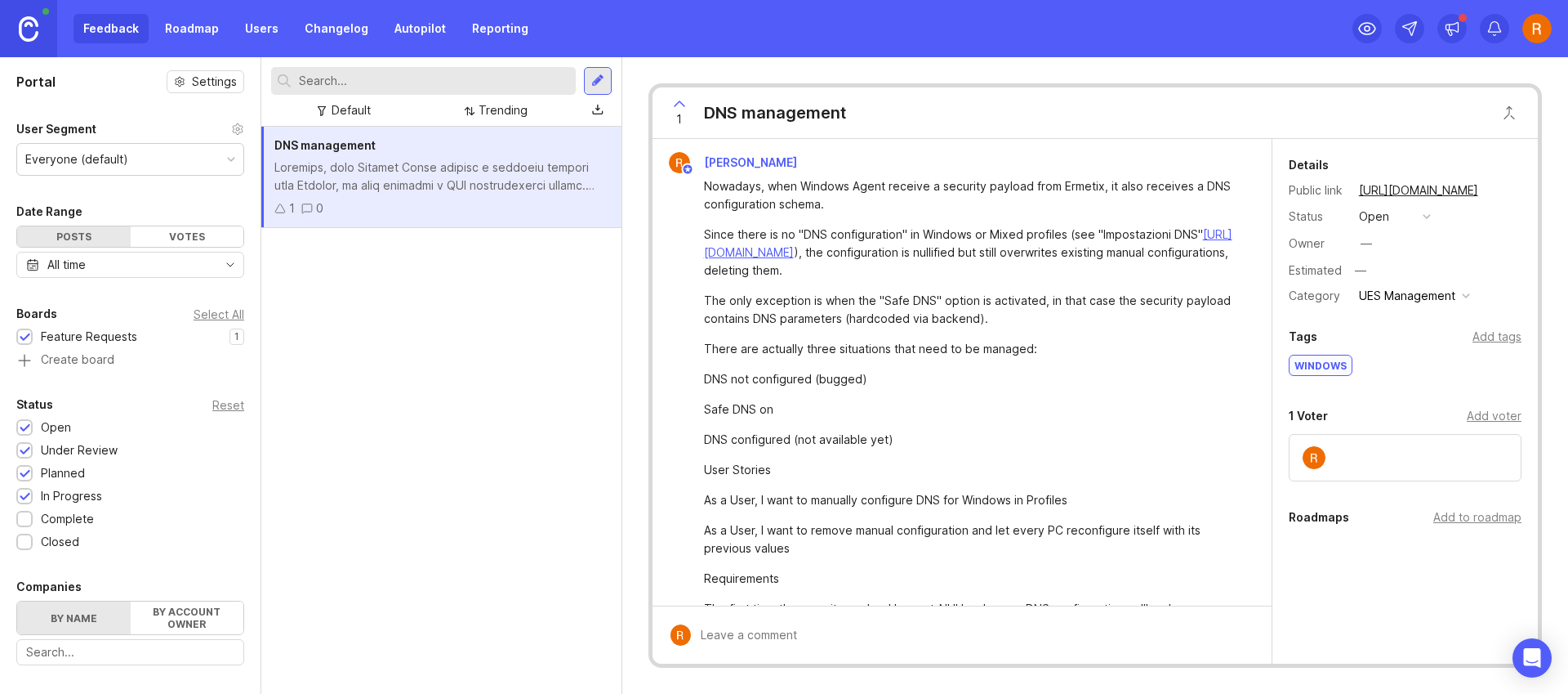
click at [397, 209] on div "1 0" at bounding box center [442, 208] width 334 height 18
click at [197, 30] on link "Roadmap" at bounding box center [191, 29] width 74 height 29
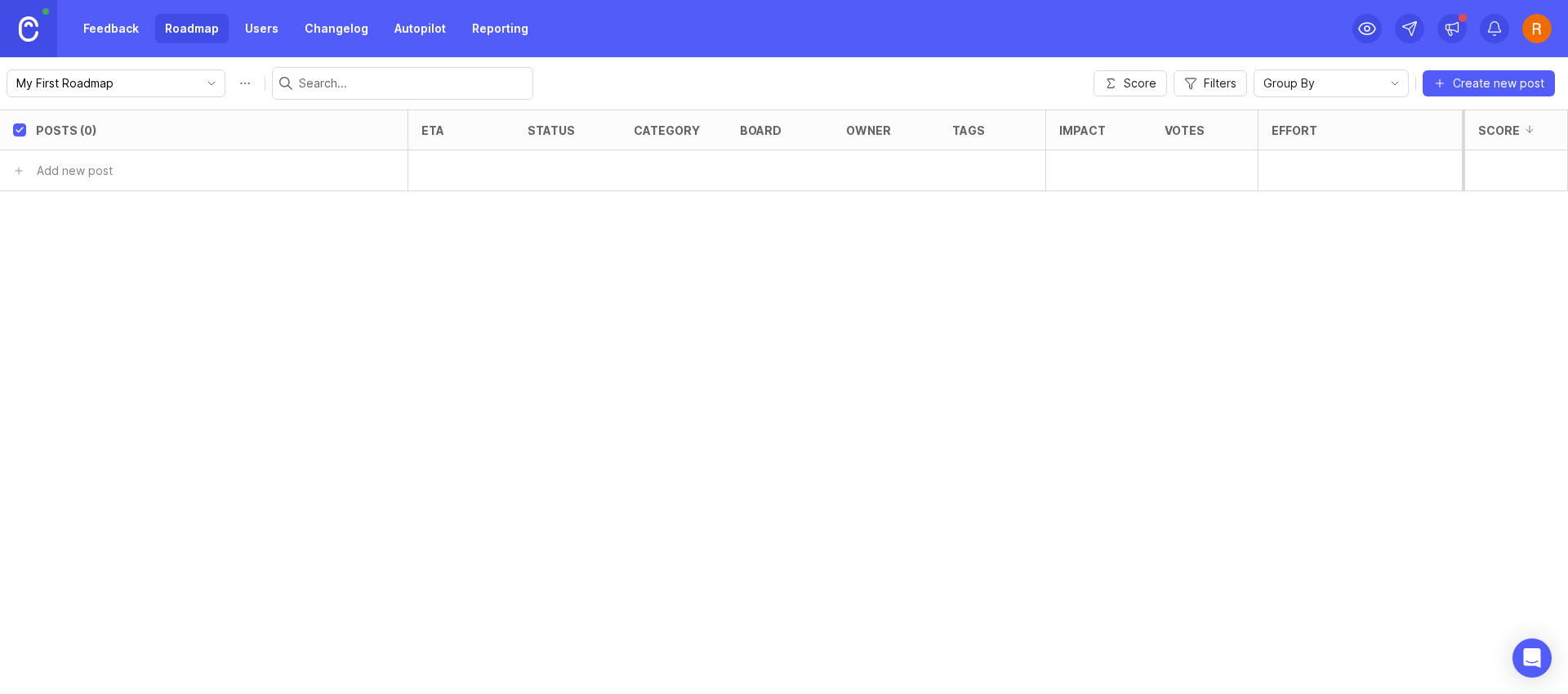
click at [264, 42] on link "Users" at bounding box center [261, 29] width 53 height 29
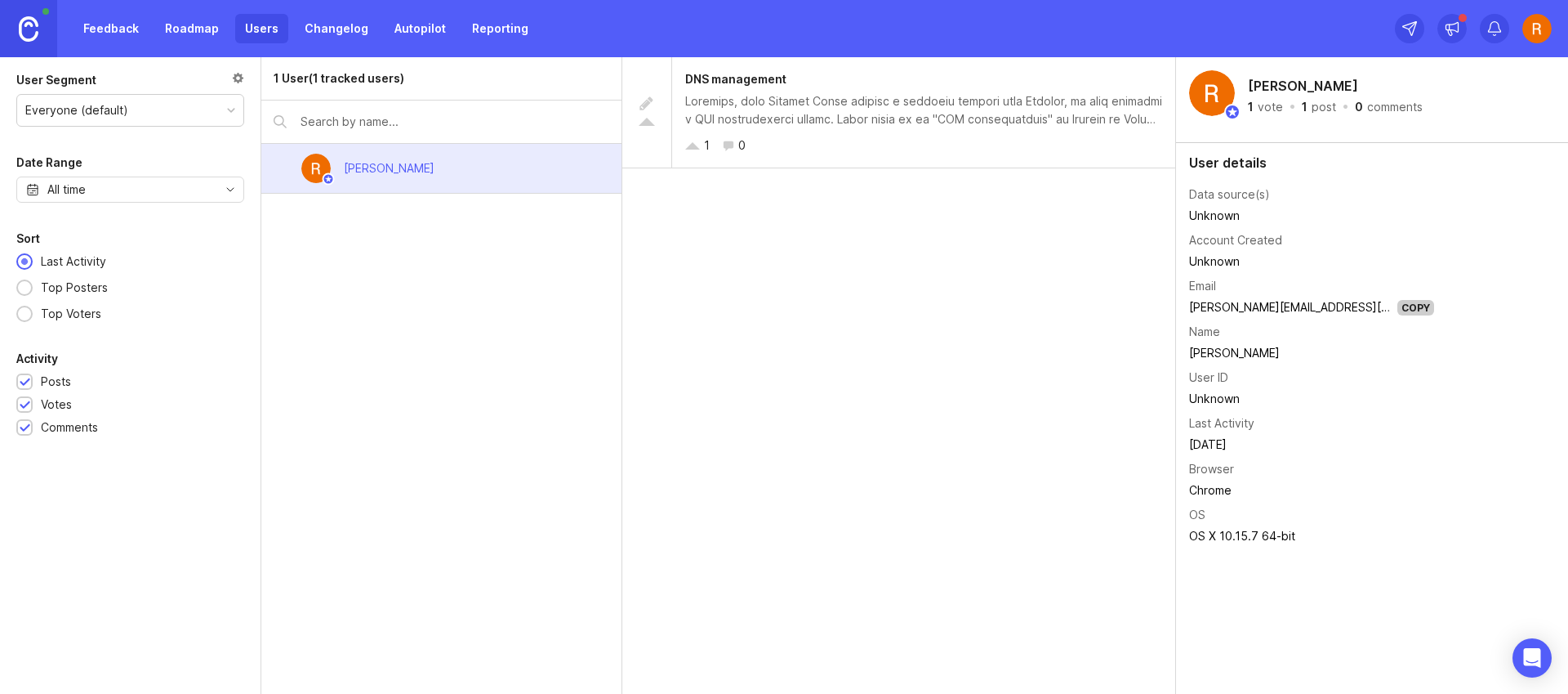
click at [197, 31] on link "Roadmap" at bounding box center [191, 29] width 74 height 29
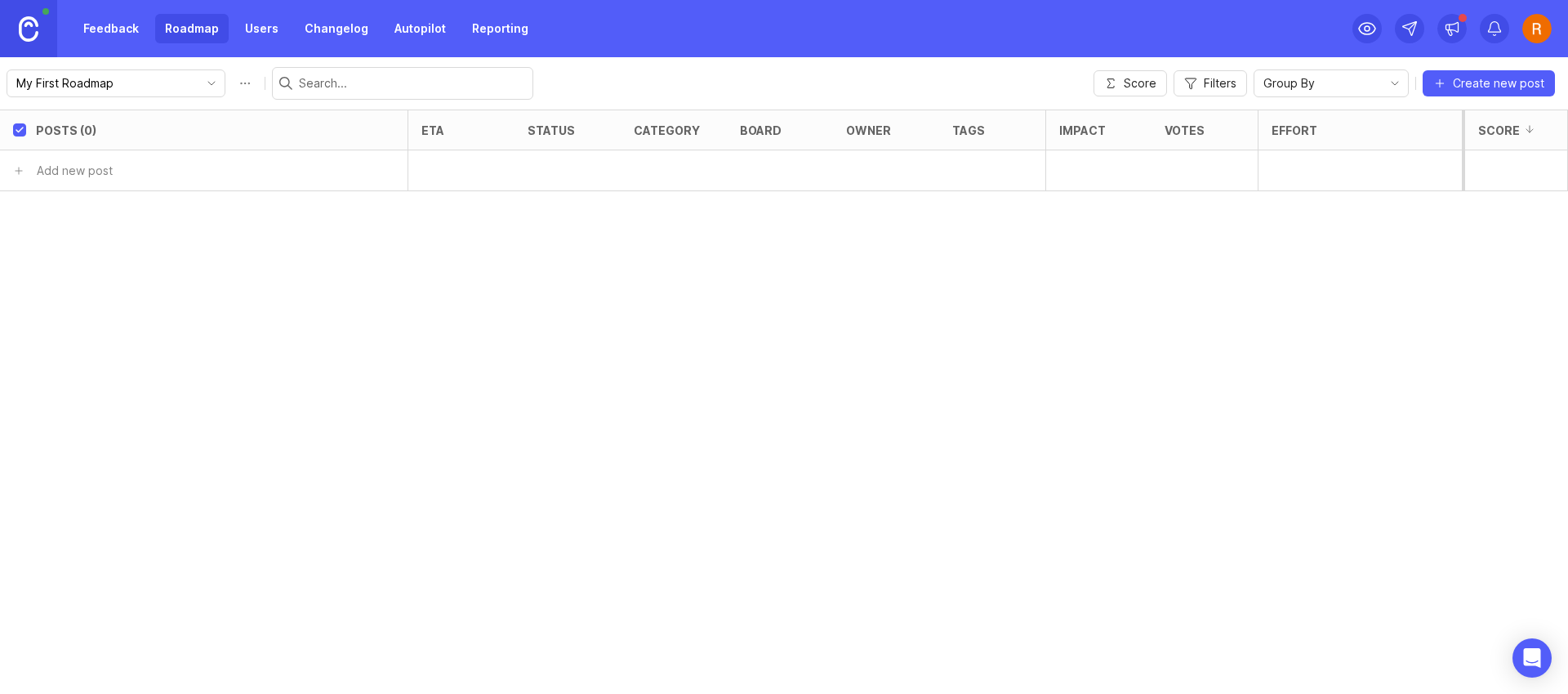
click at [144, 4] on div "Feedback Roadmap Users Changelog Autopilot Reporting" at bounding box center [269, 29] width 539 height 57
click at [132, 32] on link "Feedback" at bounding box center [111, 29] width 75 height 29
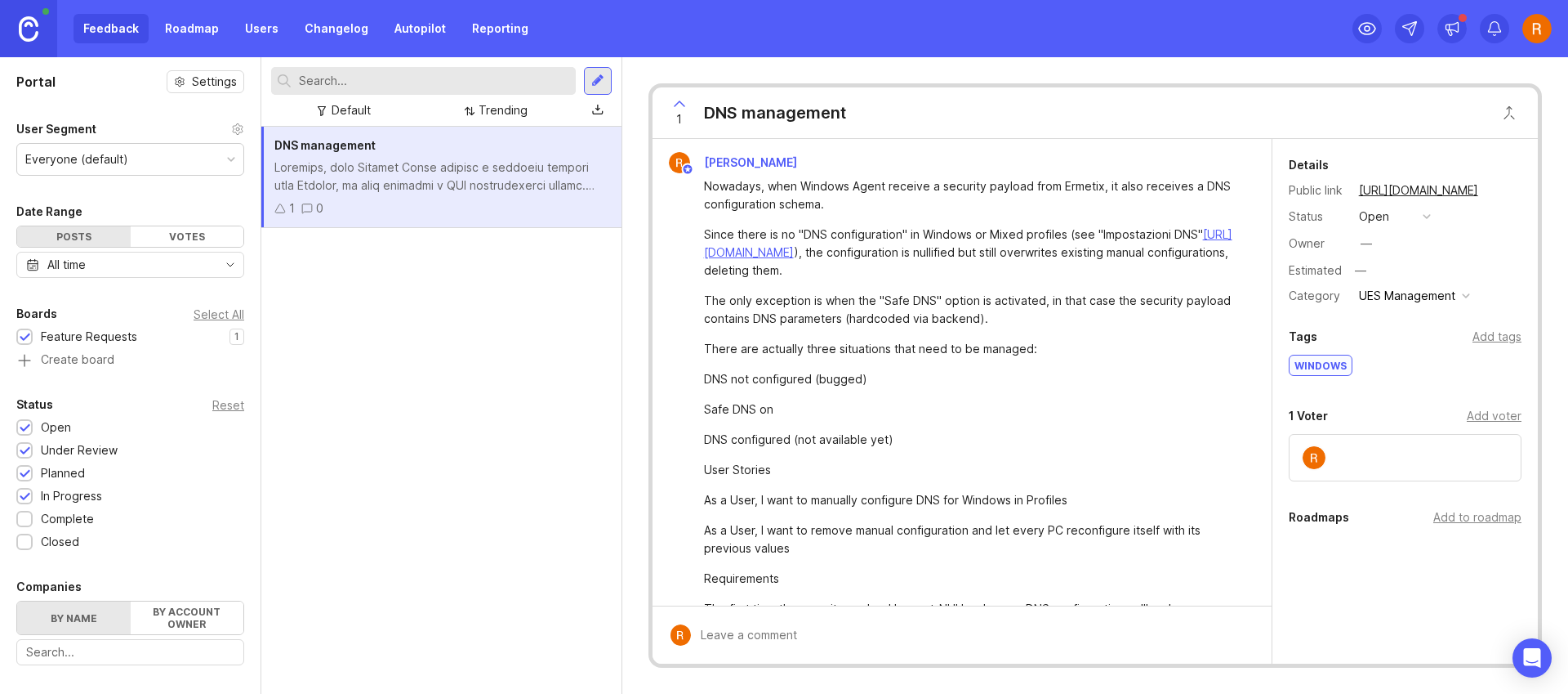
click at [500, 166] on div at bounding box center [442, 176] width 334 height 36
click at [1325, 302] on div "Category" at bounding box center [1317, 295] width 57 height 18
click at [1454, 29] on icon at bounding box center [1451, 29] width 16 height 16
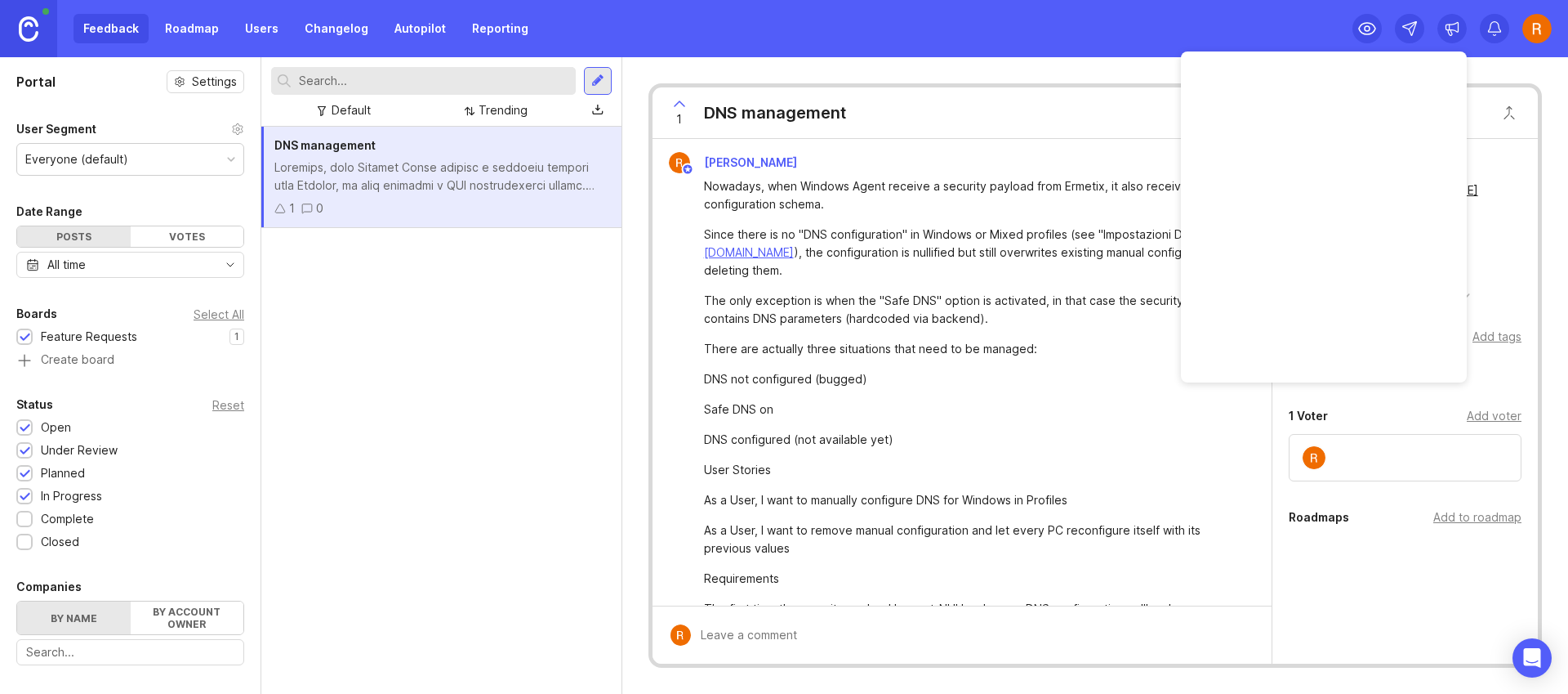
click at [1454, 29] on icon at bounding box center [1451, 29] width 16 height 16
